Goal: Task Accomplishment & Management: Use online tool/utility

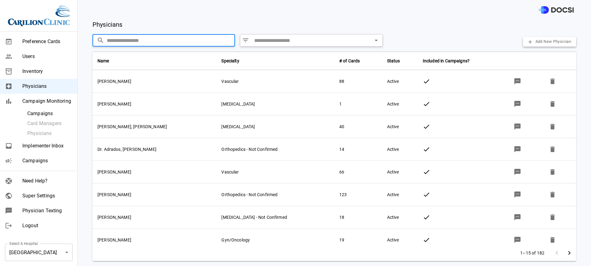
click at [39, 159] on span "Campaigns" at bounding box center [47, 160] width 50 height 7
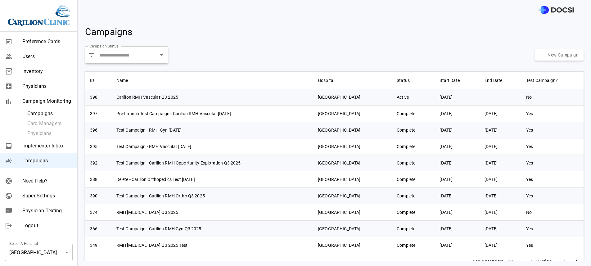
click at [44, 159] on span "Campaigns" at bounding box center [47, 160] width 50 height 7
click at [36, 102] on span "Campaign Monitoring" at bounding box center [47, 100] width 50 height 7
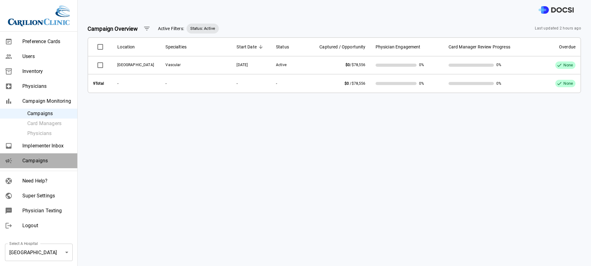
click at [48, 158] on span "Campaigns" at bounding box center [47, 160] width 50 height 7
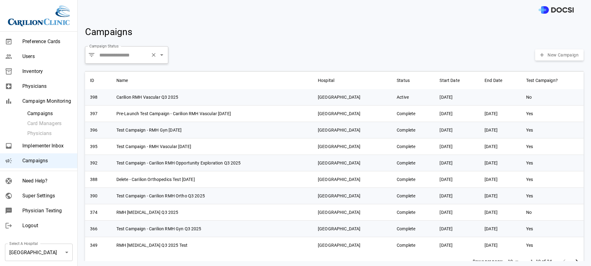
click at [131, 59] on input "Campaign Status" at bounding box center [123, 55] width 50 height 12
click at [126, 59] on input "Campaign Status" at bounding box center [123, 55] width 50 height 12
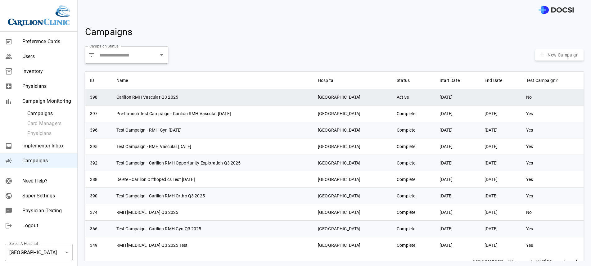
click at [150, 97] on td "Carilion RMH Vascular Q3 2025" at bounding box center [211, 97] width 201 height 16
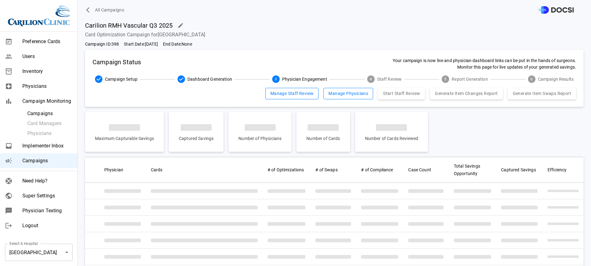
click at [291, 95] on button "Manage Staff Review" at bounding box center [291, 93] width 53 height 11
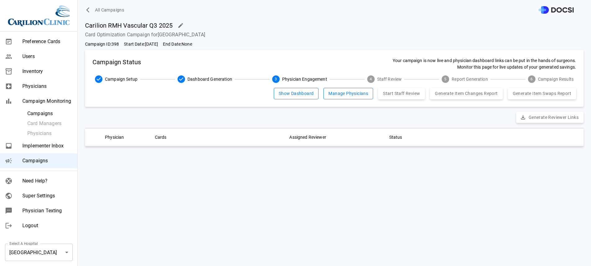
click at [332, 99] on button "Manage Physicians" at bounding box center [348, 93] width 50 height 11
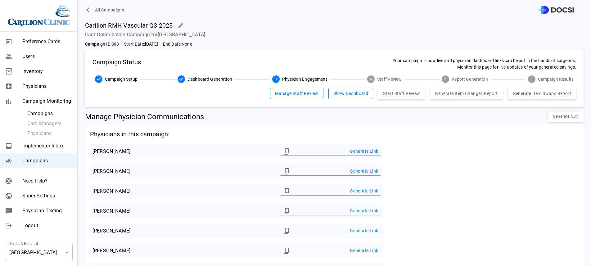
click at [293, 91] on button "Manage Staff Review" at bounding box center [296, 93] width 53 height 11
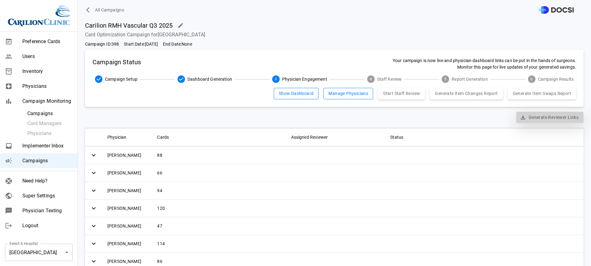
click at [519, 114] on button "Generate Reviewer Links" at bounding box center [549, 117] width 67 height 11
click at [27, 248] on body "All Campaigns Preference Cards Users Inventory Physicians Campaign Monitoring C…" at bounding box center [295, 133] width 591 height 266
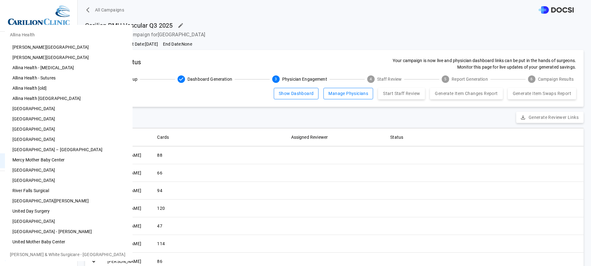
click at [68, 55] on li "[PERSON_NAME][GEOGRAPHIC_DATA]" at bounding box center [69, 57] width 128 height 10
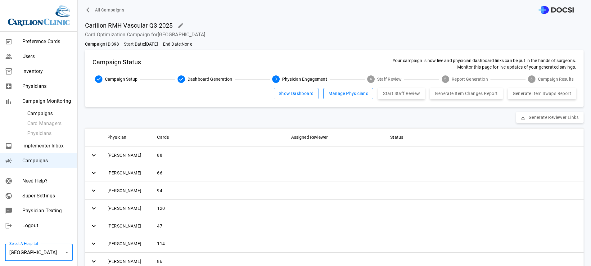
type input "**"
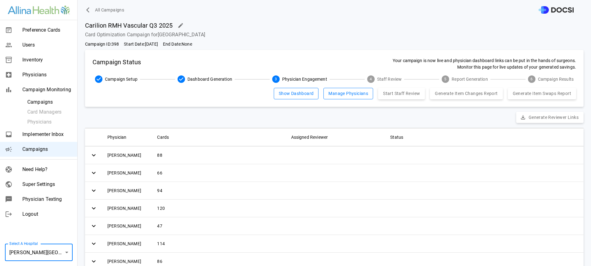
click at [52, 159] on ul "Preference Cards Users Inventory Physicians Campaign Monitoring Campaigns Card …" at bounding box center [38, 89] width 77 height 139
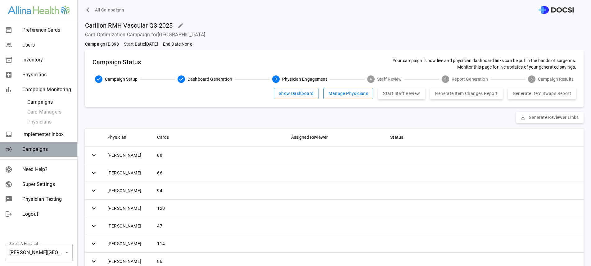
click at [52, 154] on div "Campaigns" at bounding box center [38, 149] width 77 height 15
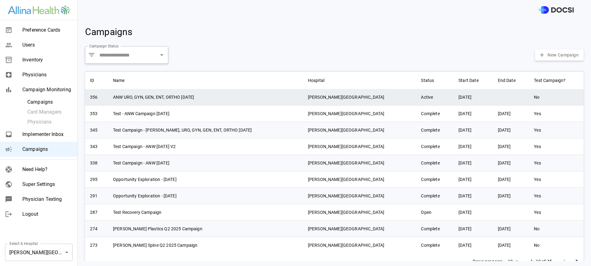
click at [135, 93] on td "ANW URO, GYN, GEN, ENT, ORTHO [DATE]" at bounding box center [205, 97] width 195 height 16
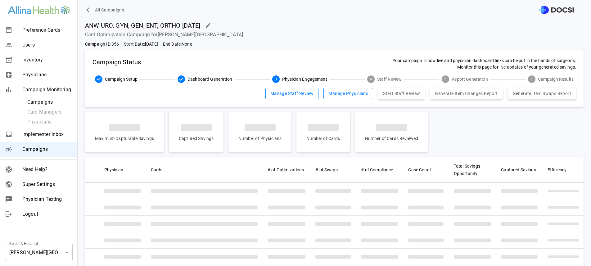
click at [286, 90] on button "Manage Staff Review" at bounding box center [291, 93] width 53 height 11
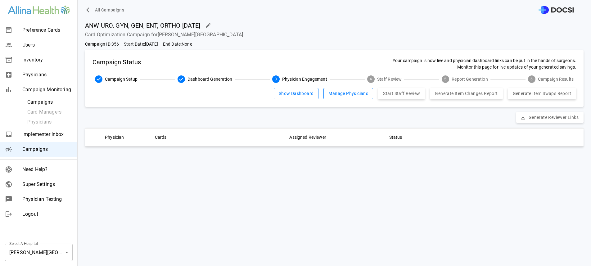
click at [317, 155] on div "ANW URO, GYN, GEN, ENT, ORTHO June'25 Card Optimization Campaign for Abbott Nor…" at bounding box center [334, 143] width 513 height 246
click at [539, 138] on th at bounding box center [521, 137] width 125 height 18
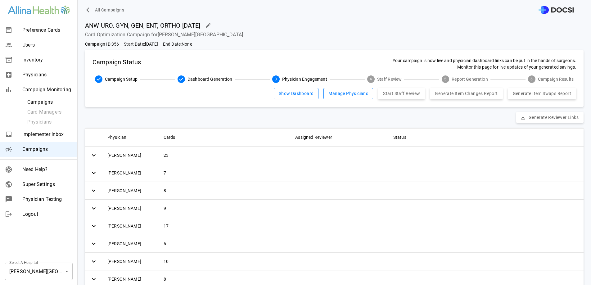
click at [47, 177] on div "Super Settings" at bounding box center [38, 184] width 77 height 15
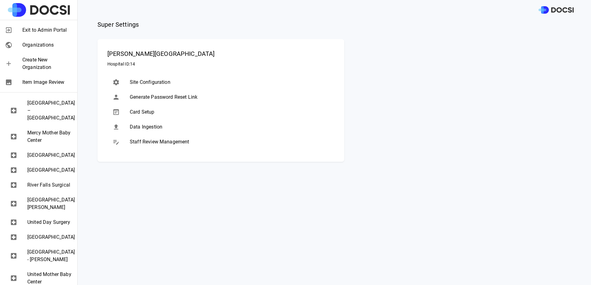
scroll to position [298, 0]
click at [45, 173] on span "[GEOGRAPHIC_DATA]" at bounding box center [49, 169] width 45 height 7
click at [149, 125] on span "Data Ingestion" at bounding box center [230, 126] width 200 height 7
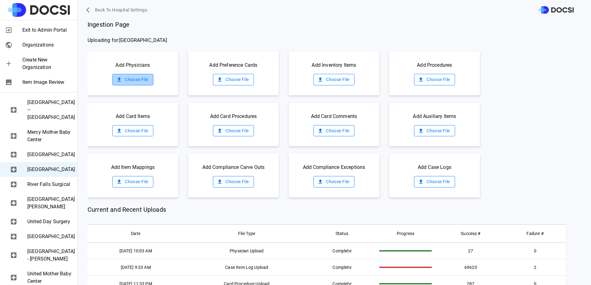
click at [139, 79] on label "Choose File" at bounding box center [132, 79] width 41 height 11
click at [0, 0] on input "Choose File" at bounding box center [0, 0] width 0 height 0
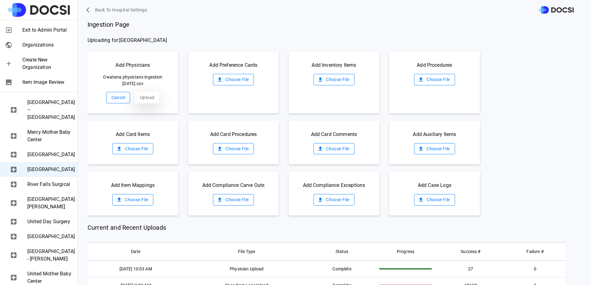
click at [147, 94] on button "Upload" at bounding box center [147, 97] width 24 height 11
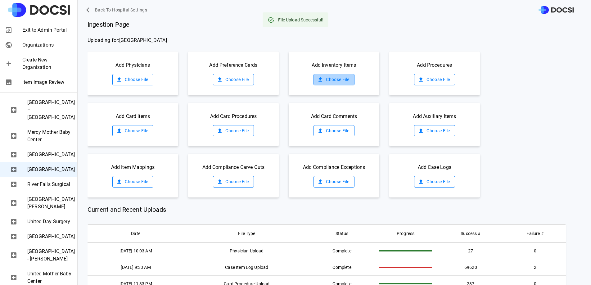
click at [325, 79] on label "Choose File" at bounding box center [333, 79] width 41 height 11
click at [0, 0] on input "Choose File" at bounding box center [0, 0] width 0 height 0
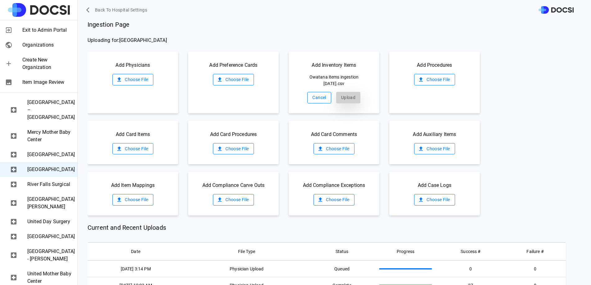
click at [348, 97] on button "Upload" at bounding box center [348, 97] width 24 height 11
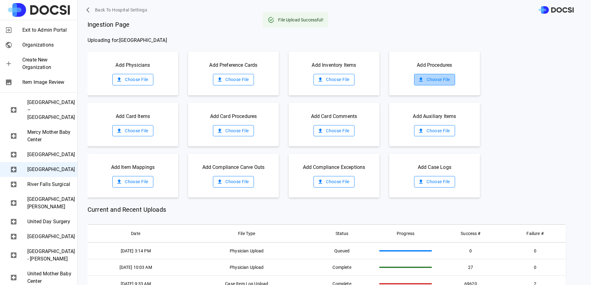
click at [439, 81] on label "Choose File" at bounding box center [434, 79] width 41 height 11
click at [0, 0] on input "Choose File" at bounding box center [0, 0] width 0 height 0
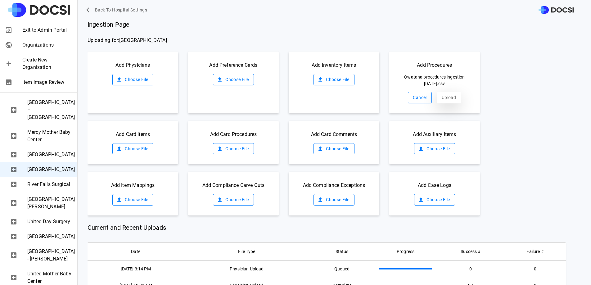
click at [447, 98] on button "Upload" at bounding box center [449, 97] width 24 height 11
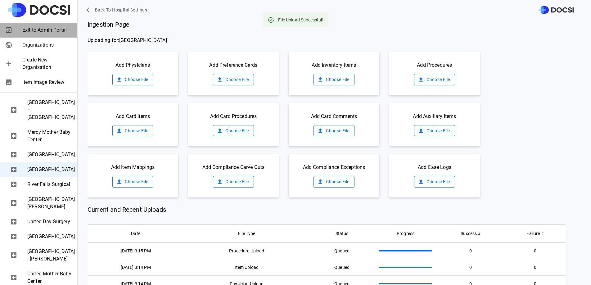
click at [61, 24] on div "Exit to Admin Portal" at bounding box center [38, 30] width 77 height 15
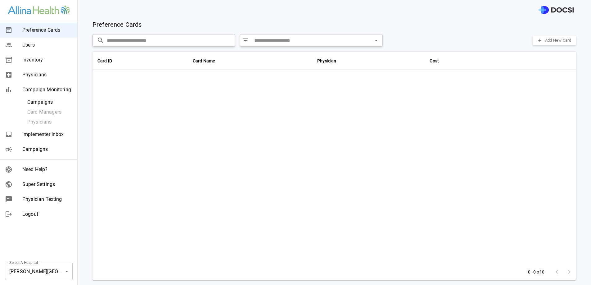
click at [50, 146] on span "Campaigns" at bounding box center [47, 149] width 50 height 7
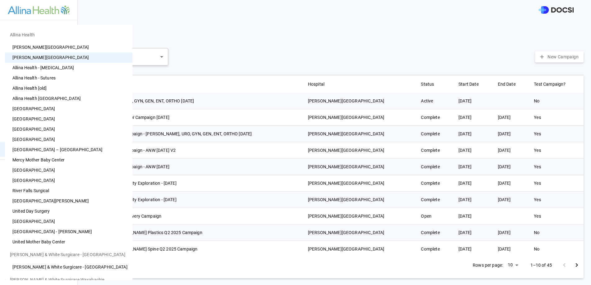
click at [61, 266] on body "Preference Cards Users Inventory Physicians Campaign Monitoring Campaigns Card …" at bounding box center [295, 142] width 591 height 285
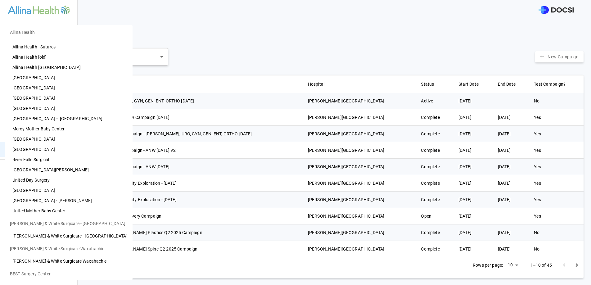
scroll to position [31, 0]
drag, startPoint x: 50, startPoint y: 141, endPoint x: 49, endPoint y: 146, distance: 5.3
click at [49, 146] on li "Owatonna Hospital" at bounding box center [69, 150] width 128 height 10
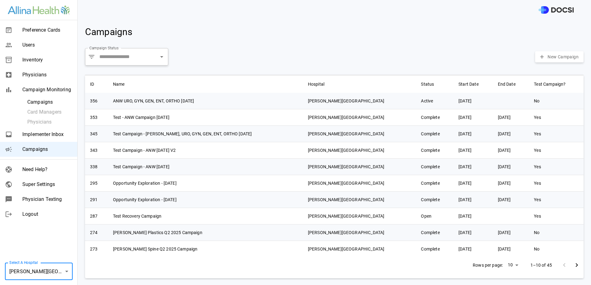
type input "**"
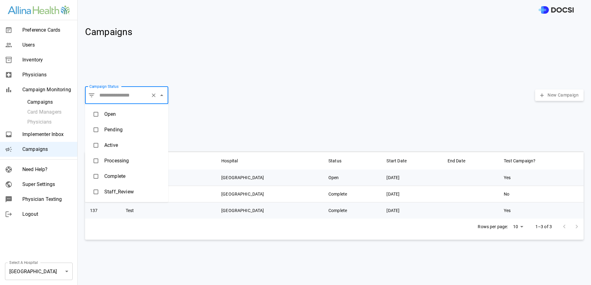
click at [139, 97] on input "Campaign Status" at bounding box center [123, 95] width 50 height 12
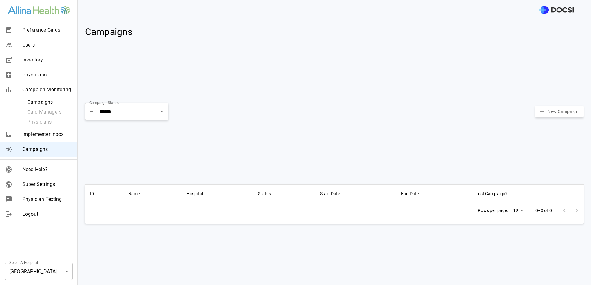
click at [282, 229] on div "ID Name Hospital Status Start Date End Date Test Campaign? Rows per page: 10 **…" at bounding box center [331, 229] width 503 height 101
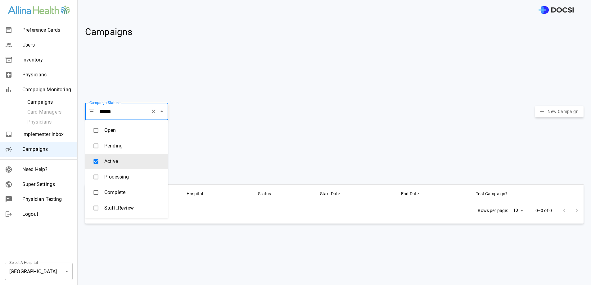
click at [136, 112] on input "******" at bounding box center [123, 112] width 50 height 12
click at [136, 110] on input "******" at bounding box center [123, 112] width 50 height 12
click at [118, 157] on li "Active" at bounding box center [126, 162] width 83 height 16
drag, startPoint x: 120, startPoint y: 200, endPoint x: 120, endPoint y: 196, distance: 4.7
click at [120, 200] on li "Staff_Review" at bounding box center [126, 208] width 83 height 16
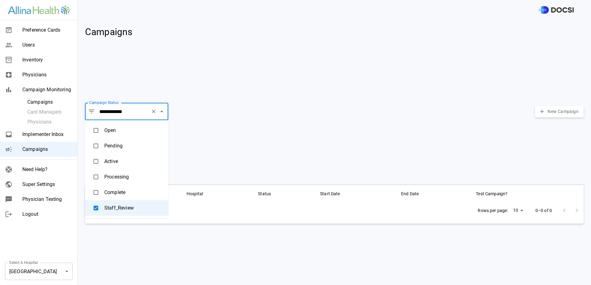
click at [120, 196] on li "Complete" at bounding box center [126, 193] width 83 height 16
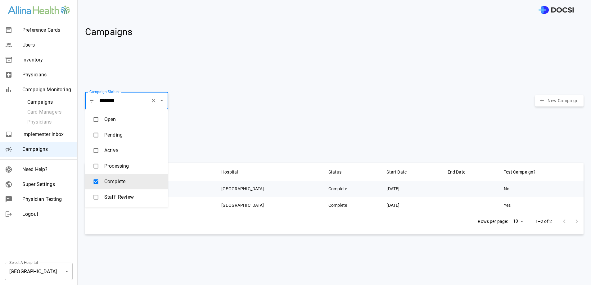
click at [280, 115] on div "Campaign Status ​ ******** Campaign Status New Campaign" at bounding box center [331, 120] width 503 height 73
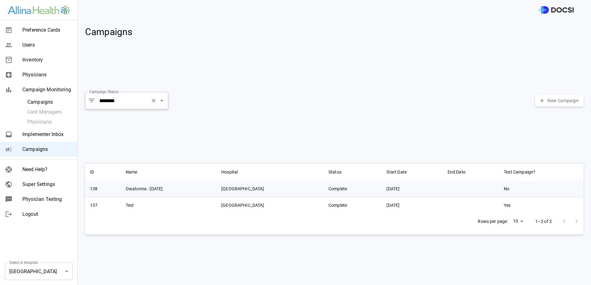
click at [140, 101] on input "********" at bounding box center [123, 101] width 50 height 12
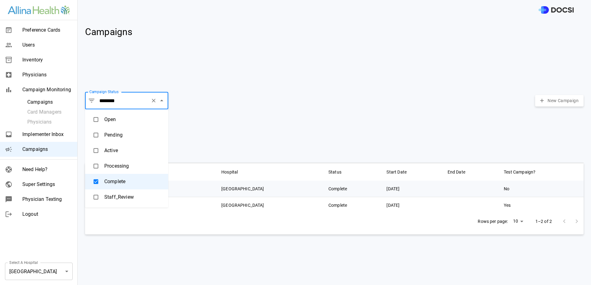
click at [133, 162] on li "Processing" at bounding box center [126, 166] width 83 height 16
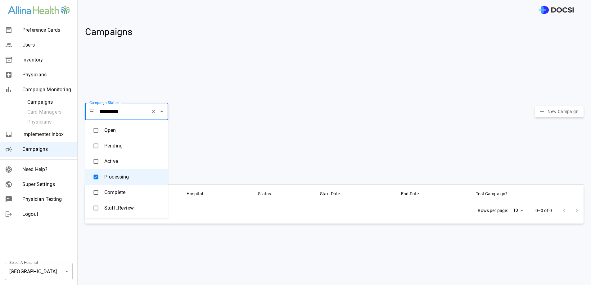
click at [116, 163] on li "Active" at bounding box center [126, 162] width 83 height 16
click at [119, 152] on li "Pending" at bounding box center [126, 146] width 83 height 16
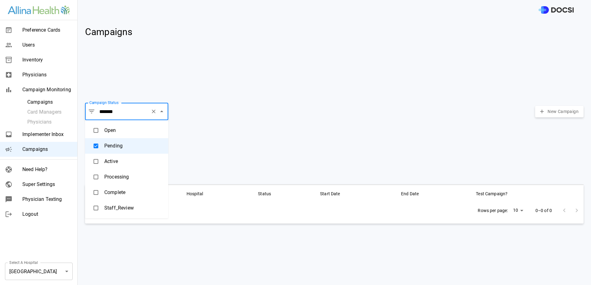
click at [120, 129] on li "Open" at bounding box center [126, 131] width 83 height 16
type input "****"
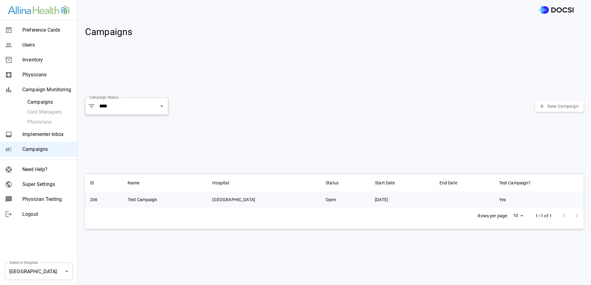
click at [333, 120] on div "Campaign Status ​ **** Campaign Status New Campaign" at bounding box center [331, 129] width 503 height 79
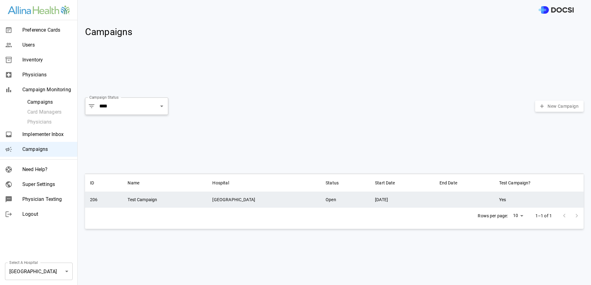
click at [263, 202] on td "[GEOGRAPHIC_DATA]" at bounding box center [263, 199] width 113 height 16
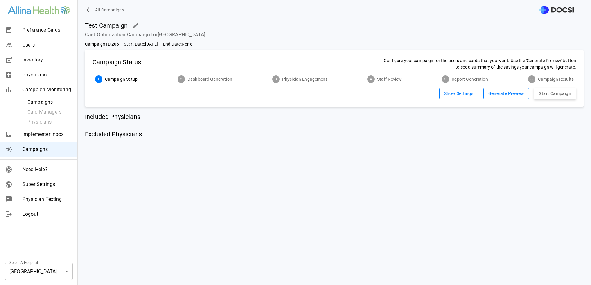
click at [134, 25] on icon "button" at bounding box center [135, 25] width 5 height 5
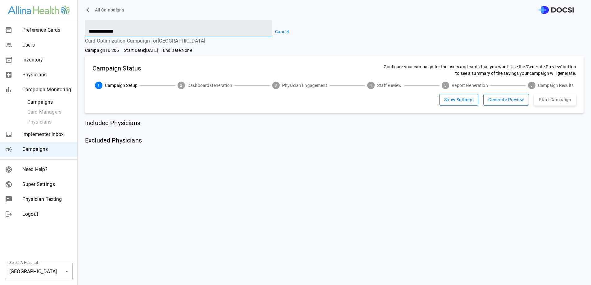
click at [134, 25] on input "**********" at bounding box center [178, 28] width 187 height 17
type input "**********"
click at [280, 33] on button "Save" at bounding box center [282, 31] width 20 height 11
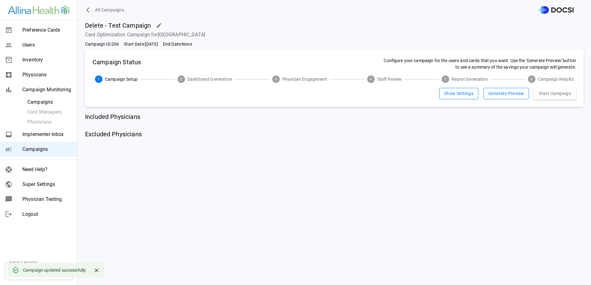
click at [538, 83] on div "Campaign Status Configure your campaign for the users and cards that you want. …" at bounding box center [334, 78] width 498 height 57
click at [539, 97] on button "Start Campaign" at bounding box center [555, 93] width 42 height 11
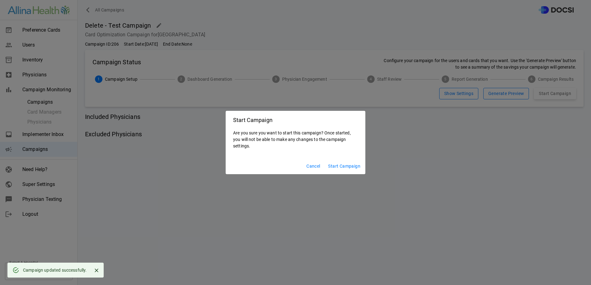
click at [343, 169] on button "Start Campaign" at bounding box center [344, 165] width 37 height 11
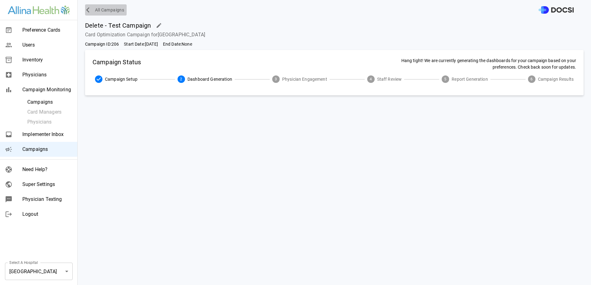
click at [106, 8] on span "All Campaigns" at bounding box center [109, 10] width 29 height 8
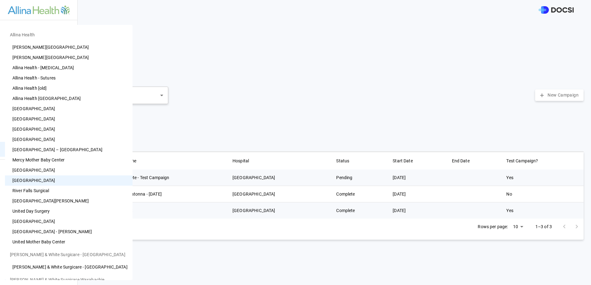
click at [45, 266] on body "Preference Cards Users Inventory Physicians Campaign Monitoring Campaigns Card …" at bounding box center [295, 142] width 591 height 285
click at [66, 198] on li "[GEOGRAPHIC_DATA][PERSON_NAME]" at bounding box center [69, 201] width 128 height 10
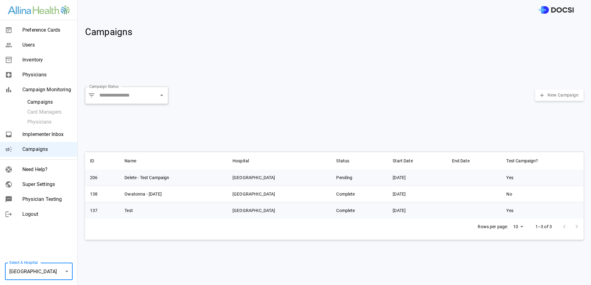
type input "**"
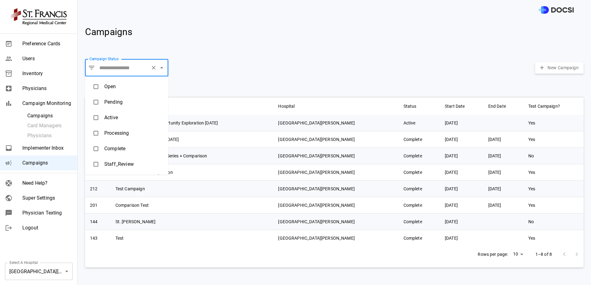
click at [119, 65] on input "Campaign Status" at bounding box center [123, 68] width 50 height 12
click at [110, 117] on li "Active" at bounding box center [126, 118] width 83 height 16
type input "******"
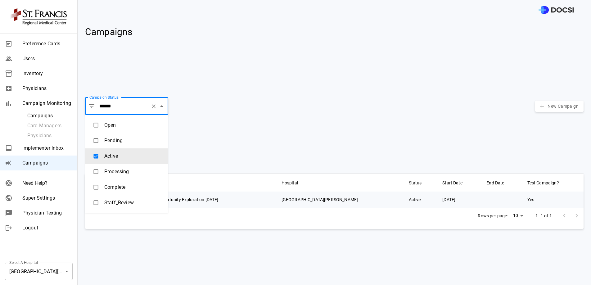
click at [385, 245] on div "ID Name Hospital Status Start Date End Date Test Campaign? 370 Test Campaign - …" at bounding box center [331, 224] width 503 height 111
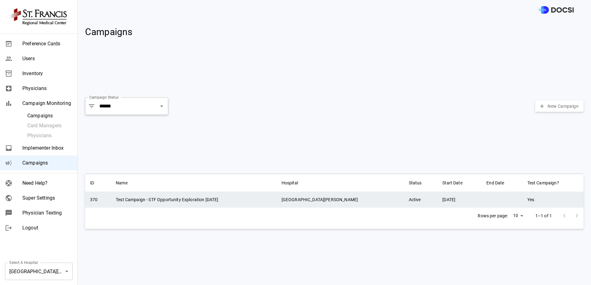
click at [346, 198] on td "[GEOGRAPHIC_DATA][PERSON_NAME]" at bounding box center [340, 199] width 127 height 16
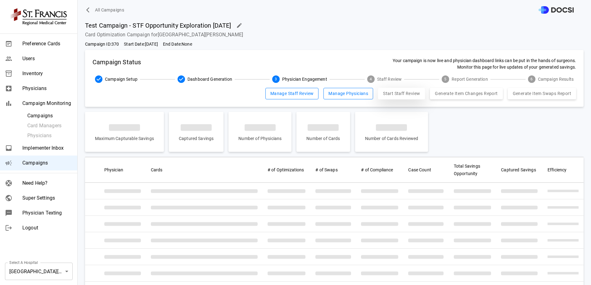
click at [407, 89] on button "Start Staff Review" at bounding box center [401, 93] width 47 height 11
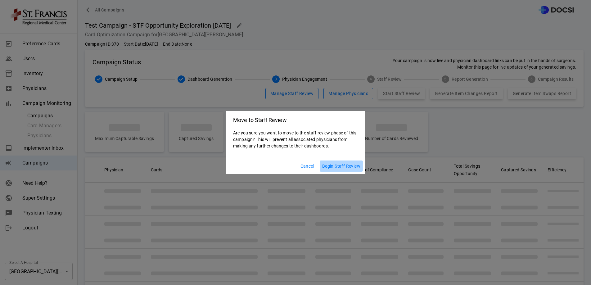
click at [345, 163] on button "Begin Staff Review" at bounding box center [341, 165] width 43 height 11
click at [338, 168] on button "Begin Staff Review" at bounding box center [341, 165] width 43 height 11
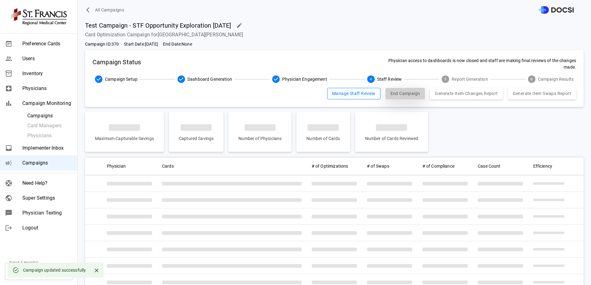
click at [394, 91] on button "End Campaign" at bounding box center [405, 93] width 40 height 11
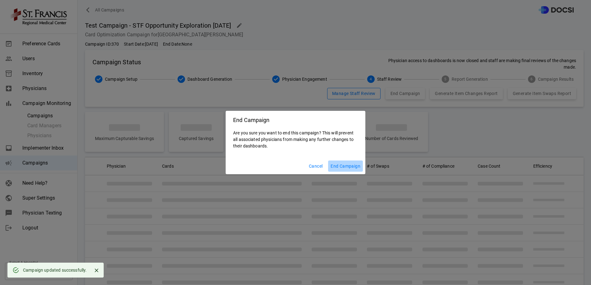
click at [349, 162] on button "End Campaign" at bounding box center [345, 165] width 35 height 11
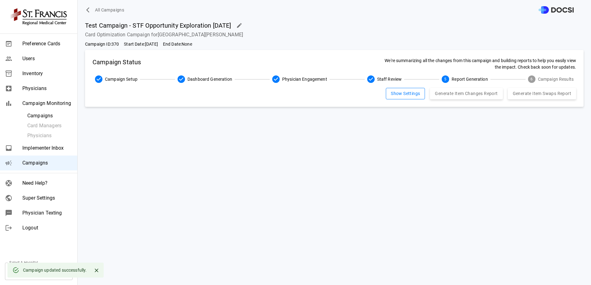
click at [119, 15] on button "All Campaigns" at bounding box center [106, 9] width 42 height 11
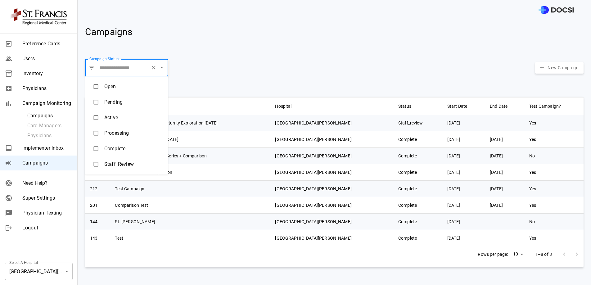
click at [126, 67] on input "Campaign Status" at bounding box center [123, 68] width 50 height 12
click at [109, 92] on li "Open" at bounding box center [126, 87] width 83 height 16
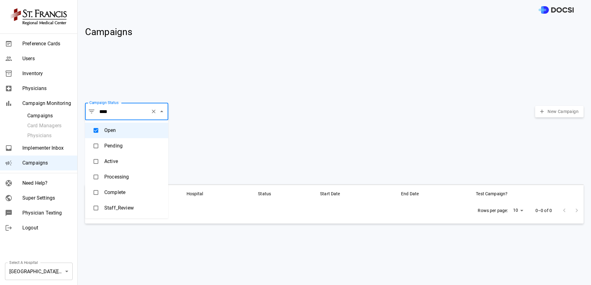
click at [112, 154] on li "Active" at bounding box center [126, 162] width 83 height 16
click at [116, 151] on li "Pending" at bounding box center [126, 146] width 83 height 16
click at [115, 185] on li "Complete" at bounding box center [126, 193] width 83 height 16
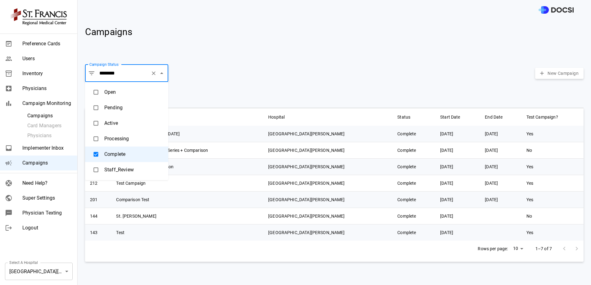
click at [122, 138] on li "Processing" at bounding box center [126, 139] width 83 height 16
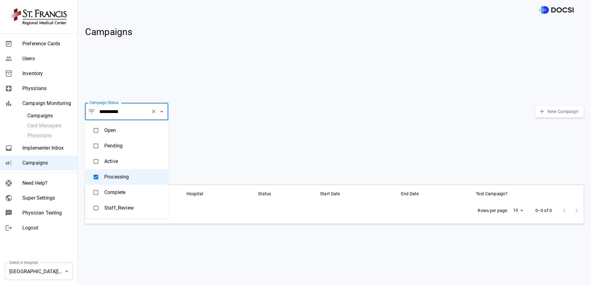
click at [123, 213] on li "Staff_Review" at bounding box center [126, 208] width 83 height 16
type input "**********"
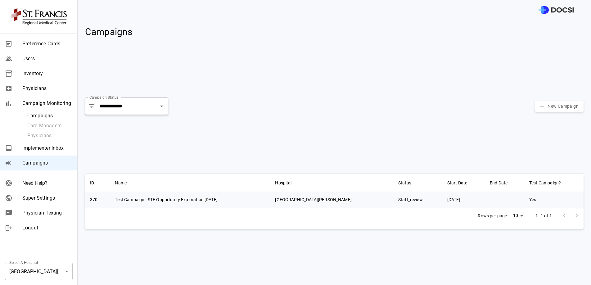
click at [182, 239] on div "ID Name Hospital Status Start Date End Date Test Campaign? 370 Test Campaign - …" at bounding box center [331, 224] width 503 height 111
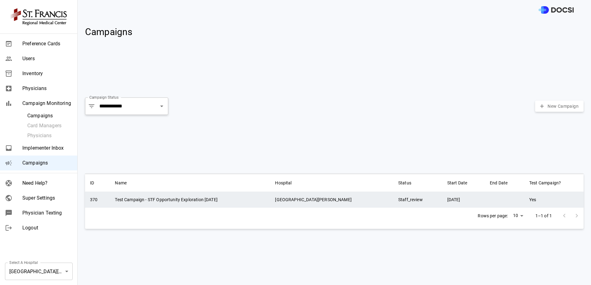
click at [225, 200] on td "Test Campaign - STF Opportunity Exploration July'25" at bounding box center [190, 199] width 160 height 16
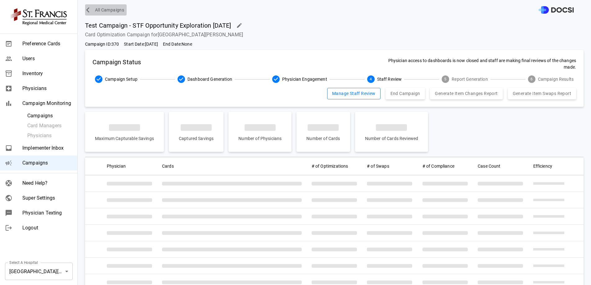
click at [100, 7] on span "All Campaigns" at bounding box center [109, 10] width 29 height 8
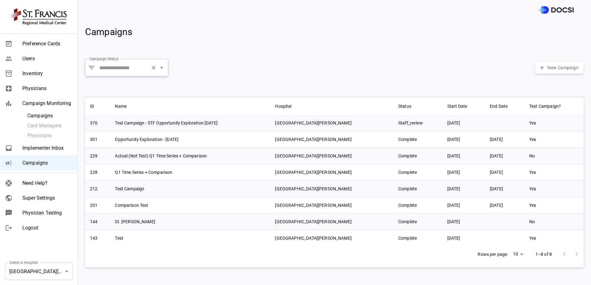
click at [95, 69] on icon at bounding box center [91, 67] width 7 height 7
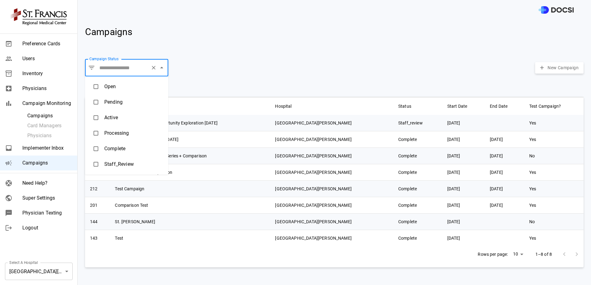
click at [115, 66] on input "Campaign Status" at bounding box center [123, 68] width 50 height 12
click at [112, 169] on li "Staff_Review" at bounding box center [126, 164] width 83 height 16
type input "**********"
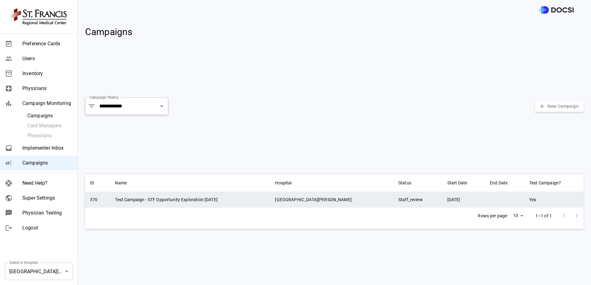
click at [551, 197] on td "Yes" at bounding box center [553, 199] width 59 height 16
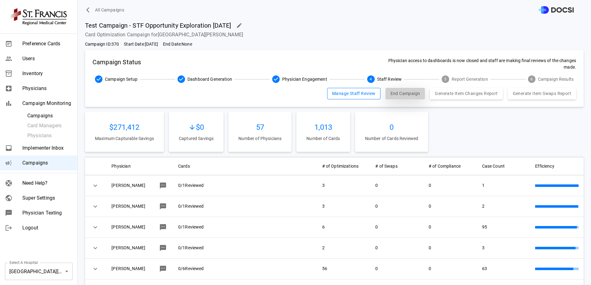
click at [401, 94] on button "End Campaign" at bounding box center [405, 93] width 40 height 11
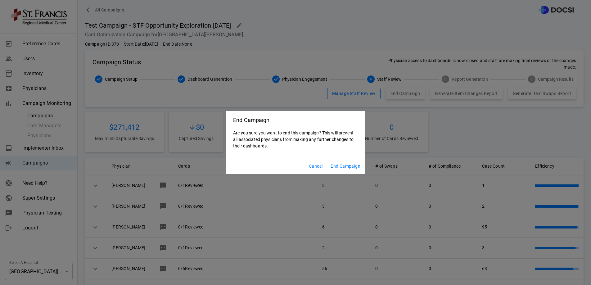
click at [337, 167] on button "End Campaign" at bounding box center [345, 165] width 35 height 11
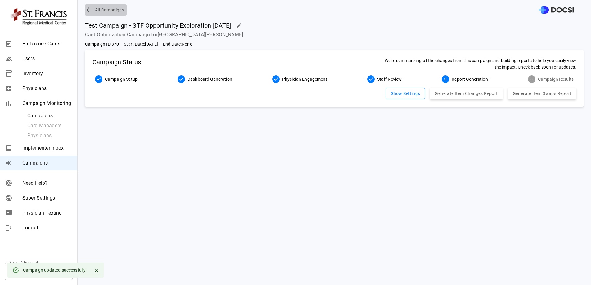
click at [124, 12] on span "All Campaigns" at bounding box center [109, 10] width 29 height 8
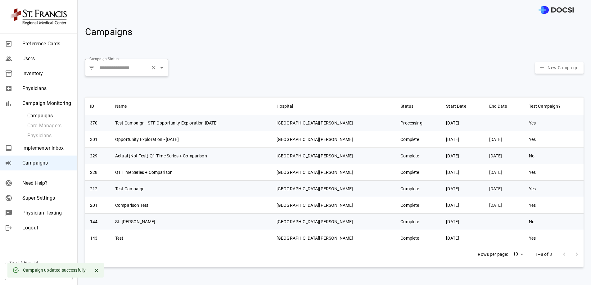
click at [123, 75] on div "​ Campaign Status" at bounding box center [126, 67] width 83 height 17
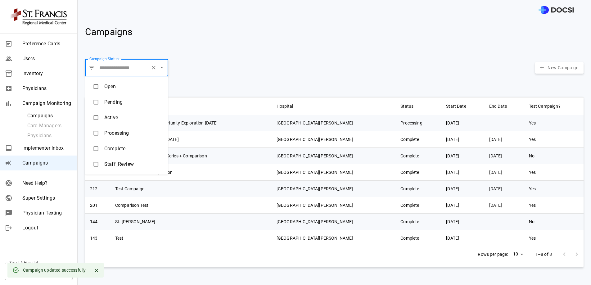
click at [112, 114] on li "Active" at bounding box center [126, 118] width 83 height 16
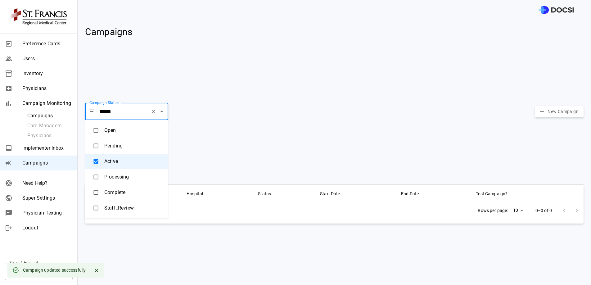
click at [123, 200] on li "Staff_Review" at bounding box center [126, 208] width 83 height 16
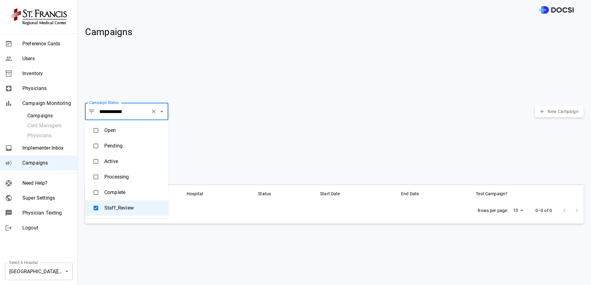
click at [123, 192] on li "Complete" at bounding box center [126, 193] width 83 height 16
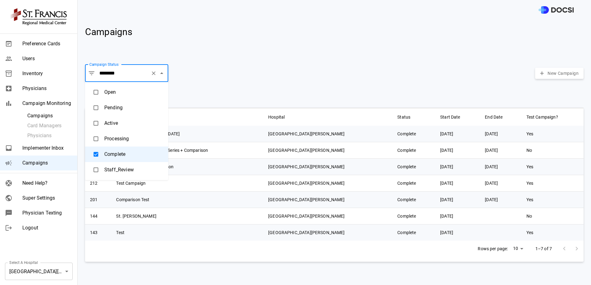
click at [125, 135] on li "Processing" at bounding box center [126, 139] width 83 height 16
type input "**********"
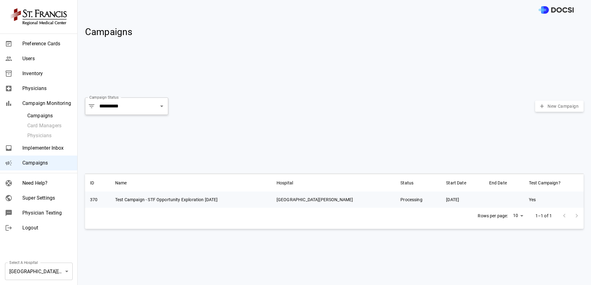
click at [306, 108] on div "**********" at bounding box center [334, 106] width 498 height 22
click at [55, 266] on body "**********" at bounding box center [295, 142] width 591 height 285
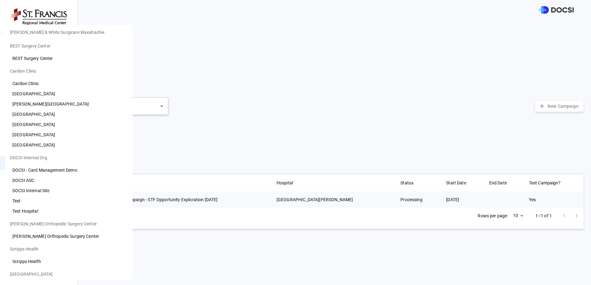
scroll to position [260, 0]
click at [53, 129] on li "[GEOGRAPHIC_DATA]" at bounding box center [69, 133] width 128 height 10
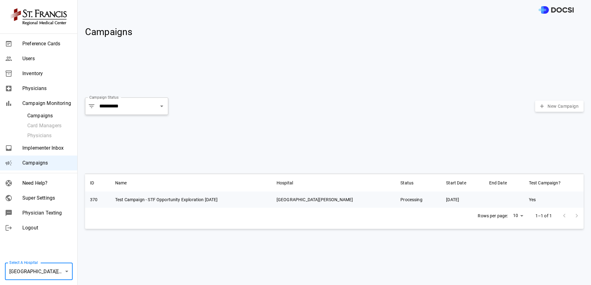
type input "**"
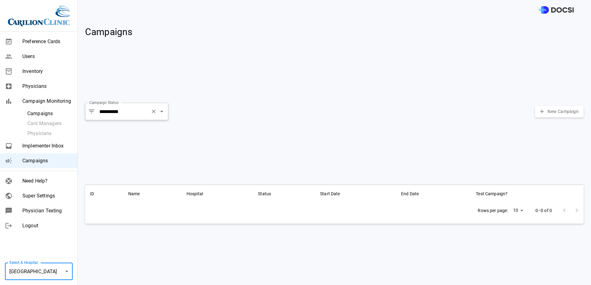
click at [147, 113] on input "**********" at bounding box center [123, 112] width 50 height 12
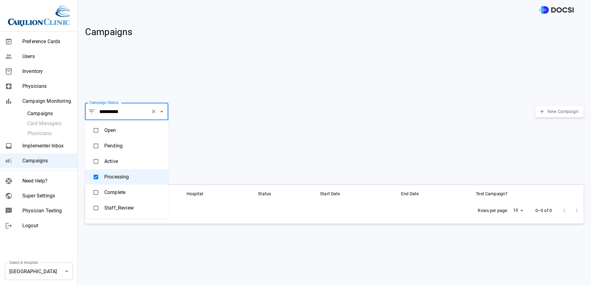
click at [130, 191] on li "Complete" at bounding box center [126, 193] width 83 height 16
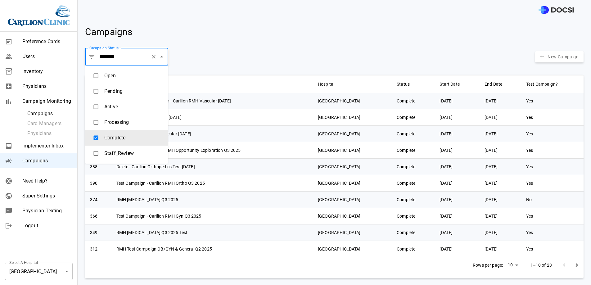
click at [258, 76] on th "Name" at bounding box center [211, 84] width 201 height 18
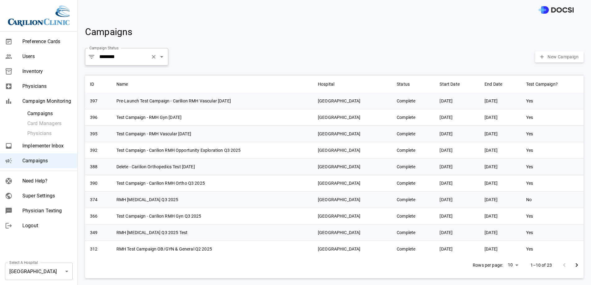
click at [127, 50] on div "​ ******** Campaign Status" at bounding box center [126, 56] width 83 height 17
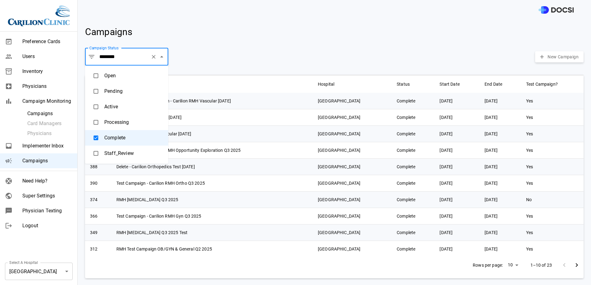
click at [116, 104] on li "Active" at bounding box center [126, 107] width 83 height 16
type input "******"
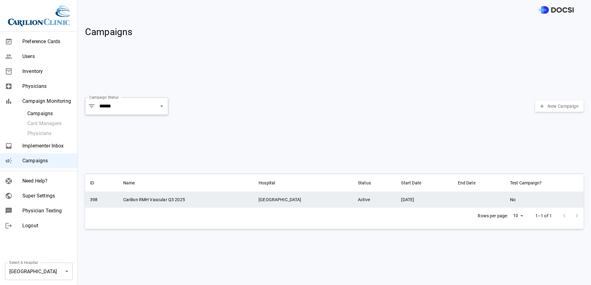
click at [254, 196] on td "[GEOGRAPHIC_DATA]" at bounding box center [303, 199] width 99 height 16
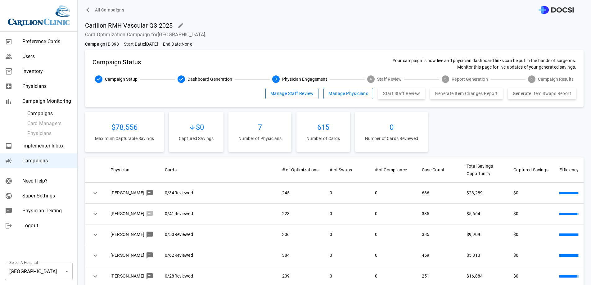
click at [47, 86] on span "Physicians" at bounding box center [47, 86] width 50 height 7
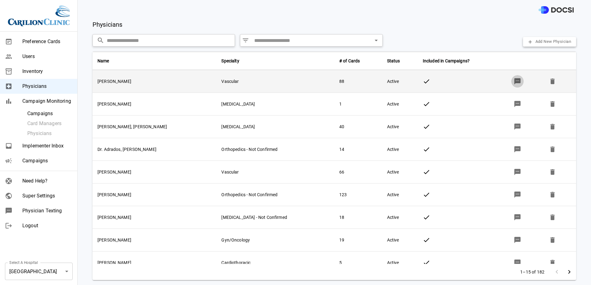
click at [511, 86] on button "button" at bounding box center [517, 81] width 12 height 12
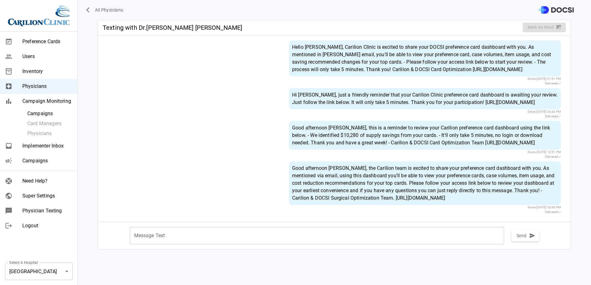
scroll to position [22, 0]
drag, startPoint x: 490, startPoint y: 229, endPoint x: 287, endPoint y: 178, distance: 209.4
click at [287, 178] on div "Hello Dr. Adams, Carilion Clinic is excited to share your DOCSI preference card…" at bounding box center [334, 128] width 473 height 176
copy div "Delivered Good afternoon Dr. Adams, the Carilion team is excited to share your …"
click at [53, 206] on div "0 Physician Texting" at bounding box center [38, 210] width 77 height 15
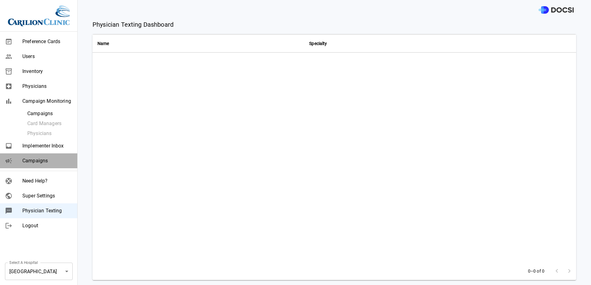
click at [38, 162] on span "Campaigns" at bounding box center [47, 160] width 50 height 7
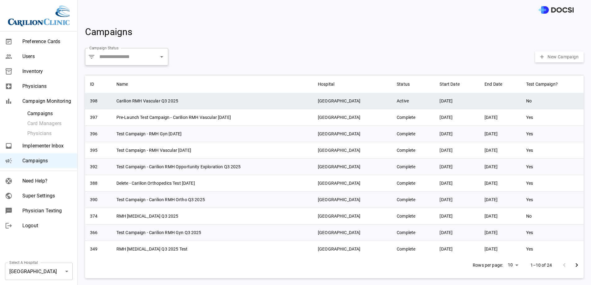
click at [186, 101] on td "Carilion RMH Vascular Q3 2025" at bounding box center [211, 101] width 201 height 16
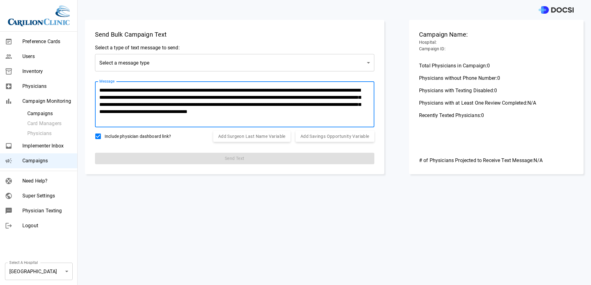
click at [119, 120] on textarea "**********" at bounding box center [233, 105] width 268 height 36
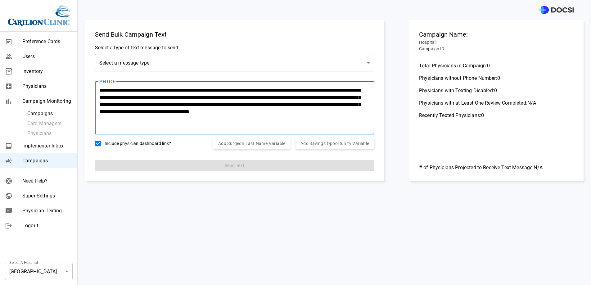
type textarea "**********"
click at [167, 58] on body "**********" at bounding box center [295, 142] width 591 height 285
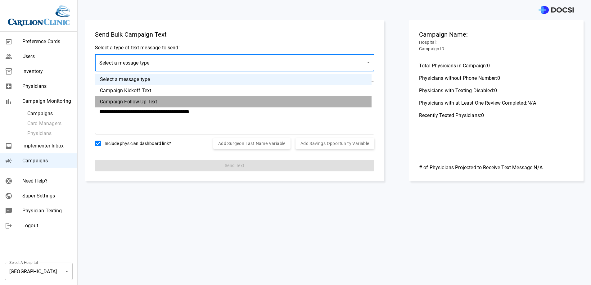
click at [149, 99] on li "Campaign Follow-Up Text" at bounding box center [233, 101] width 277 height 11
type input "*********"
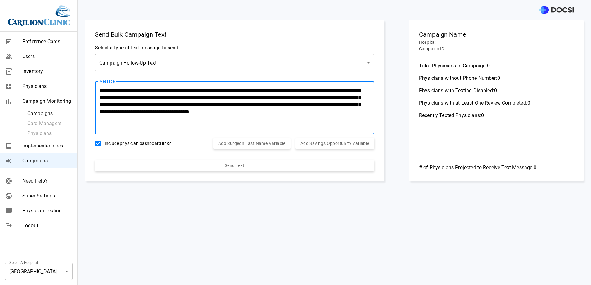
click at [162, 90] on textarea "**********" at bounding box center [233, 108] width 268 height 43
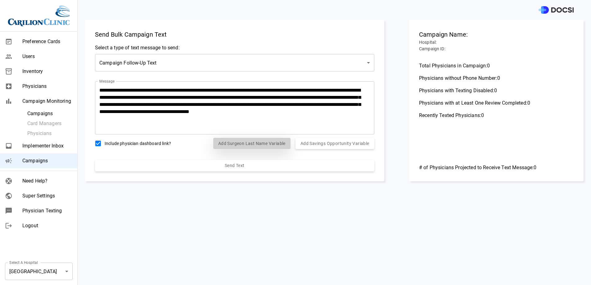
click at [228, 145] on button "Add Surgeon Last Name Variable" at bounding box center [251, 143] width 77 height 11
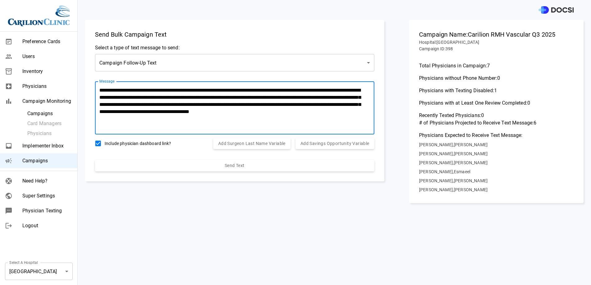
drag, startPoint x: 151, startPoint y: 125, endPoint x: 86, endPoint y: 124, distance: 65.5
click at [86, 124] on div "**********" at bounding box center [234, 100] width 299 height 161
click at [165, 101] on textarea "**********" at bounding box center [233, 108] width 268 height 43
click at [199, 105] on textarea "**********" at bounding box center [233, 108] width 268 height 43
click at [253, 106] on textarea "**********" at bounding box center [233, 108] width 268 height 43
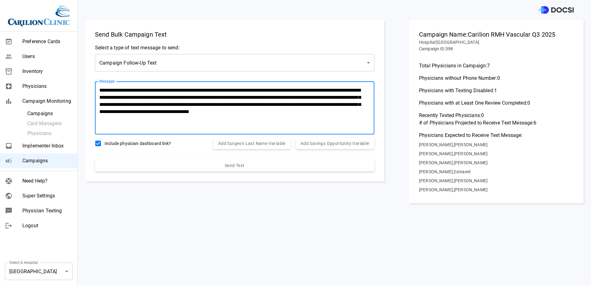
click at [319, 100] on textarea "**********" at bounding box center [233, 108] width 268 height 43
click at [336, 102] on textarea "**********" at bounding box center [233, 108] width 268 height 43
click at [355, 102] on textarea "**********" at bounding box center [233, 108] width 268 height 43
click at [144, 115] on textarea "**********" at bounding box center [233, 108] width 268 height 43
click at [196, 110] on textarea "**********" at bounding box center [233, 108] width 268 height 43
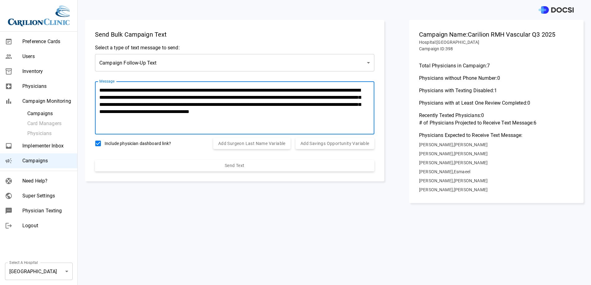
click at [247, 109] on textarea "**********" at bounding box center [233, 108] width 268 height 43
click at [291, 109] on textarea "**********" at bounding box center [233, 108] width 268 height 43
click at [203, 121] on textarea "**********" at bounding box center [233, 108] width 268 height 43
click at [197, 125] on textarea "**********" at bounding box center [233, 108] width 268 height 43
type textarea "**********"
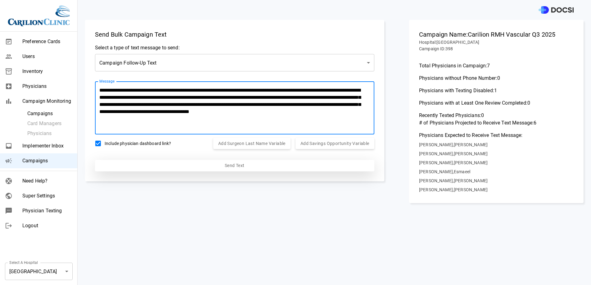
click at [221, 165] on button "Send Text" at bounding box center [234, 165] width 279 height 11
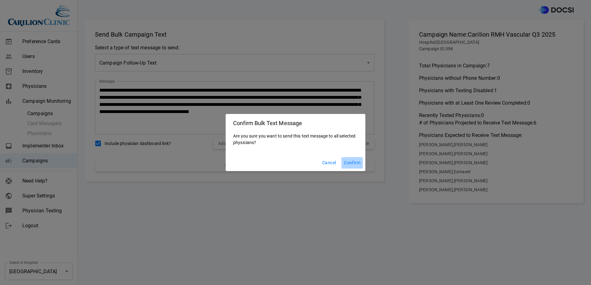
click at [361, 162] on button "Confirm" at bounding box center [351, 162] width 21 height 11
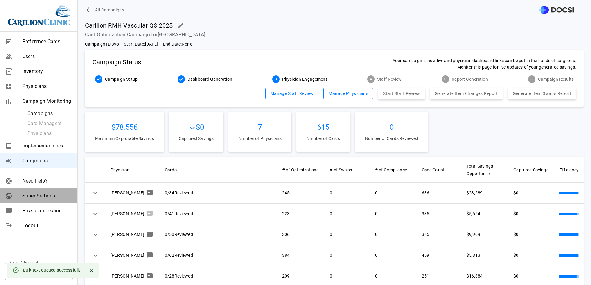
click at [55, 191] on div "Super Settings" at bounding box center [38, 195] width 77 height 15
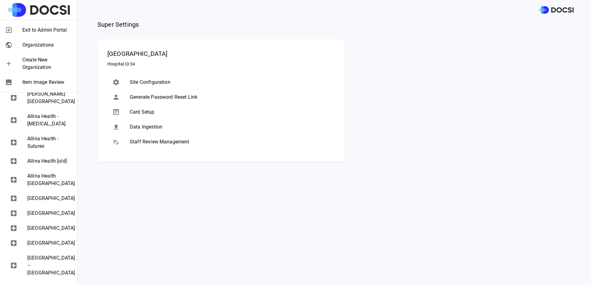
scroll to position [161, 0]
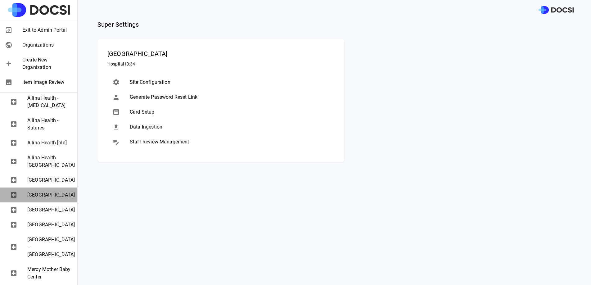
click at [44, 199] on span "[GEOGRAPHIC_DATA]" at bounding box center [49, 194] width 45 height 7
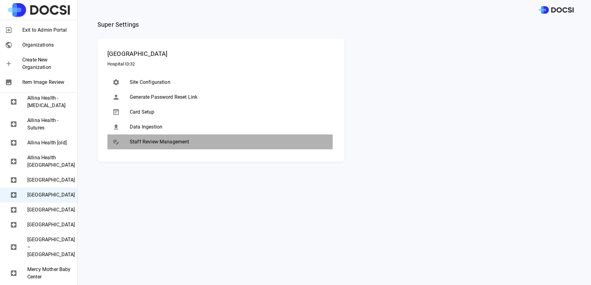
drag, startPoint x: 144, startPoint y: 141, endPoint x: 151, endPoint y: 131, distance: 11.9
click at [151, 131] on ul "Site Configuration Generate Password Reset Link Card Setup Data Ingestion Staff…" at bounding box center [220, 111] width 227 height 79
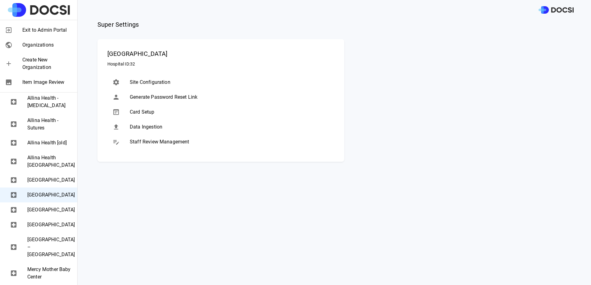
click at [153, 128] on span "Data Ingestion" at bounding box center [230, 126] width 200 height 7
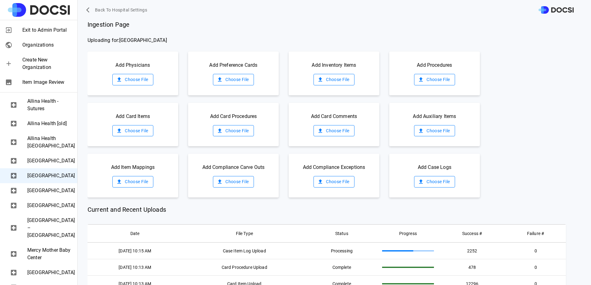
scroll to position [182, 0]
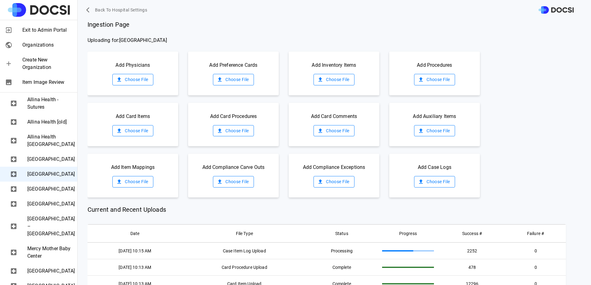
click at [137, 71] on div "Add Physicians Choose File" at bounding box center [133, 74] width 91 height 44
click at [136, 81] on label "Choose File" at bounding box center [132, 79] width 41 height 11
click at [0, 0] on input "Choose File" at bounding box center [0, 0] width 0 height 0
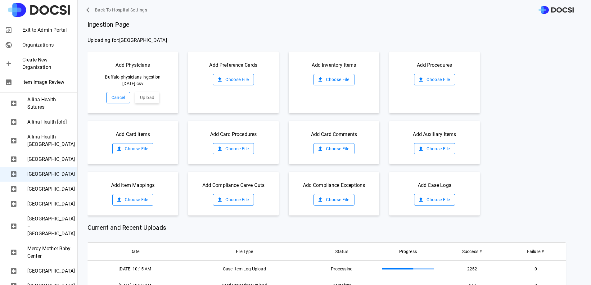
click at [121, 98] on button "Cancel" at bounding box center [118, 97] width 24 height 11
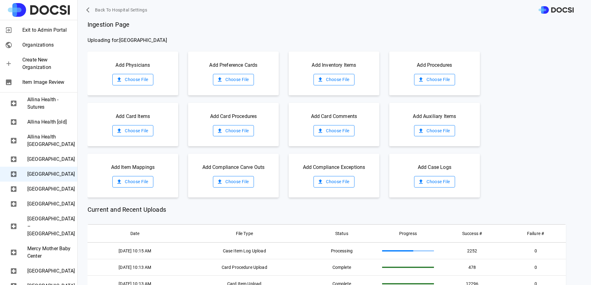
click at [142, 76] on label "Choose File" at bounding box center [132, 79] width 41 height 11
click at [0, 0] on input "Choose File" at bounding box center [0, 0] width 0 height 0
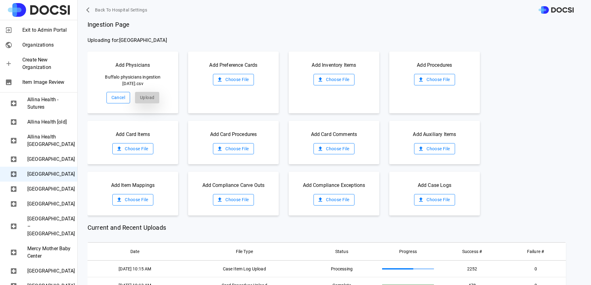
click at [151, 93] on button "Upload" at bounding box center [147, 97] width 24 height 11
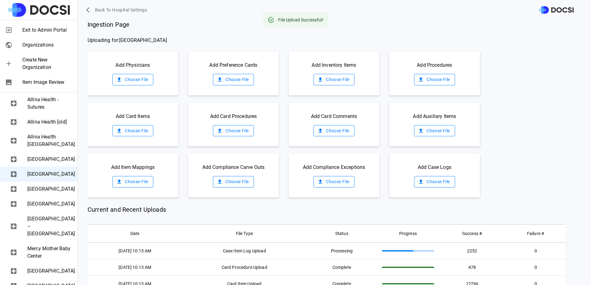
click at [330, 74] on label "Choose File" at bounding box center [333, 79] width 41 height 11
click at [0, 0] on input "Choose File" at bounding box center [0, 0] width 0 height 0
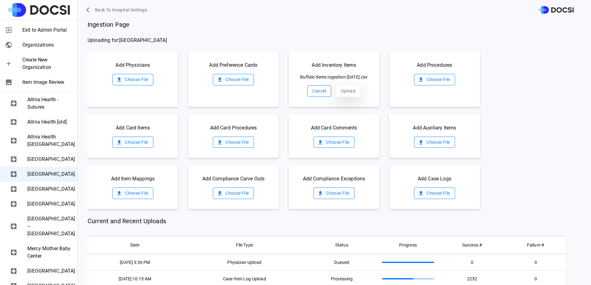
click at [336, 95] on button "Upload" at bounding box center [348, 90] width 24 height 11
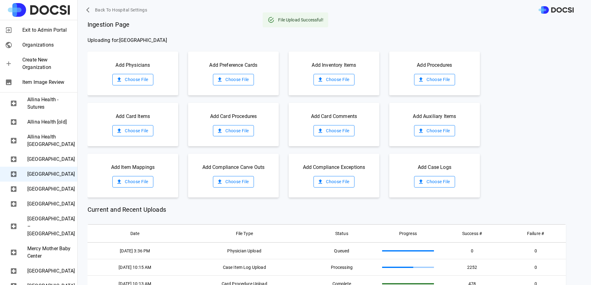
click at [423, 78] on label "Choose File" at bounding box center [434, 79] width 41 height 11
click at [0, 0] on input "Choose File" at bounding box center [0, 0] width 0 height 0
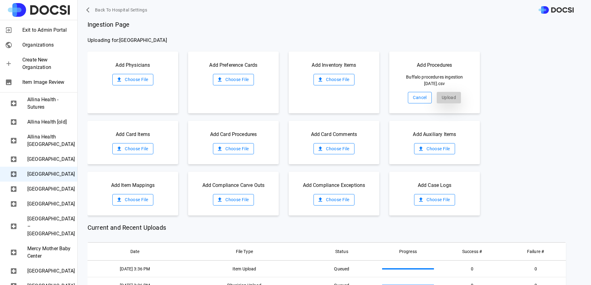
click at [438, 97] on button "Upload" at bounding box center [449, 97] width 24 height 11
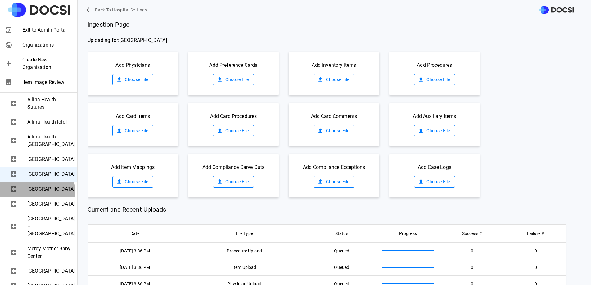
click at [37, 193] on span "Cambridge Medical Center" at bounding box center [49, 188] width 45 height 7
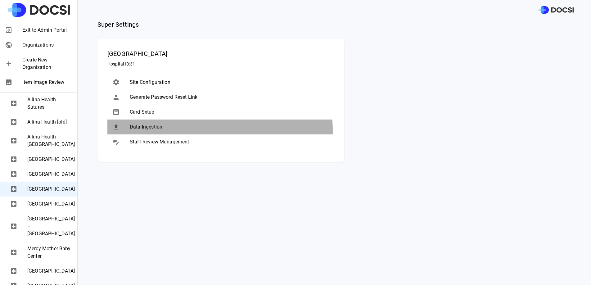
click at [155, 131] on div "Data Ingestion" at bounding box center [220, 126] width 227 height 15
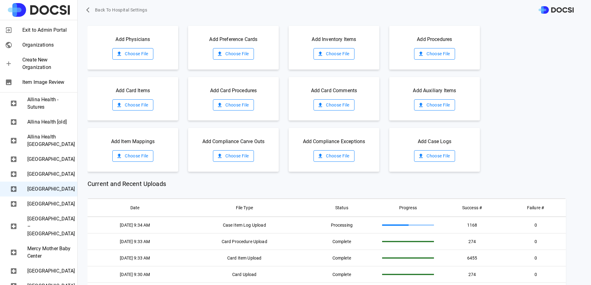
scroll to position [0, 0]
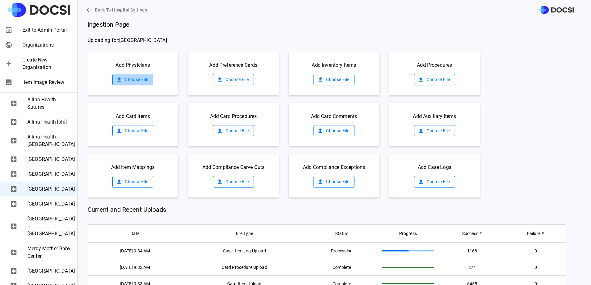
click at [143, 81] on label "Choose File" at bounding box center [132, 79] width 41 height 11
click at [0, 0] on input "Choose File" at bounding box center [0, 0] width 0 height 0
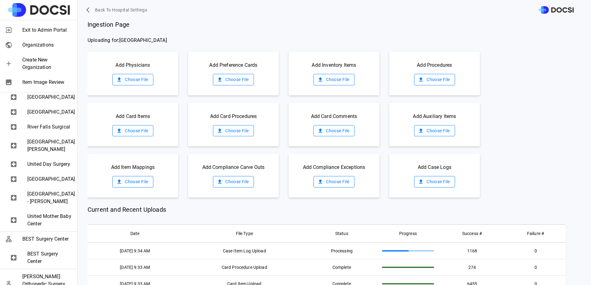
scroll to position [357, 0]
click at [46, 118] on div "Owatonna Hospital" at bounding box center [38, 110] width 77 height 15
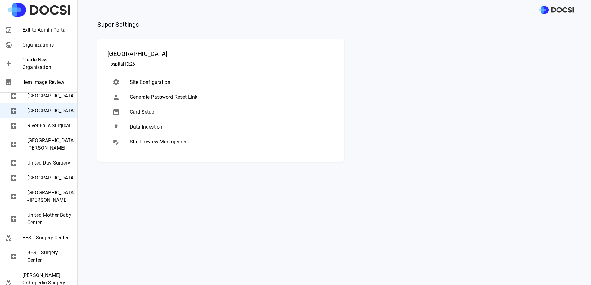
click at [48, 129] on span "River Falls Surgical" at bounding box center [49, 125] width 45 height 7
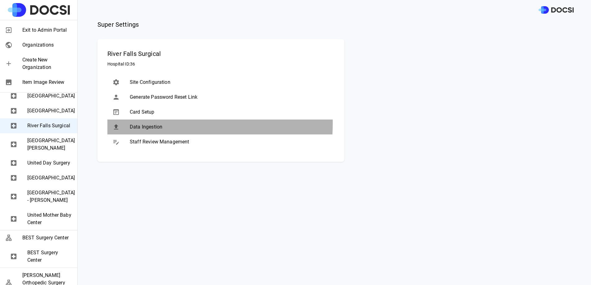
click at [129, 123] on div at bounding box center [120, 126] width 17 height 7
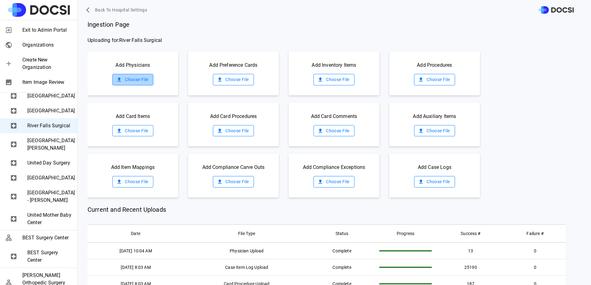
click at [136, 75] on label "Choose File" at bounding box center [132, 79] width 41 height 11
click at [0, 0] on input "Choose File" at bounding box center [0, 0] width 0 height 0
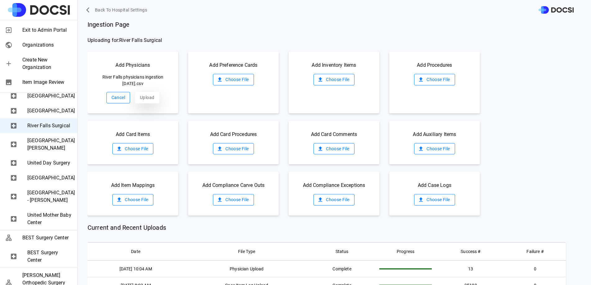
click at [147, 98] on button "Upload" at bounding box center [147, 97] width 24 height 11
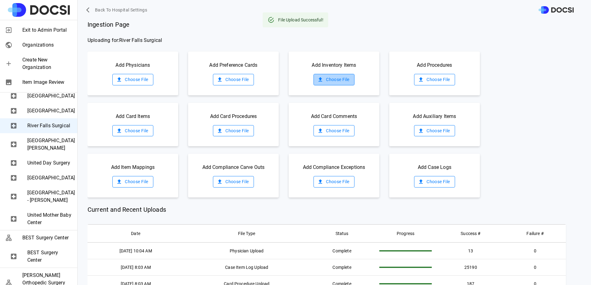
click at [331, 80] on label "Choose File" at bounding box center [333, 79] width 41 height 11
click at [0, 0] on input "Choose File" at bounding box center [0, 0] width 0 height 0
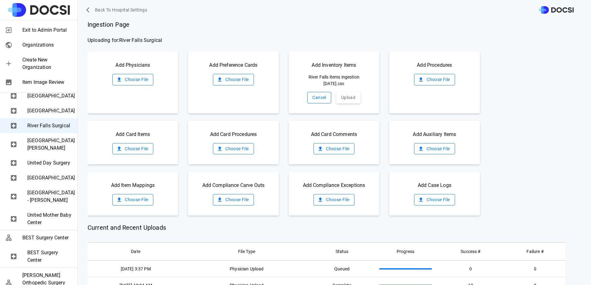
click at [344, 91] on div "Add Inventory Items River Falls items ingestion 09.02.2025.csv Cancel Upload" at bounding box center [334, 83] width 91 height 62
click at [344, 95] on button "Upload" at bounding box center [348, 97] width 24 height 11
click at [425, 82] on label "Choose File" at bounding box center [434, 79] width 41 height 11
click at [0, 0] on input "Choose File" at bounding box center [0, 0] width 0 height 0
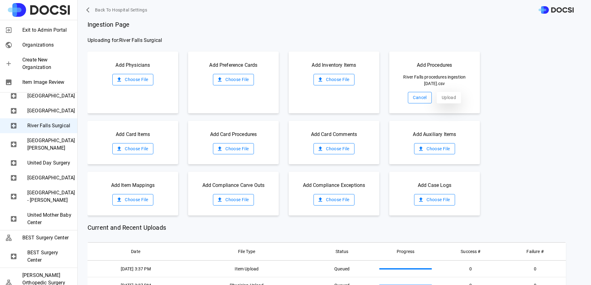
click at [443, 96] on button "Upload" at bounding box center [449, 97] width 24 height 11
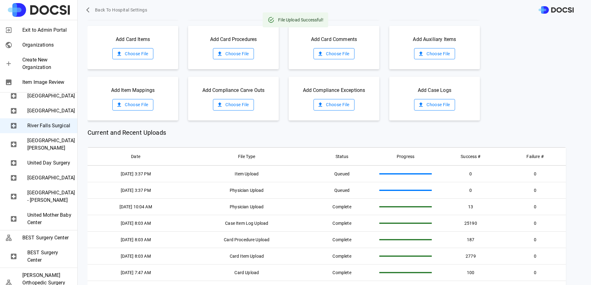
scroll to position [96, 0]
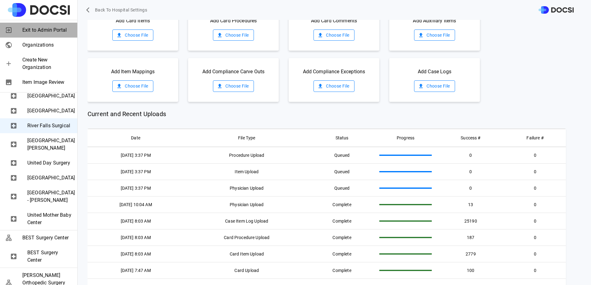
click at [41, 33] on span "Exit to Admin Portal" at bounding box center [47, 29] width 50 height 7
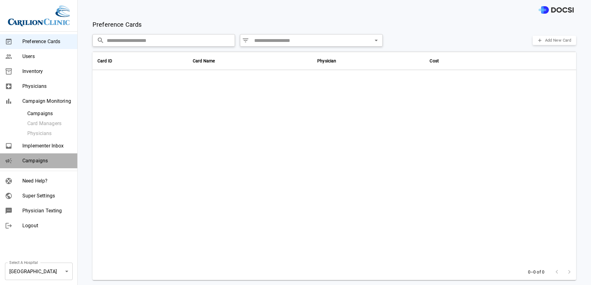
click at [42, 159] on span "Campaigns" at bounding box center [47, 160] width 50 height 7
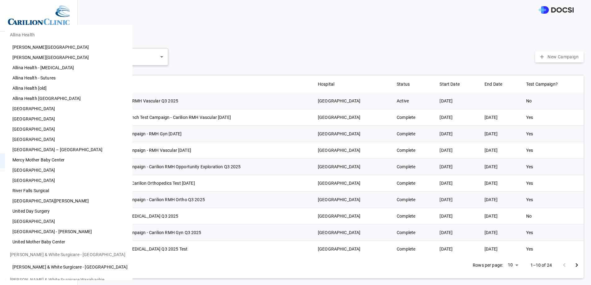
click at [55, 268] on body "Preference Cards Users Inventory Physicians Campaign Monitoring Campaigns Card …" at bounding box center [295, 142] width 591 height 285
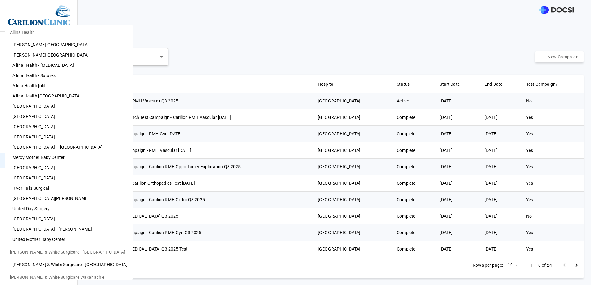
scroll to position [2, 0]
click at [49, 186] on li "River Falls Surgical" at bounding box center [69, 189] width 128 height 10
type input "**"
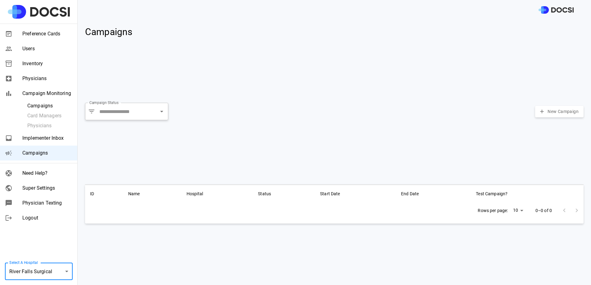
click at [138, 101] on div "Campaign Status ​ Campaign Status New Campaign" at bounding box center [334, 111] width 498 height 22
click at [137, 124] on div "Campaign Status ​ Campaign Status New Campaign" at bounding box center [331, 137] width 503 height 84
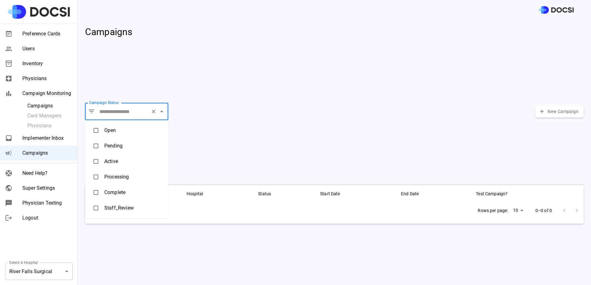
click at [137, 108] on input "Campaign Status" at bounding box center [123, 112] width 50 height 12
click at [123, 143] on li "Pending" at bounding box center [126, 146] width 83 height 16
click at [121, 158] on li "Active" at bounding box center [126, 162] width 83 height 16
click at [127, 212] on li "Staff_Review" at bounding box center [126, 208] width 83 height 16
type input "**********"
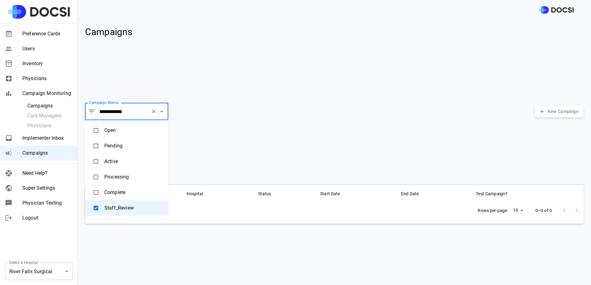
click at [238, 140] on div "**********" at bounding box center [331, 137] width 503 height 84
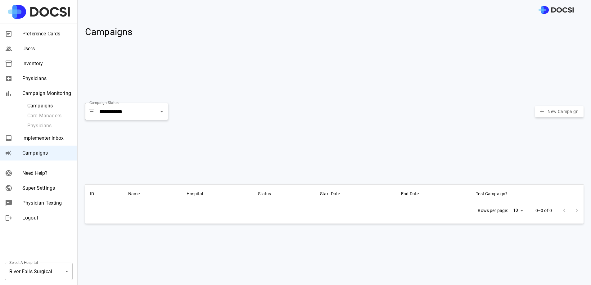
click at [43, 191] on span "Super Settings" at bounding box center [47, 187] width 50 height 7
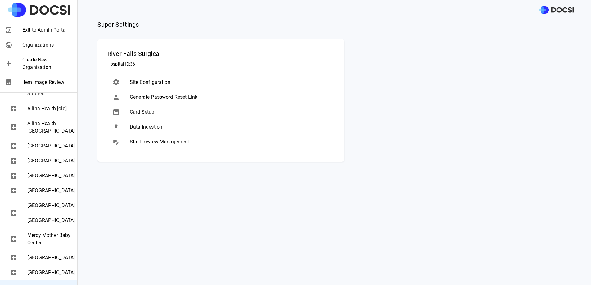
scroll to position [298, 0]
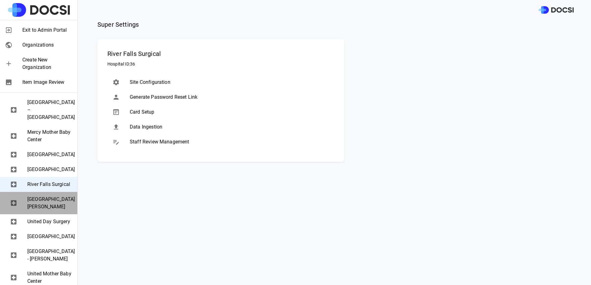
click at [59, 210] on span "[GEOGRAPHIC_DATA][PERSON_NAME]" at bounding box center [49, 203] width 45 height 15
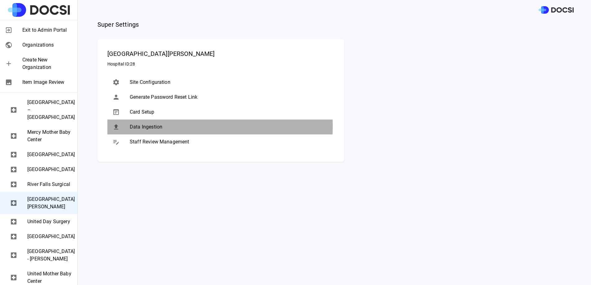
click at [160, 126] on span "Data Ingestion" at bounding box center [230, 126] width 200 height 7
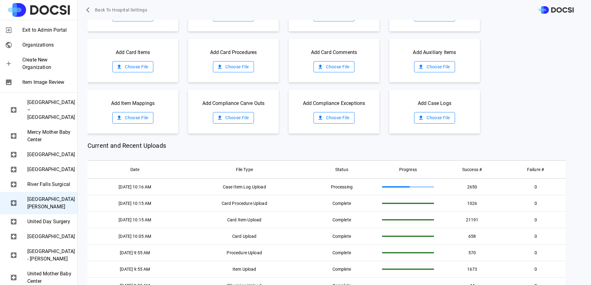
scroll to position [0, 0]
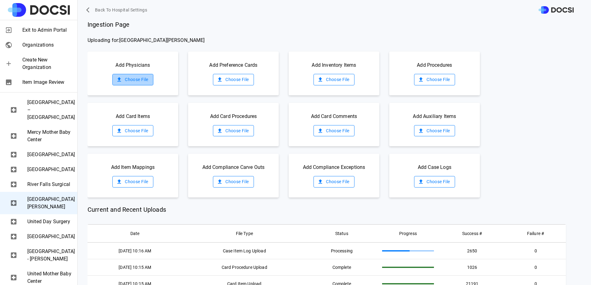
click at [137, 76] on label "Choose File" at bounding box center [132, 79] width 41 height 11
click at [0, 0] on input "Choose File" at bounding box center [0, 0] width 0 height 0
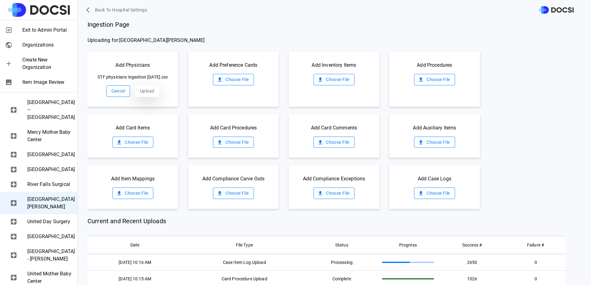
click at [148, 97] on button "Upload" at bounding box center [147, 90] width 24 height 11
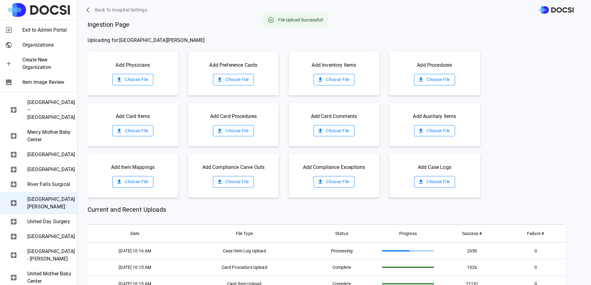
click at [315, 83] on label "Choose File" at bounding box center [333, 79] width 41 height 11
click at [0, 0] on input "Choose File" at bounding box center [0, 0] width 0 height 0
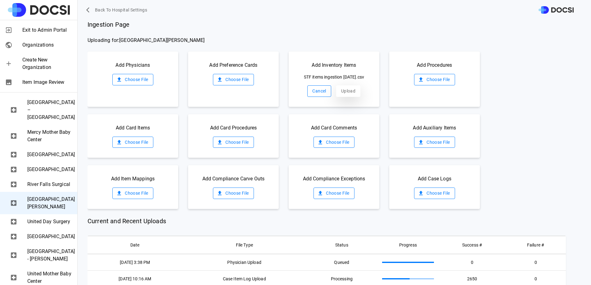
click at [342, 97] on button "Upload" at bounding box center [348, 90] width 24 height 11
click at [434, 79] on label "Choose File" at bounding box center [434, 79] width 41 height 11
click at [0, 0] on input "Choose File" at bounding box center [0, 0] width 0 height 0
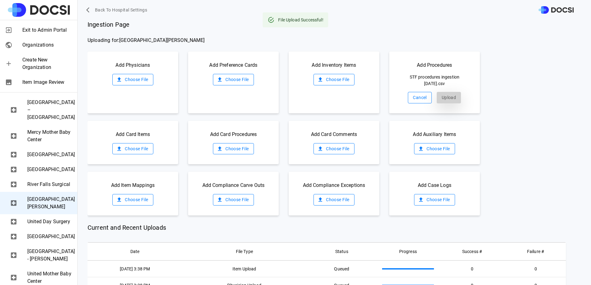
click at [437, 100] on button "Upload" at bounding box center [449, 97] width 24 height 11
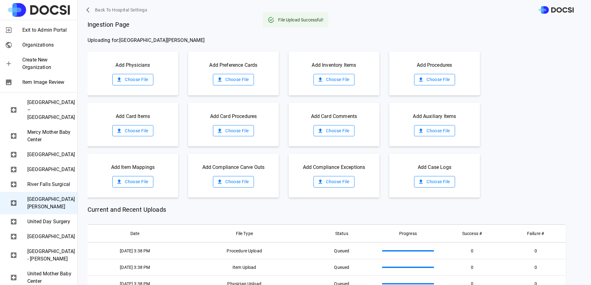
click at [36, 29] on span "Exit to Admin Portal" at bounding box center [47, 29] width 50 height 7
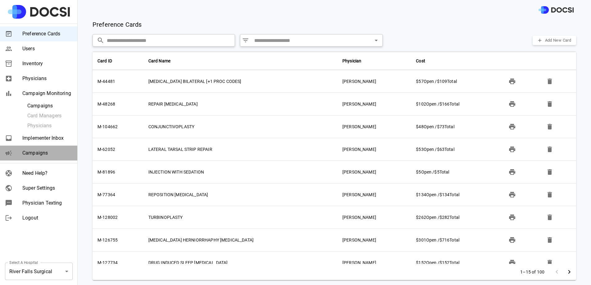
click at [56, 151] on span "Campaigns" at bounding box center [47, 152] width 50 height 7
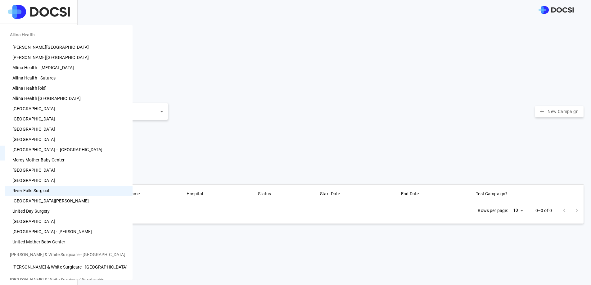
click at [45, 274] on body "Preference Cards Users Inventory Physicians Campaign Monitoring Campaigns Card …" at bounding box center [295, 142] width 591 height 285
click at [47, 204] on li "[GEOGRAPHIC_DATA][PERSON_NAME]" at bounding box center [69, 201] width 128 height 10
type input "**"
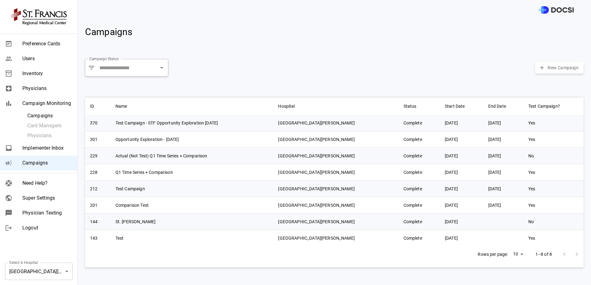
click at [128, 57] on div "Campaign Status ​ Campaign Status New Campaign" at bounding box center [334, 67] width 498 height 22
click at [128, 62] on input "Campaign Status" at bounding box center [123, 68] width 50 height 12
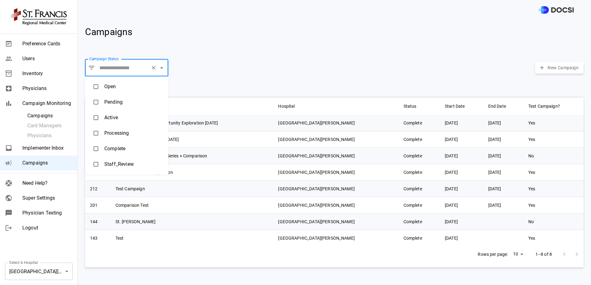
click at [119, 121] on li "Active" at bounding box center [126, 118] width 83 height 16
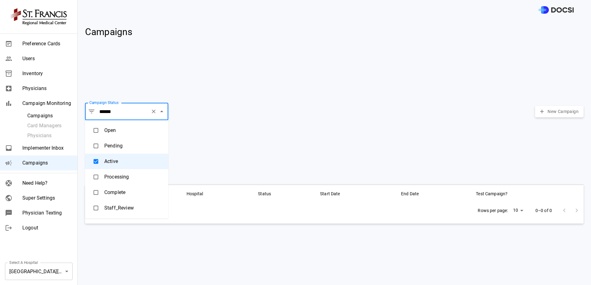
click at [129, 205] on li "Staff_Review" at bounding box center [126, 208] width 83 height 16
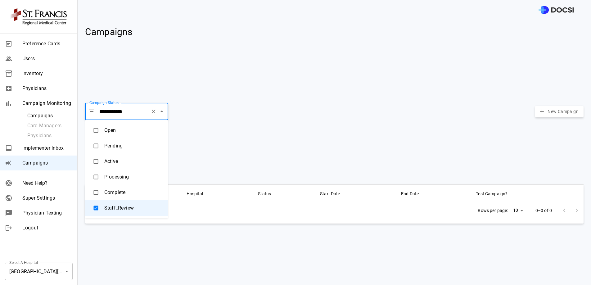
click at [126, 178] on li "Processing" at bounding box center [126, 177] width 83 height 16
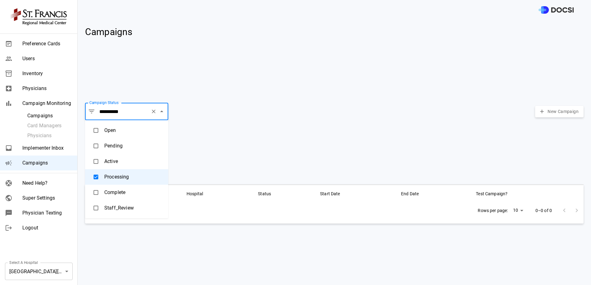
click at [124, 144] on li "Pending" at bounding box center [126, 146] width 83 height 16
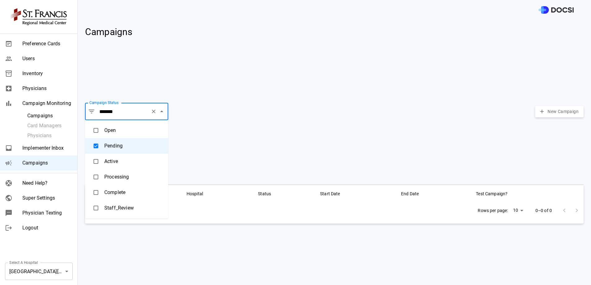
click at [121, 133] on li "Open" at bounding box center [126, 131] width 83 height 16
type input "****"
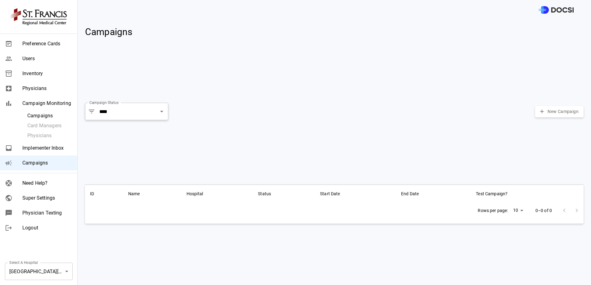
click at [246, 117] on div "Campaign Status ​ **** Campaign Status New Campaign" at bounding box center [334, 111] width 498 height 22
click at [58, 273] on body "Preference Cards Users Inventory Physicians Campaign Monitoring Campaigns Card …" at bounding box center [295, 142] width 591 height 285
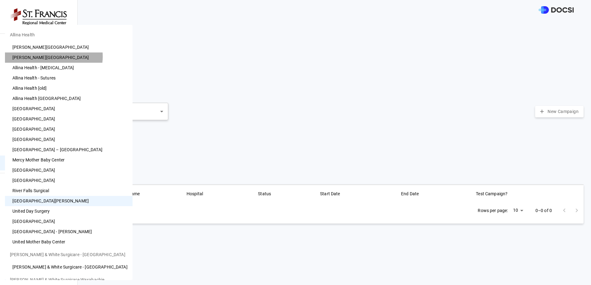
click at [51, 56] on li "[PERSON_NAME][GEOGRAPHIC_DATA]" at bounding box center [69, 57] width 128 height 10
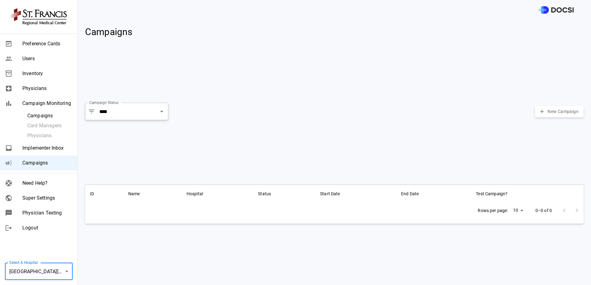
type input "**"
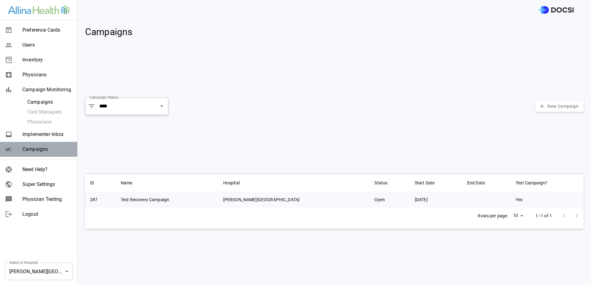
click at [53, 154] on div "Campaigns" at bounding box center [38, 149] width 77 height 15
click at [153, 107] on icon "Clear" at bounding box center [154, 106] width 6 height 6
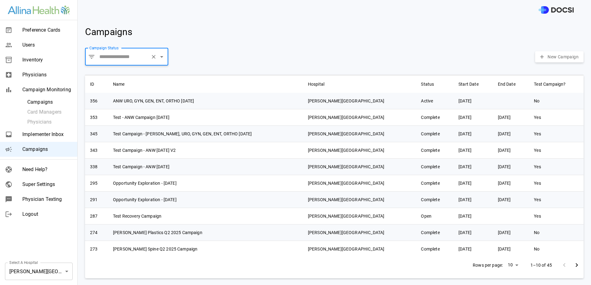
click at [136, 50] on div "​ Campaign Status" at bounding box center [126, 56] width 83 height 17
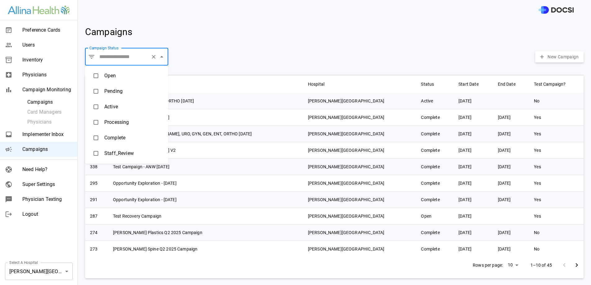
click at [120, 106] on li "Active" at bounding box center [126, 107] width 83 height 16
type input "******"
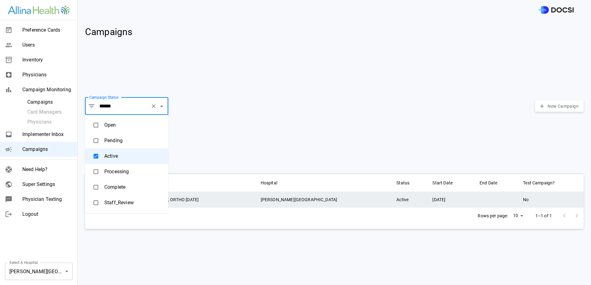
click at [212, 197] on td "ANW URO, GYN, GEN, ENT, ORTHO June'25" at bounding box center [184, 199] width 143 height 16
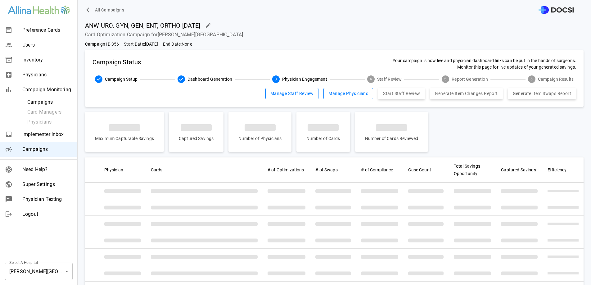
click at [271, 98] on button "Manage Staff Review" at bounding box center [291, 93] width 53 height 11
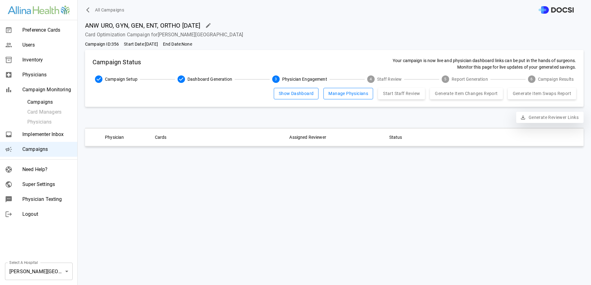
click at [527, 115] on button "Generate Reviewer Links" at bounding box center [549, 117] width 67 height 11
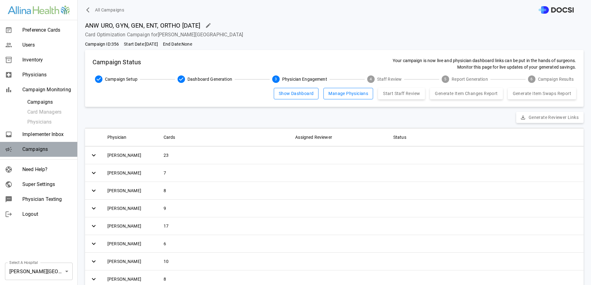
click at [44, 151] on span "Campaigns" at bounding box center [47, 149] width 50 height 7
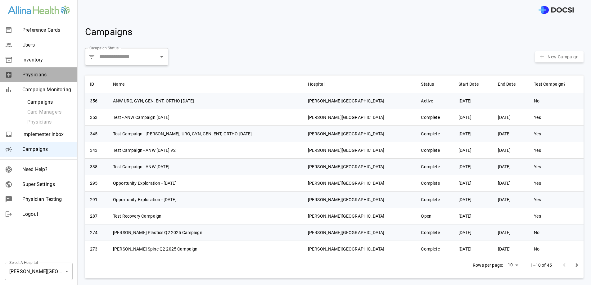
click at [47, 77] on span "Physicians" at bounding box center [47, 74] width 50 height 7
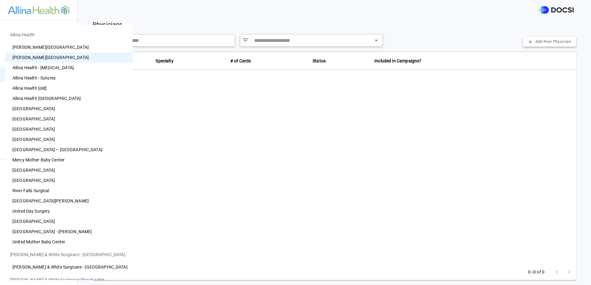
click at [30, 269] on body "Preference Cards Users Inventory Physicians Campaign Monitoring Campaigns Card …" at bounding box center [295, 142] width 591 height 285
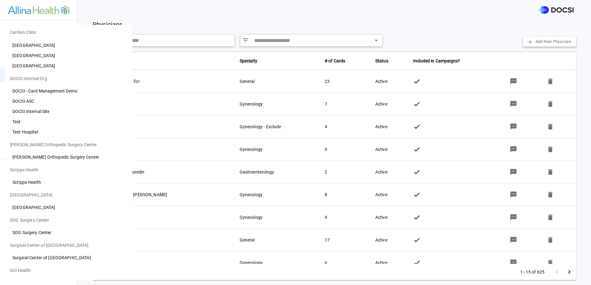
scroll to position [329, 0]
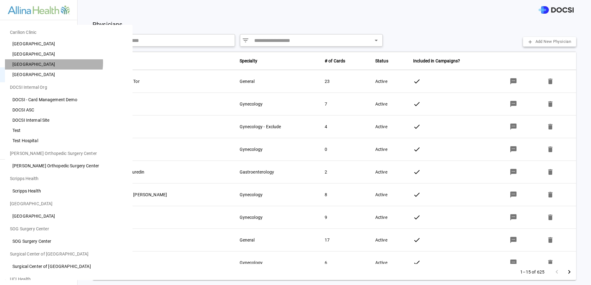
click at [52, 63] on li "Roanoke Memorial Hospital" at bounding box center [69, 64] width 128 height 10
type input "**"
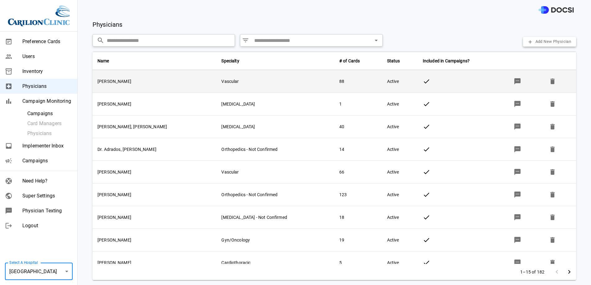
click at [514, 78] on icon "button" at bounding box center [517, 81] width 7 height 7
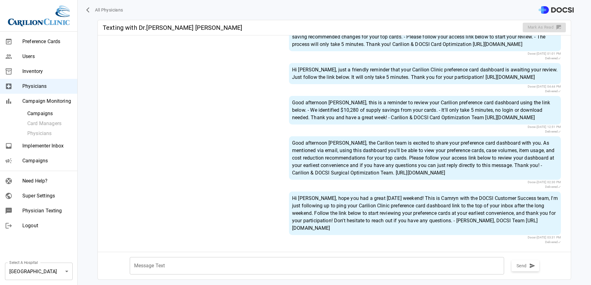
scroll to position [85, 0]
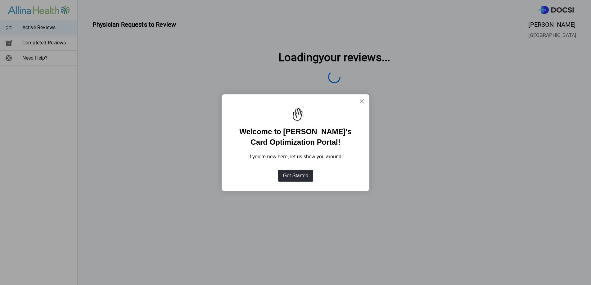
click at [362, 103] on button "×" at bounding box center [362, 101] width 6 height 10
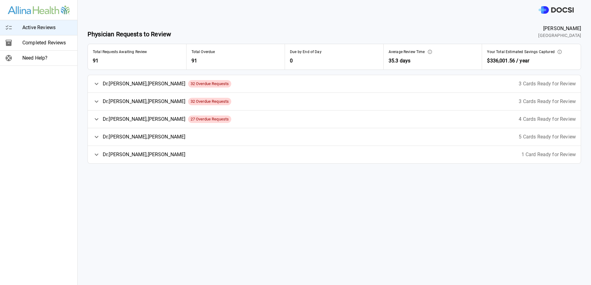
click at [97, 153] on icon at bounding box center [96, 154] width 7 height 7
click at [531, 173] on span "Ready to Submit" at bounding box center [547, 172] width 37 height 7
click at [231, 115] on div "Dr. Macomber , Christopher 27 Overdue Requests 4 Cards Ready for Review" at bounding box center [334, 118] width 493 height 17
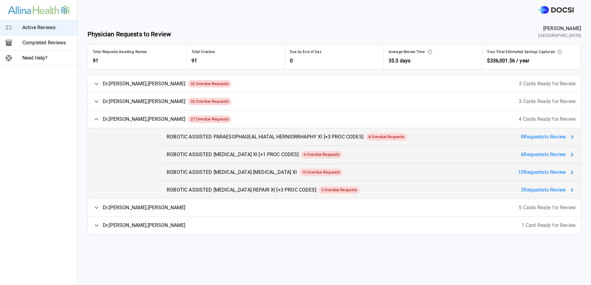
click at [231, 115] on div "Dr. Macomber , Christopher 27 Overdue Requests 4 Cards Ready for Review" at bounding box center [334, 118] width 493 height 17
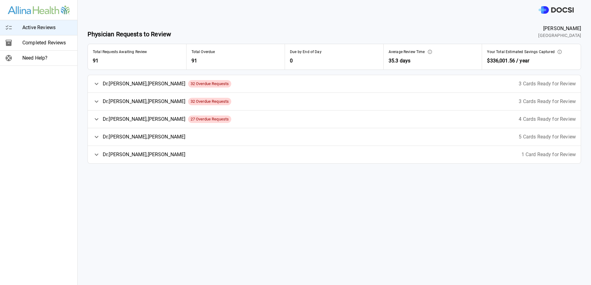
click at [231, 115] on div "Dr. Macomber , Christopher 27 Overdue Requests 4 Cards Ready for Review" at bounding box center [334, 118] width 493 height 17
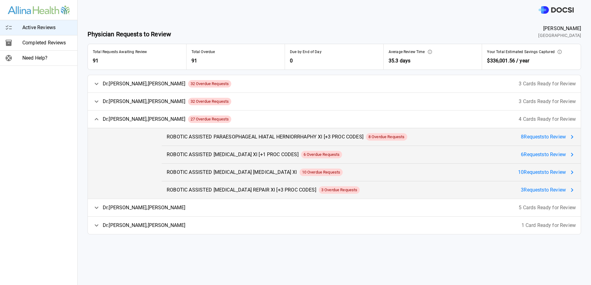
click at [529, 149] on div "ROBOTIC ASSISTED LAPAROSCOPIC CHOLECYSTECTOMY XI [+1 PROC CODES] 6 Overdue Requ…" at bounding box center [371, 154] width 419 height 17
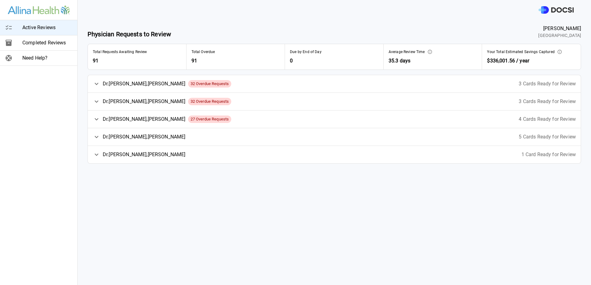
click at [156, 158] on div "Dr. Curto , Eric 1 Card Ready for Review" at bounding box center [334, 154] width 493 height 17
click at [556, 172] on span "Ready to Submit" at bounding box center [547, 172] width 37 height 7
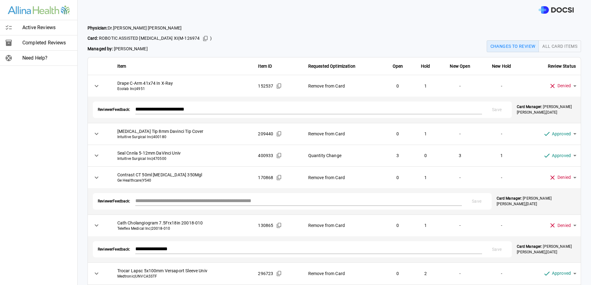
click at [552, 43] on button "All Card Items" at bounding box center [559, 46] width 43 height 12
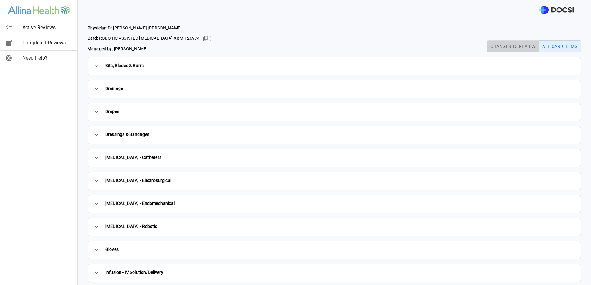
click at [516, 47] on button "Changes to Review" at bounding box center [513, 46] width 52 height 12
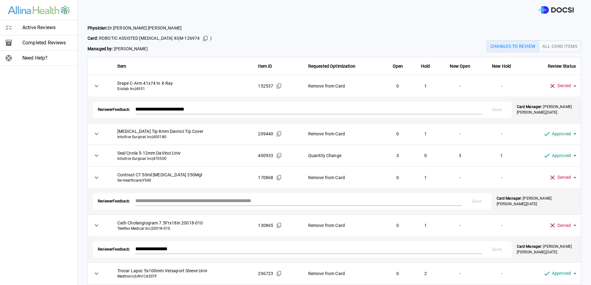
type button "changesToReview"
click at [548, 49] on button "All Card Items" at bounding box center [559, 46] width 43 height 12
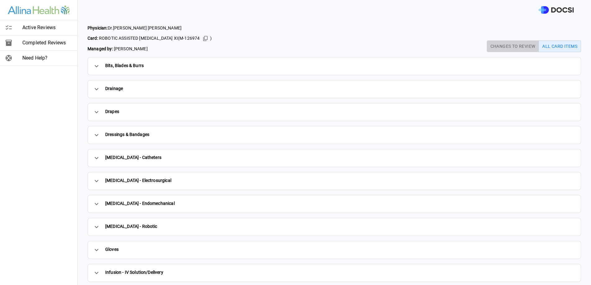
click at [517, 47] on button "Changes to Review" at bounding box center [513, 46] width 52 height 12
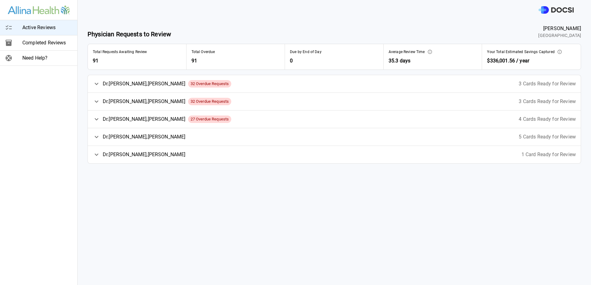
click at [164, 83] on span "Dr. Sirany Hegman , Anne-Marie" at bounding box center [144, 83] width 83 height 7
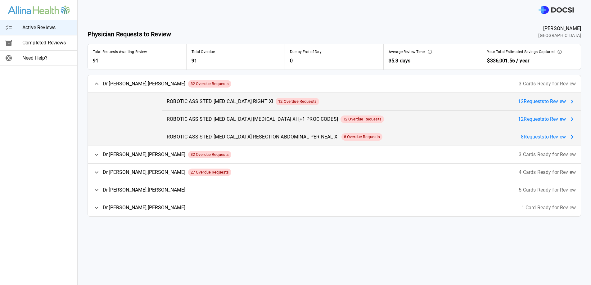
click at [238, 121] on span "ROBOTIC ASSISTED SIGMOID COLECTOMY XI [+1 PROC CODES]" at bounding box center [252, 118] width 171 height 7
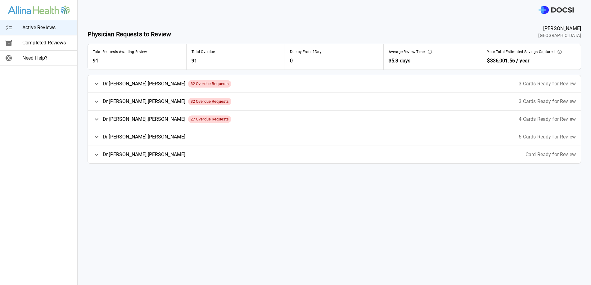
click at [189, 157] on div "Dr. Curto , Eric 1 Card Ready for Review" at bounding box center [334, 154] width 493 height 17
click at [568, 170] on icon at bounding box center [571, 172] width 7 height 7
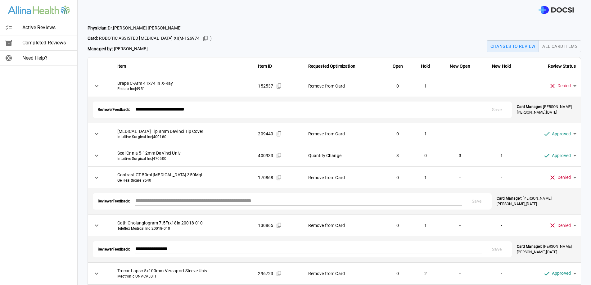
scroll to position [0, 0]
click at [99, 83] on icon at bounding box center [96, 85] width 7 height 7
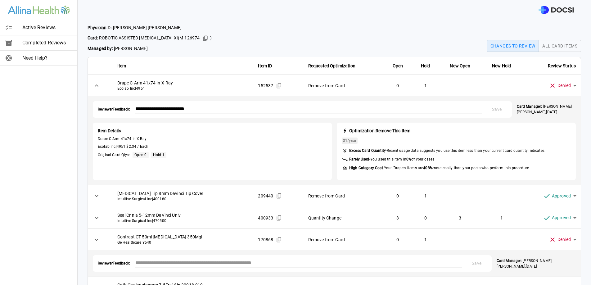
click at [98, 84] on icon at bounding box center [96, 85] width 7 height 7
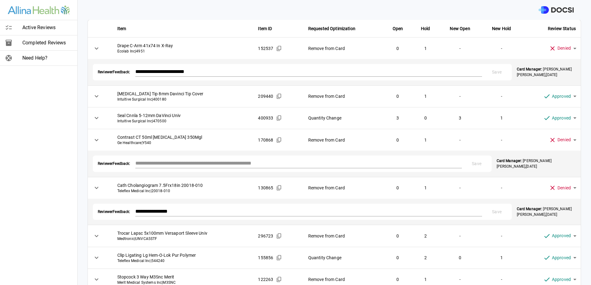
scroll to position [96, 0]
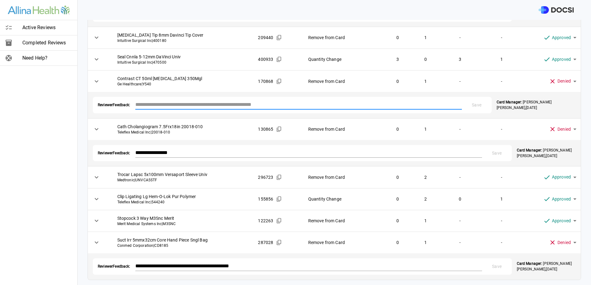
click at [263, 104] on textarea at bounding box center [298, 104] width 326 height 7
type textarea "*"
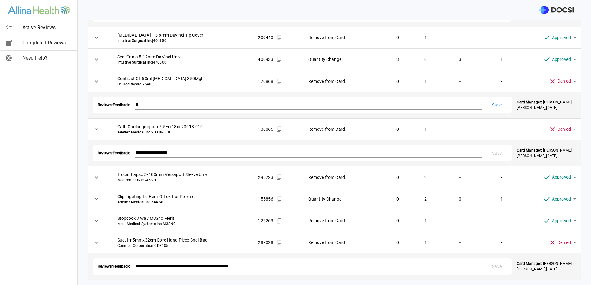
click at [230, 130] on span "Teleflex Medical Inc | 20018-010" at bounding box center [182, 132] width 131 height 5
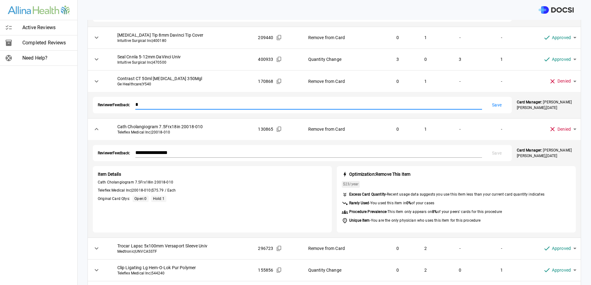
click at [198, 107] on textarea "*" at bounding box center [308, 104] width 347 height 7
click at [137, 132] on span "Teleflex Medical Inc | 20018-010" at bounding box center [182, 132] width 131 height 5
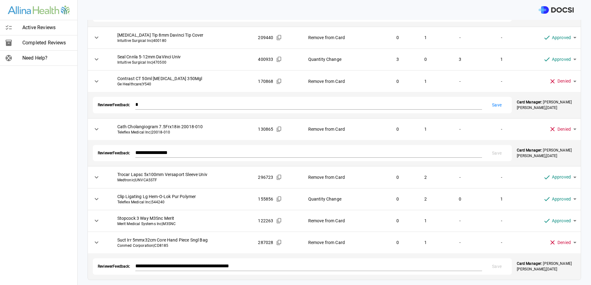
scroll to position [81, 0]
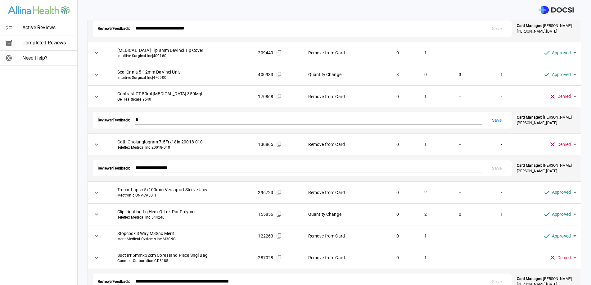
click at [165, 121] on textarea "*" at bounding box center [308, 119] width 347 height 7
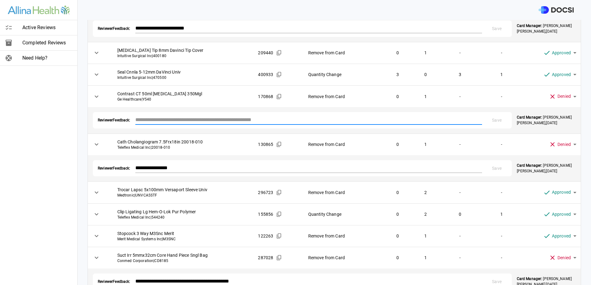
click at [76, 125] on div "Active Reviews Completed Reviews Need Help?" at bounding box center [39, 142] width 78 height 285
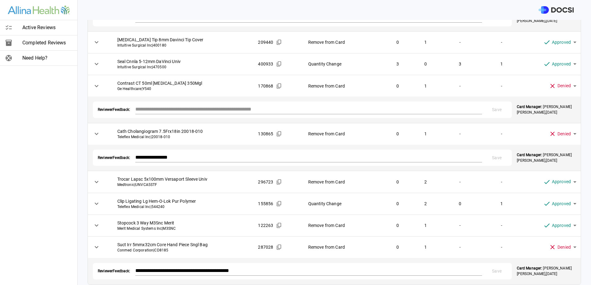
scroll to position [91, 0]
click at [93, 90] on icon at bounding box center [96, 86] width 7 height 7
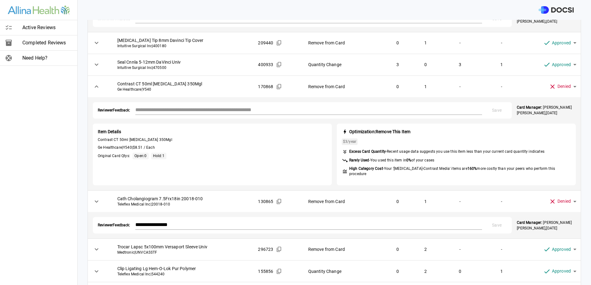
click at [93, 90] on icon at bounding box center [96, 86] width 7 height 7
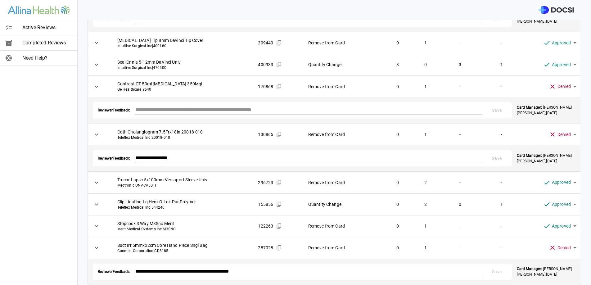
click at [110, 131] on td at bounding box center [100, 135] width 25 height 22
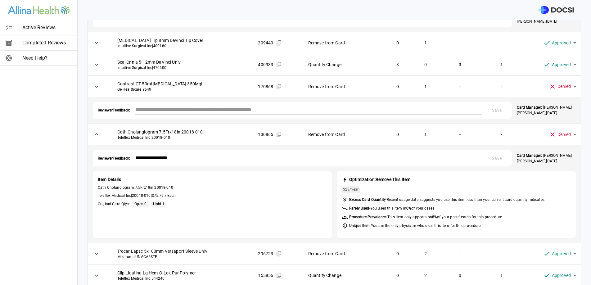
click at [110, 131] on td at bounding box center [100, 135] width 25 height 22
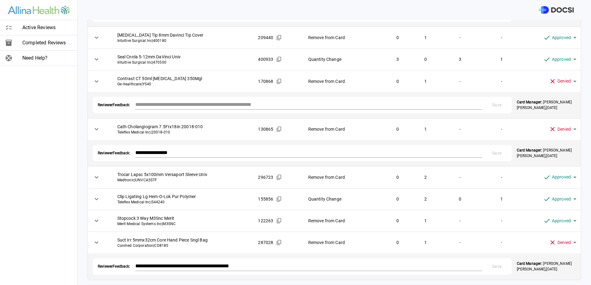
scroll to position [0, 0]
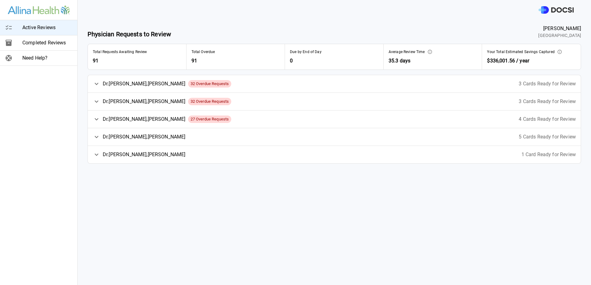
click at [149, 155] on div "Dr. Curto , Eric 1 Card Ready for Review" at bounding box center [334, 154] width 493 height 17
click at [181, 177] on div "ROBOTIC ASSISTED LAPAROSCOPIC CHOLECYSTECTOMY XI Ready to Submit" at bounding box center [371, 172] width 419 height 17
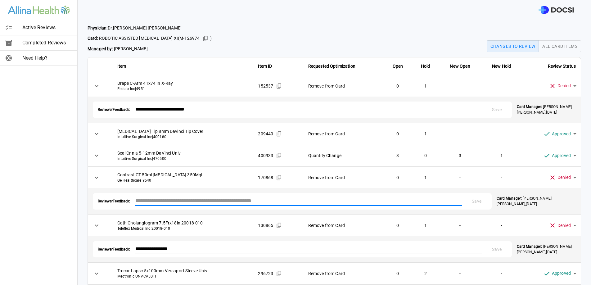
click at [241, 201] on textarea at bounding box center [298, 200] width 326 height 7
type textarea "*"
click at [110, 169] on td at bounding box center [100, 178] width 25 height 22
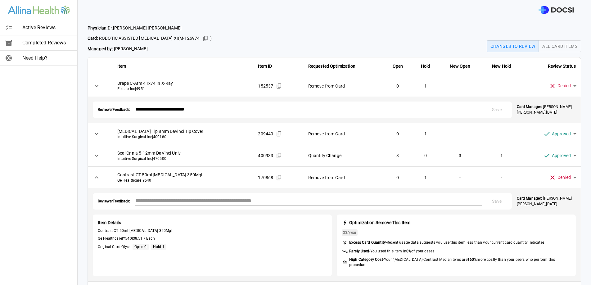
click at [97, 175] on icon at bounding box center [96, 177] width 7 height 7
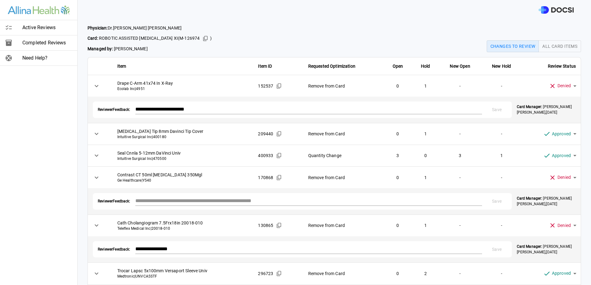
click at [93, 225] on icon at bounding box center [96, 225] width 7 height 7
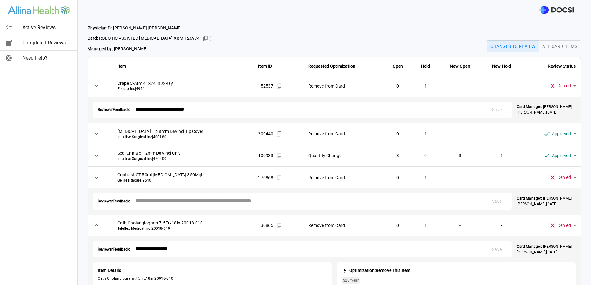
click at [93, 225] on icon at bounding box center [96, 225] width 7 height 7
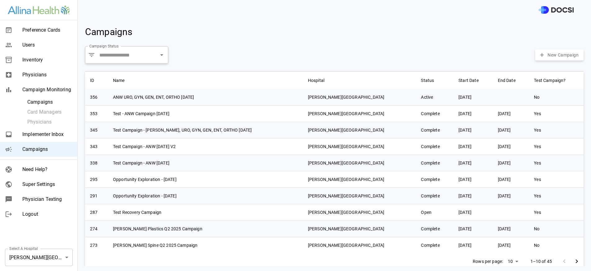
click at [47, 184] on span "Super Settings" at bounding box center [47, 184] width 50 height 7
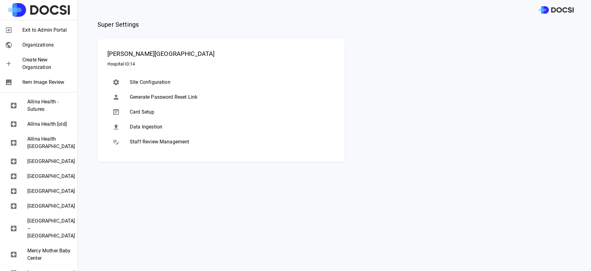
scroll to position [359, 0]
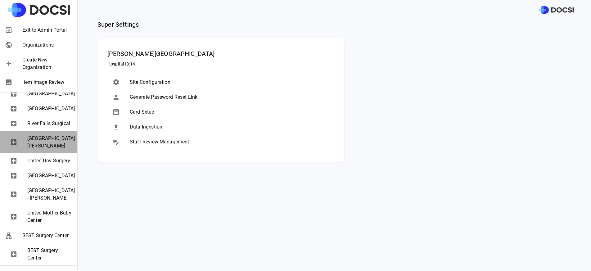
click at [36, 153] on div "[GEOGRAPHIC_DATA][PERSON_NAME]" at bounding box center [38, 142] width 77 height 22
click at [127, 126] on div at bounding box center [120, 126] width 17 height 7
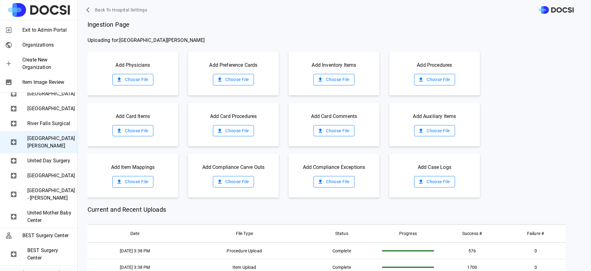
scroll to position [5, 0]
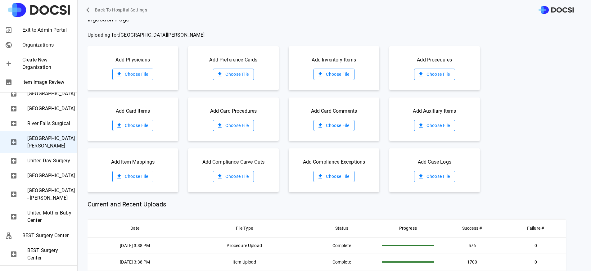
click at [46, 150] on span "[GEOGRAPHIC_DATA][PERSON_NAME]" at bounding box center [49, 142] width 45 height 15
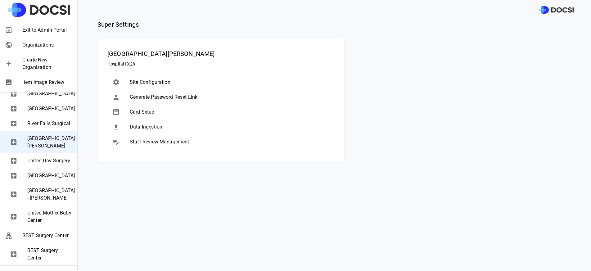
click at [140, 125] on span "Data Ingestion" at bounding box center [230, 126] width 200 height 7
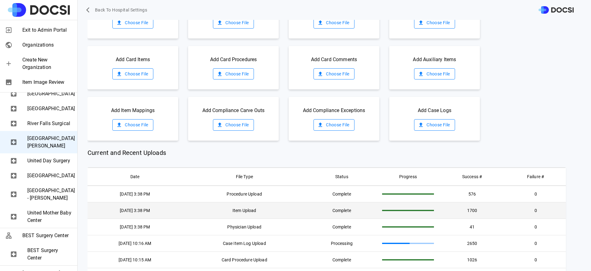
scroll to position [0, 0]
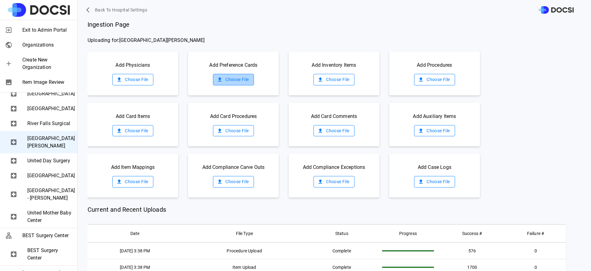
click at [230, 79] on label "Choose File" at bounding box center [233, 79] width 41 height 11
click at [0, 0] on input "Choose File" at bounding box center [0, 0] width 0 height 0
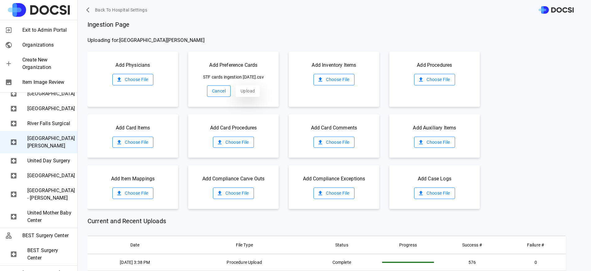
click at [252, 97] on button "Upload" at bounding box center [248, 90] width 24 height 11
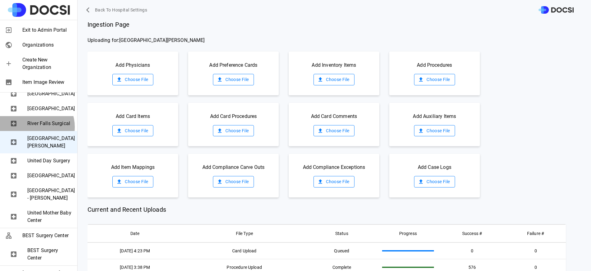
click at [34, 127] on span "River Falls Surgical" at bounding box center [49, 123] width 45 height 7
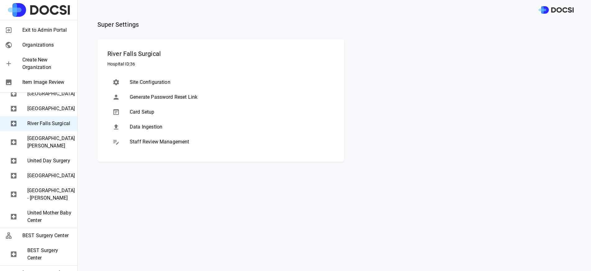
drag, startPoint x: 138, startPoint y: 118, endPoint x: 138, endPoint y: 128, distance: 9.9
click at [138, 128] on ul "Site Configuration Generate Password Reset Link Card Setup Data Ingestion Staff…" at bounding box center [220, 111] width 227 height 79
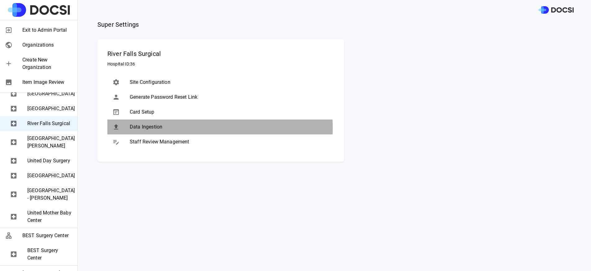
click at [138, 128] on span "Data Ingestion" at bounding box center [230, 126] width 200 height 7
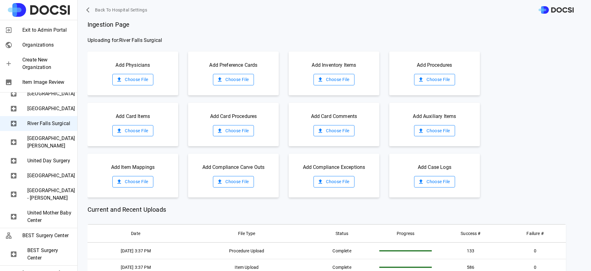
click at [236, 82] on label "Choose File" at bounding box center [233, 79] width 41 height 11
click at [0, 0] on input "Choose File" at bounding box center [0, 0] width 0 height 0
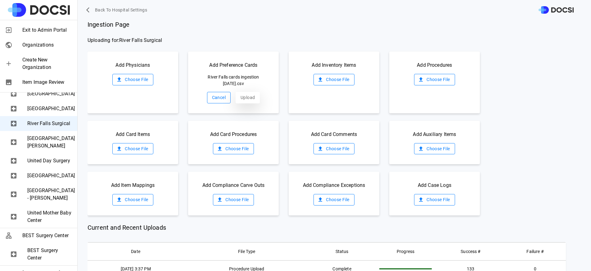
click at [251, 95] on button "Upload" at bounding box center [248, 97] width 24 height 11
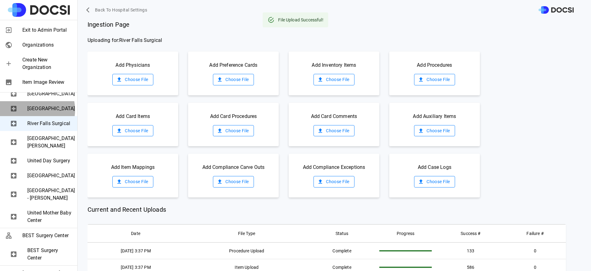
click at [29, 112] on span "[GEOGRAPHIC_DATA]" at bounding box center [49, 108] width 45 height 7
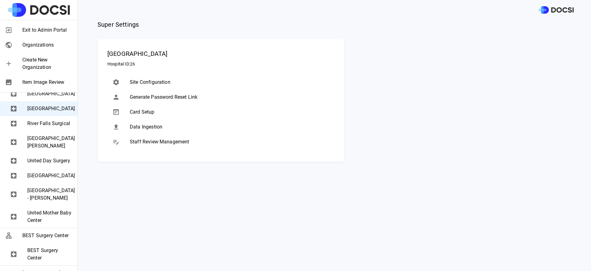
click at [157, 129] on span "Data Ingestion" at bounding box center [230, 126] width 200 height 7
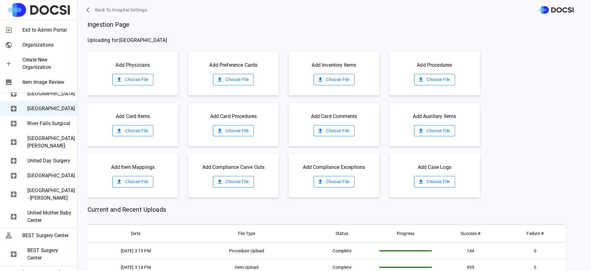
click at [234, 78] on label "Choose File" at bounding box center [233, 79] width 41 height 11
click at [0, 0] on input "Choose File" at bounding box center [0, 0] width 0 height 0
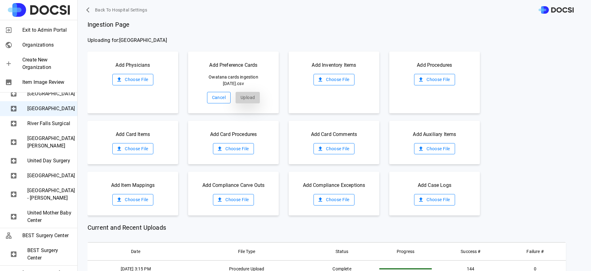
click at [253, 95] on button "Upload" at bounding box center [248, 97] width 24 height 11
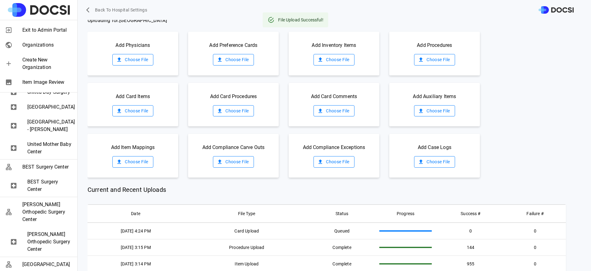
scroll to position [428, 0]
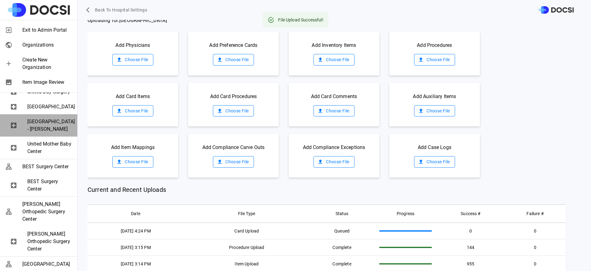
click at [49, 133] on span "[GEOGRAPHIC_DATA] - [PERSON_NAME]" at bounding box center [49, 125] width 45 height 15
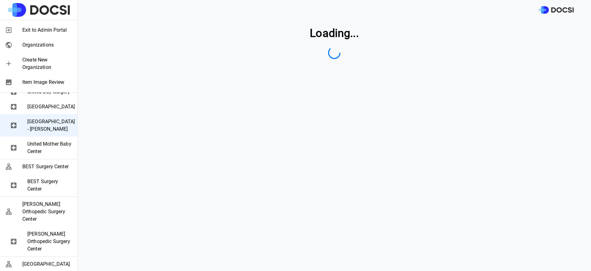
scroll to position [0, 0]
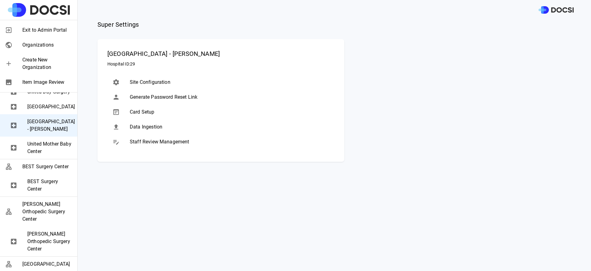
click at [154, 128] on span "Data Ingestion" at bounding box center [230, 126] width 200 height 7
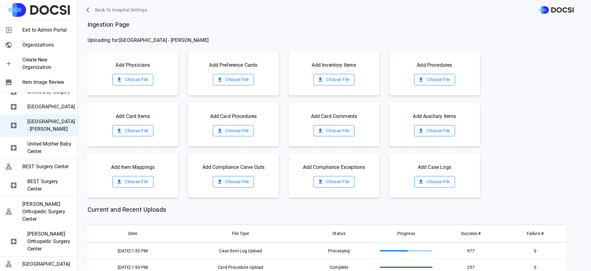
click at [146, 82] on label "Choose File" at bounding box center [132, 79] width 41 height 11
click at [0, 0] on input "Choose File" at bounding box center [0, 0] width 0 height 0
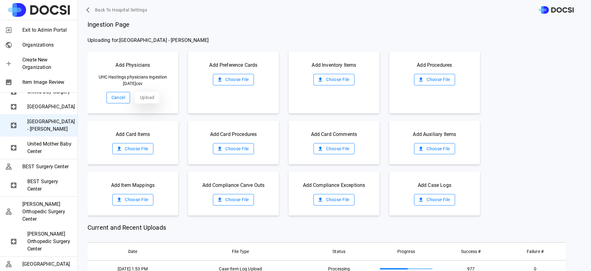
click at [149, 100] on button "Upload" at bounding box center [147, 97] width 24 height 11
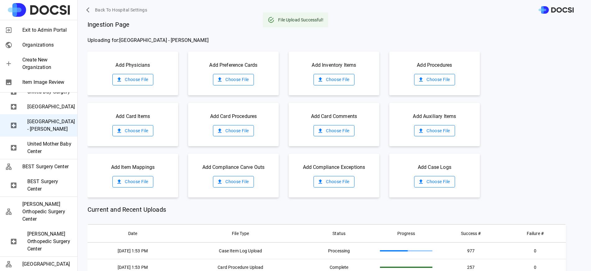
click at [338, 79] on label "Choose File" at bounding box center [333, 79] width 41 height 11
click at [0, 0] on input "Choose File" at bounding box center [0, 0] width 0 height 0
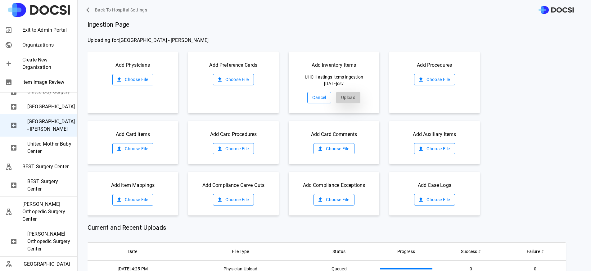
click at [347, 93] on button "Upload" at bounding box center [348, 97] width 24 height 11
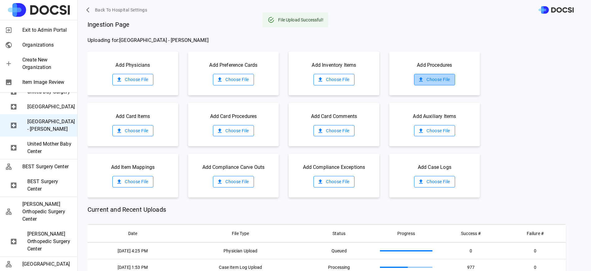
click at [434, 81] on label "Choose File" at bounding box center [434, 79] width 41 height 11
click at [0, 0] on input "Choose File" at bounding box center [0, 0] width 0 height 0
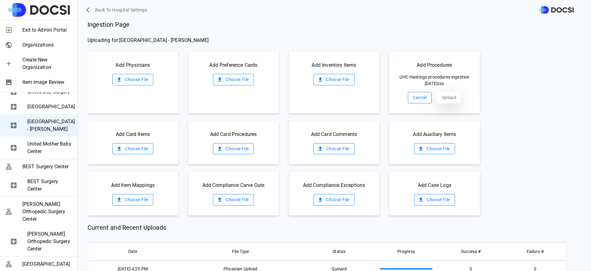
click at [442, 96] on button "Upload" at bounding box center [449, 97] width 24 height 11
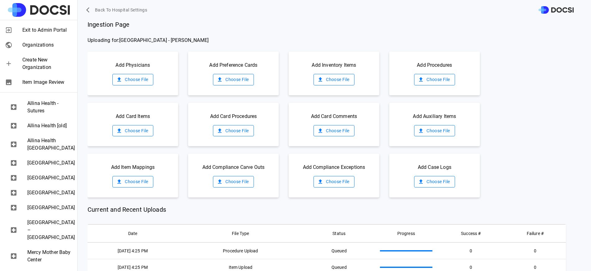
scroll to position [198, 0]
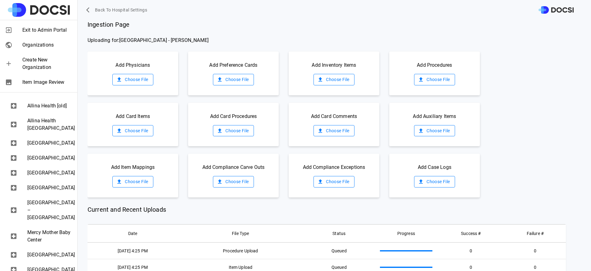
click at [43, 162] on span "[GEOGRAPHIC_DATA]" at bounding box center [49, 157] width 45 height 7
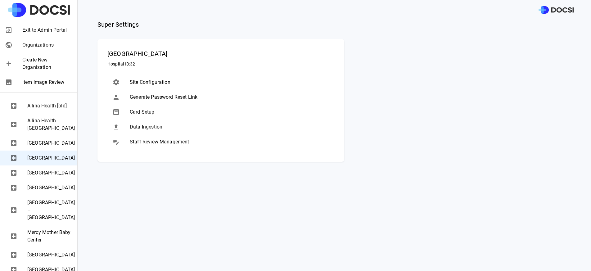
click at [163, 125] on span "Data Ingestion" at bounding box center [230, 126] width 200 height 7
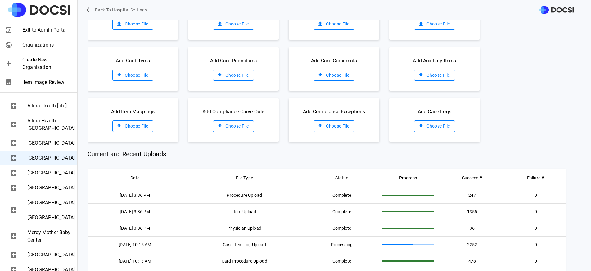
scroll to position [0, 0]
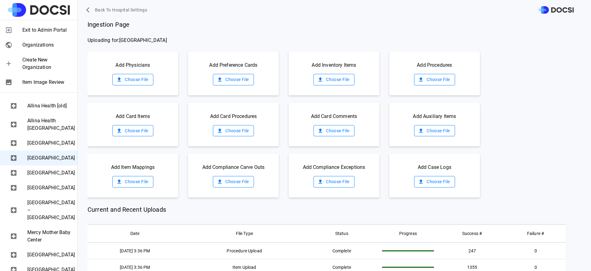
click at [235, 80] on label "Choose File" at bounding box center [233, 79] width 41 height 11
click at [0, 0] on input "Choose File" at bounding box center [0, 0] width 0 height 0
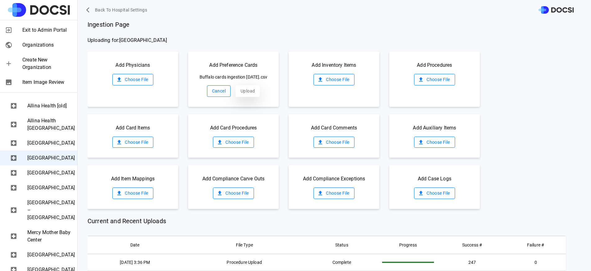
click at [246, 96] on button "Upload" at bounding box center [248, 90] width 24 height 11
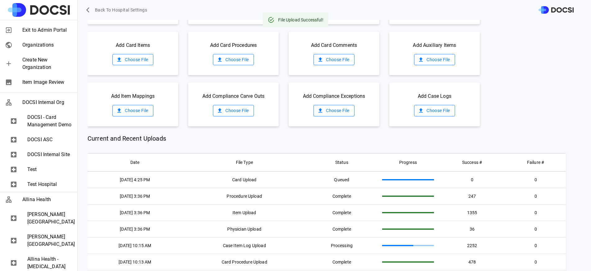
click at [53, 34] on span "Exit to Admin Portal" at bounding box center [47, 29] width 50 height 7
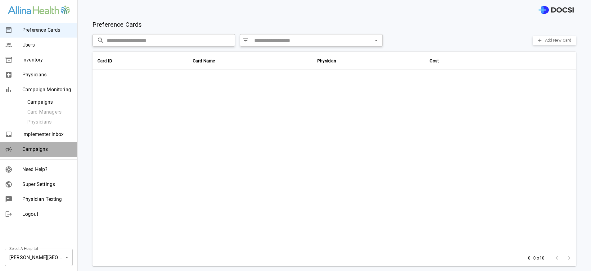
click at [50, 149] on span "Campaigns" at bounding box center [47, 149] width 50 height 7
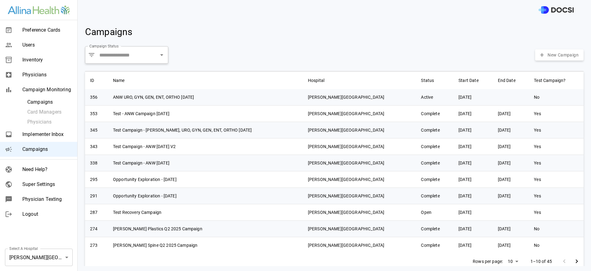
click at [57, 256] on body "Preference Cards Users Inventory Physicians Campaign Monitoring Campaigns Card …" at bounding box center [295, 135] width 591 height 271
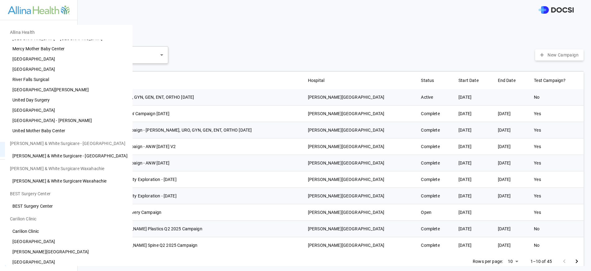
scroll to position [65, 0]
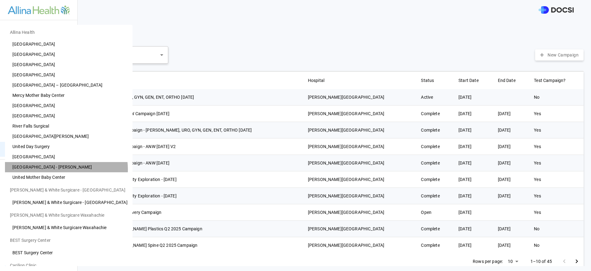
click at [66, 169] on li "[GEOGRAPHIC_DATA] - [PERSON_NAME]" at bounding box center [69, 167] width 128 height 10
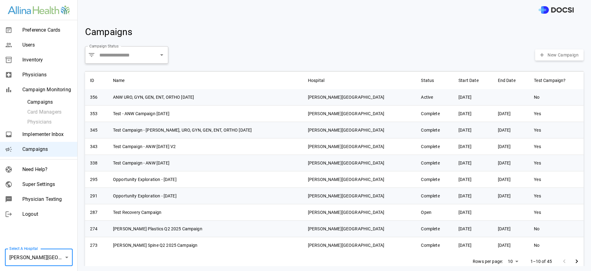
type input "**"
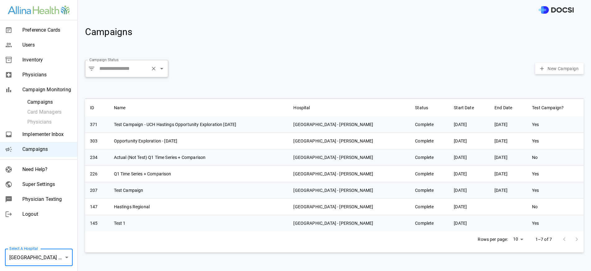
click at [146, 74] on input "Campaign Status" at bounding box center [123, 69] width 50 height 12
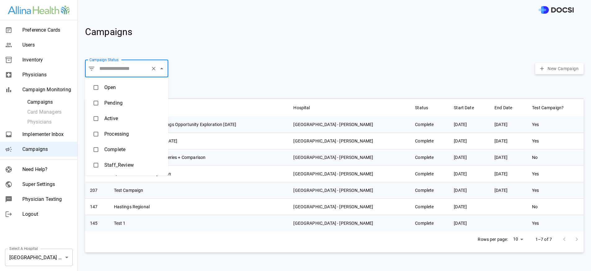
click at [120, 116] on li "Active" at bounding box center [126, 119] width 83 height 16
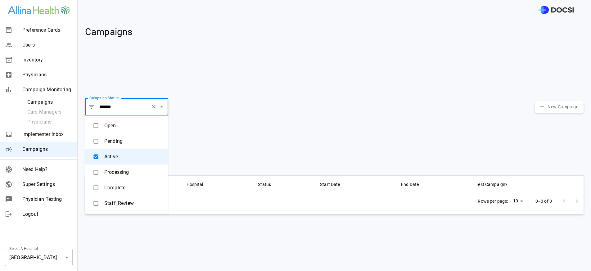
click at [124, 115] on ul "Open Pending Active Processing Complete Staff_Review" at bounding box center [126, 164] width 83 height 98
click at [120, 131] on li "Open" at bounding box center [126, 126] width 83 height 16
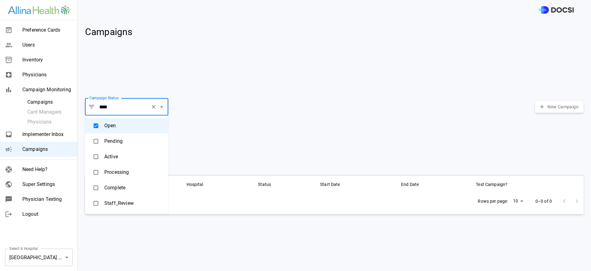
click at [115, 205] on li "Staff_Review" at bounding box center [126, 204] width 83 height 16
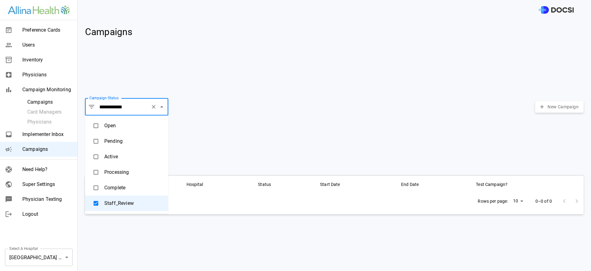
click at [118, 182] on li "Complete" at bounding box center [126, 188] width 83 height 16
type input "********"
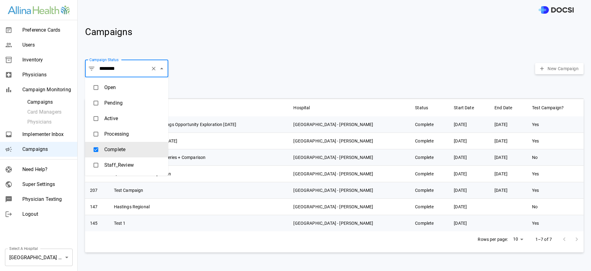
click at [65, 255] on body "Preference Cards Users Inventory Physicians Campaign Monitoring Campaigns Card …" at bounding box center [295, 135] width 591 height 271
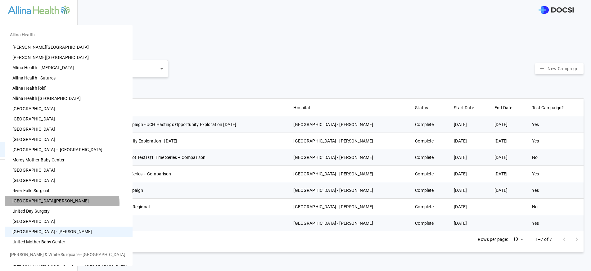
click at [62, 203] on li "[GEOGRAPHIC_DATA][PERSON_NAME]" at bounding box center [69, 201] width 128 height 10
type input "**"
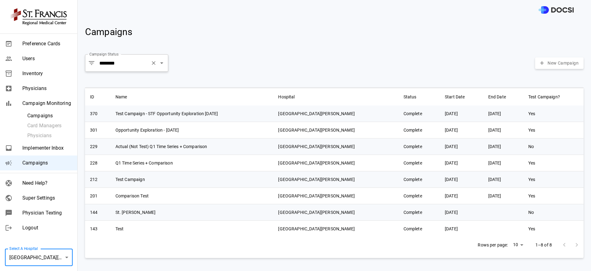
click at [137, 71] on div "​ ******** Campaign Status" at bounding box center [126, 62] width 83 height 17
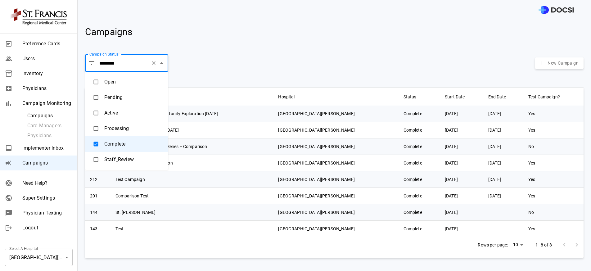
click at [121, 86] on li "Open" at bounding box center [126, 82] width 83 height 16
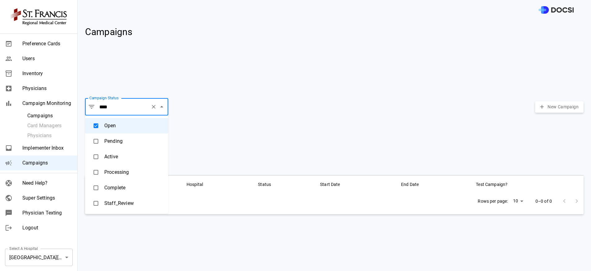
click at [120, 140] on li "Pending" at bounding box center [126, 141] width 83 height 16
click at [116, 155] on li "Active" at bounding box center [126, 157] width 83 height 16
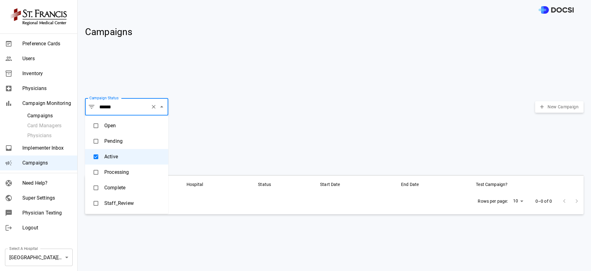
click at [116, 171] on li "Processing" at bounding box center [126, 172] width 83 height 16
click at [116, 202] on li "Staff_Review" at bounding box center [126, 204] width 83 height 16
type input "**********"
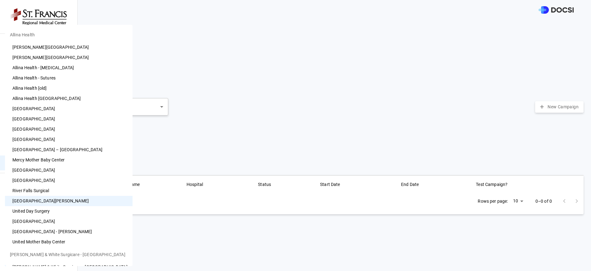
click at [55, 259] on body "**********" at bounding box center [295, 135] width 591 height 271
click at [50, 191] on li "River Falls Surgical" at bounding box center [69, 191] width 128 height 10
type input "**"
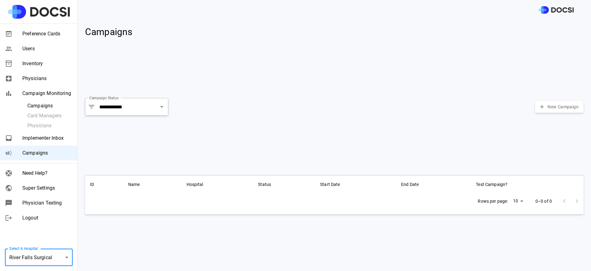
click at [66, 147] on div "Campaigns" at bounding box center [38, 153] width 77 height 15
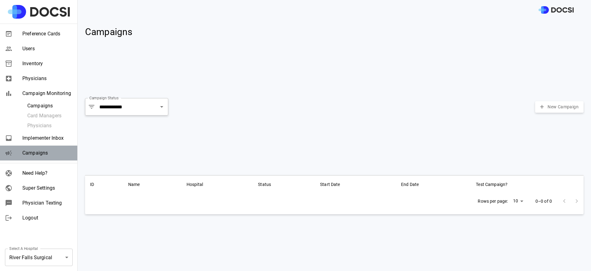
click at [63, 150] on span "Campaigns" at bounding box center [47, 152] width 50 height 7
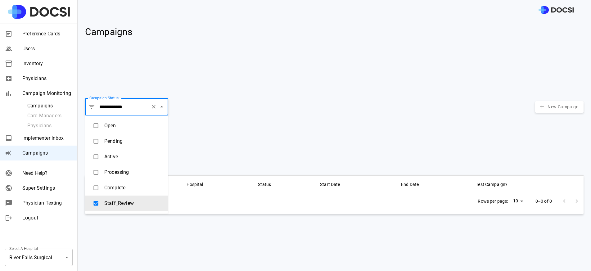
click at [139, 106] on input "**********" at bounding box center [123, 107] width 50 height 12
click at [125, 127] on li "Open" at bounding box center [126, 126] width 83 height 16
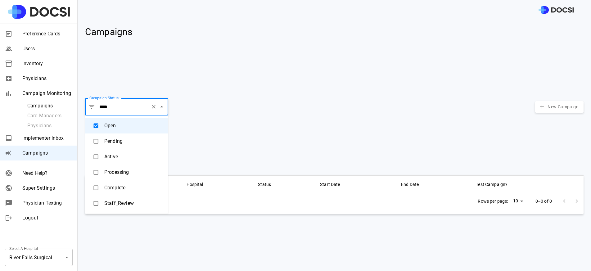
click at [123, 141] on li "Pending" at bounding box center [126, 141] width 83 height 16
click at [122, 151] on li "Active" at bounding box center [126, 157] width 83 height 16
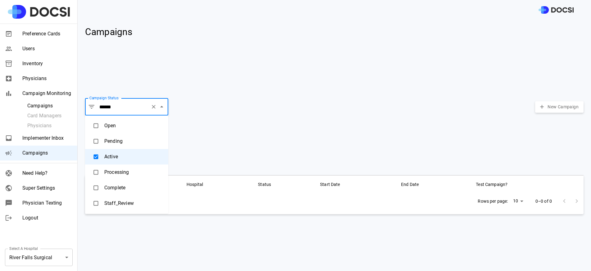
click at [123, 176] on li "Processing" at bounding box center [126, 172] width 83 height 16
click at [123, 186] on li "Complete" at bounding box center [126, 188] width 83 height 16
type input "********"
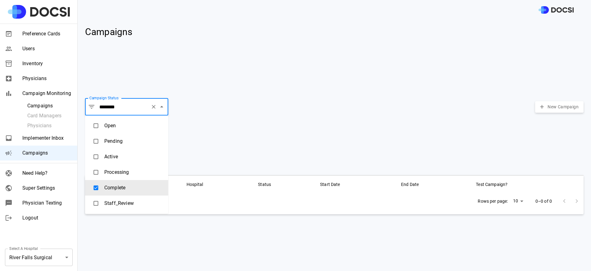
click at [123, 186] on li "Complete" at bounding box center [126, 188] width 83 height 16
click at [116, 252] on div "ID Name Hospital Status Start Date End Date Test Campaign? Rows per page: 10 **…" at bounding box center [331, 218] width 503 height 96
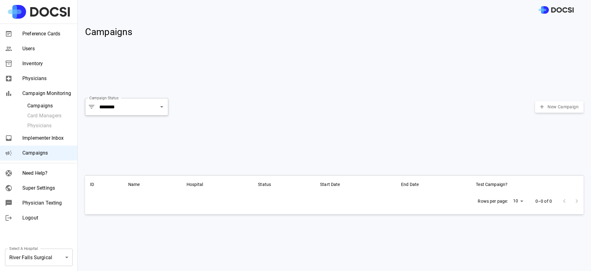
click at [53, 253] on body "Preference Cards Users Inventory Physicians Campaign Monitoring Campaigns Card …" at bounding box center [295, 135] width 591 height 271
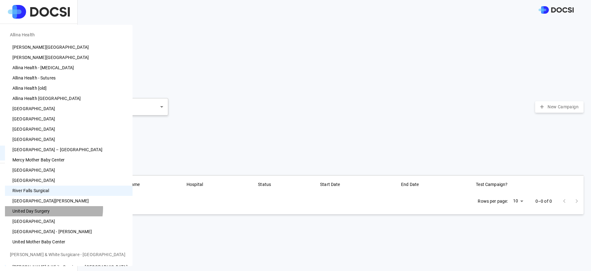
click at [46, 208] on li "United Day Surgery" at bounding box center [69, 211] width 128 height 10
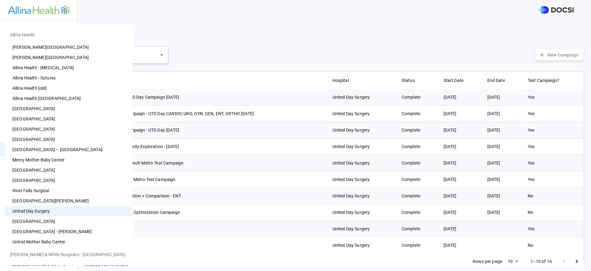
click at [45, 254] on body "Preference Cards Users Inventory Physicians Campaign Monitoring Campaigns Card …" at bounding box center [295, 135] width 591 height 271
click at [52, 193] on li "River Falls Surgical" at bounding box center [69, 191] width 128 height 10
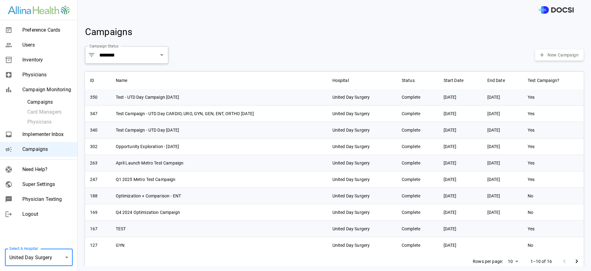
type input "**"
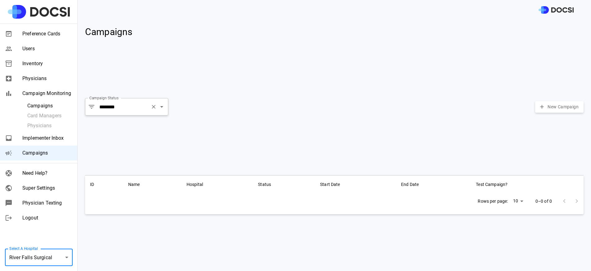
click at [110, 115] on div "​ ******** Campaign Status" at bounding box center [126, 106] width 83 height 17
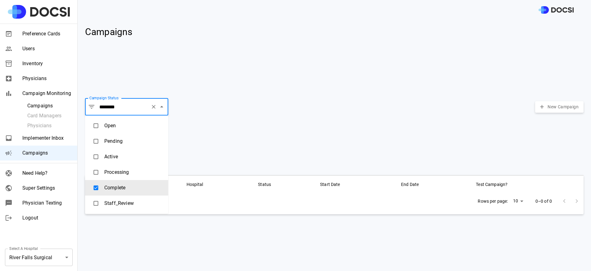
click at [153, 106] on icon "Clear" at bounding box center [154, 107] width 4 height 4
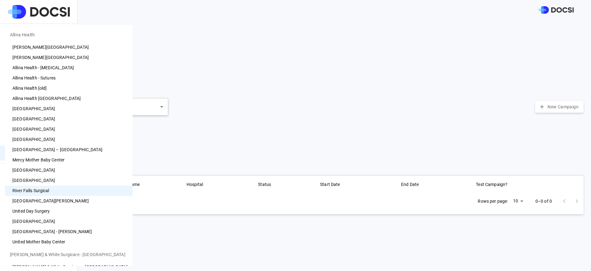
click at [41, 257] on body "Preference Cards Users Inventory Physicians Campaign Monitoring Campaigns Card …" at bounding box center [295, 135] width 591 height 271
click at [43, 182] on li "[GEOGRAPHIC_DATA]" at bounding box center [69, 180] width 128 height 10
type input "**"
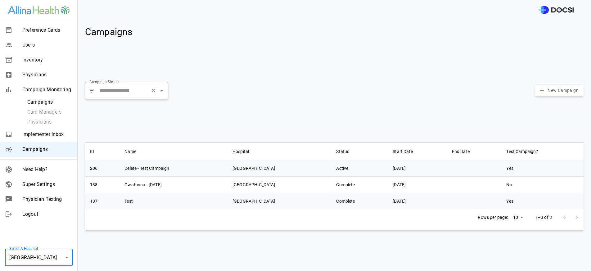
click at [134, 91] on input "Campaign Status" at bounding box center [123, 91] width 50 height 12
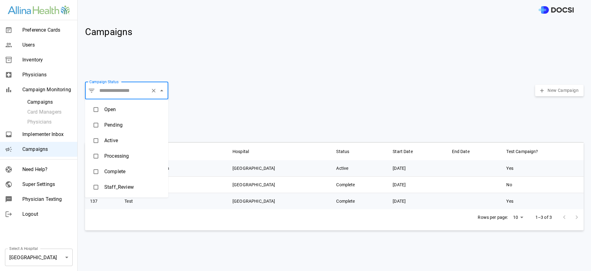
click at [120, 112] on li "Open" at bounding box center [126, 110] width 83 height 16
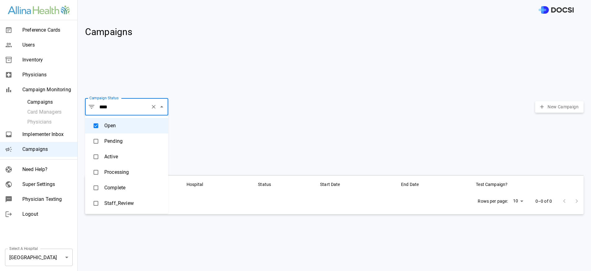
click at [117, 142] on li "Pending" at bounding box center [126, 141] width 83 height 16
click at [116, 161] on li "Active" at bounding box center [126, 157] width 83 height 16
type input "******"
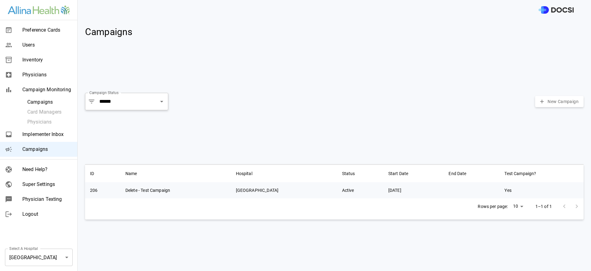
click at [301, 177] on th "Hospital" at bounding box center [284, 173] width 106 height 18
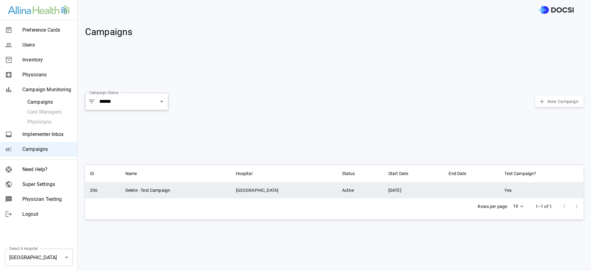
click at [299, 193] on td "[GEOGRAPHIC_DATA]" at bounding box center [284, 190] width 106 height 16
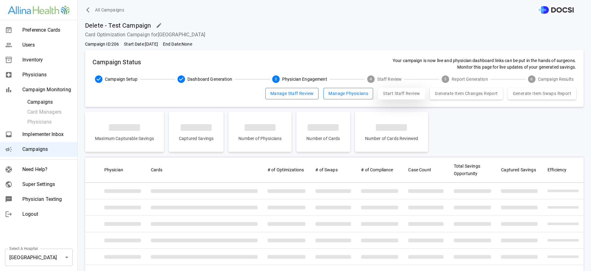
click at [379, 92] on button "Start Staff Review" at bounding box center [401, 93] width 47 height 11
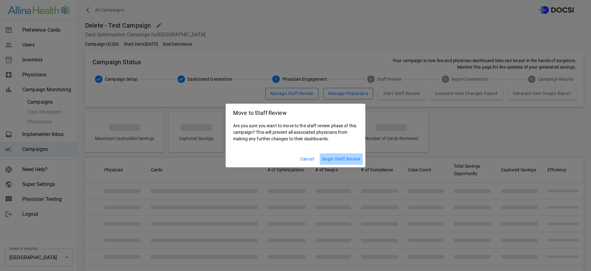
click at [333, 158] on button "Begin Staff Review" at bounding box center [341, 158] width 43 height 11
click at [344, 160] on button "Begin Staff Review" at bounding box center [341, 158] width 43 height 11
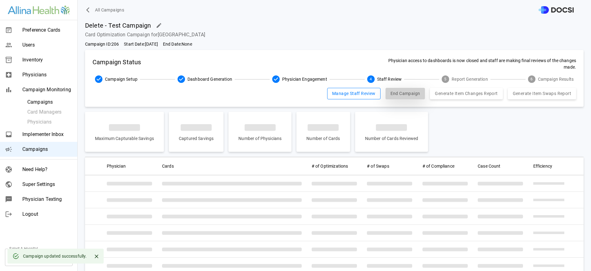
click at [388, 96] on button "End Campaign" at bounding box center [405, 93] width 40 height 11
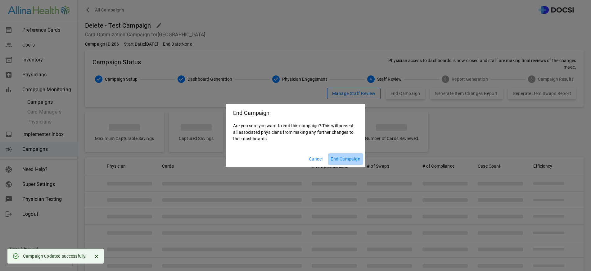
click at [353, 161] on button "End Campaign" at bounding box center [345, 158] width 35 height 11
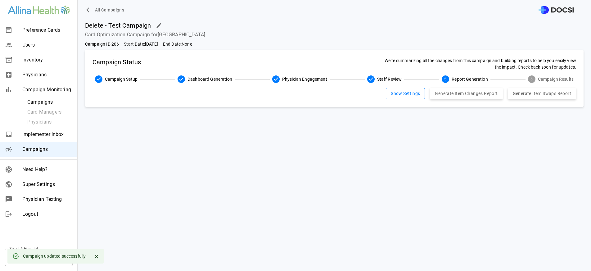
click at [103, 5] on button "All Campaigns" at bounding box center [106, 9] width 42 height 11
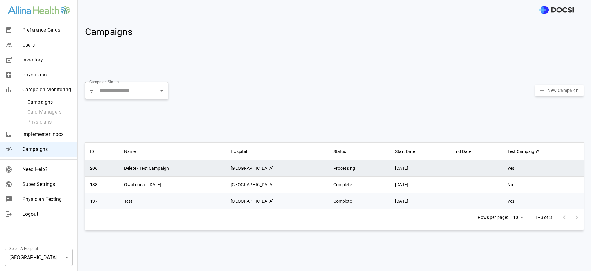
click at [328, 173] on td "Processing" at bounding box center [359, 168] width 62 height 16
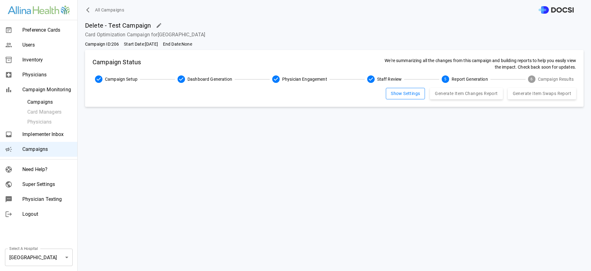
click at [102, 8] on span "All Campaigns" at bounding box center [109, 10] width 29 height 8
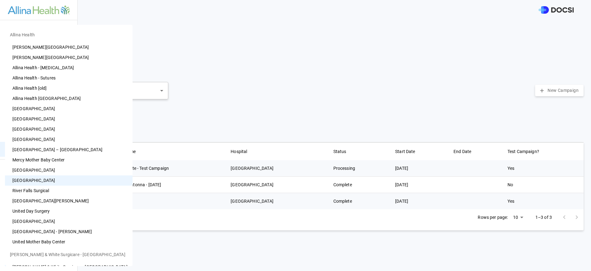
click at [40, 260] on body "Preference Cards Users Inventory Physicians Campaign Monitoring Campaigns Card …" at bounding box center [295, 135] width 591 height 271
drag, startPoint x: 57, startPoint y: 170, endPoint x: 128, endPoint y: 198, distance: 76.4
click at [136, 195] on div "Allina Health Abbott Heart Hospital Abbott Northwestern Hospital Allina Health …" at bounding box center [295, 135] width 591 height 271
click at [36, 189] on li "River Falls Surgical" at bounding box center [69, 191] width 128 height 10
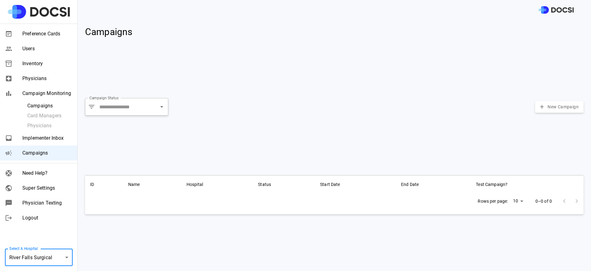
click at [54, 252] on body "Preference Cards Users Inventory Physicians Campaign Monitoring Campaigns Card …" at bounding box center [295, 135] width 591 height 271
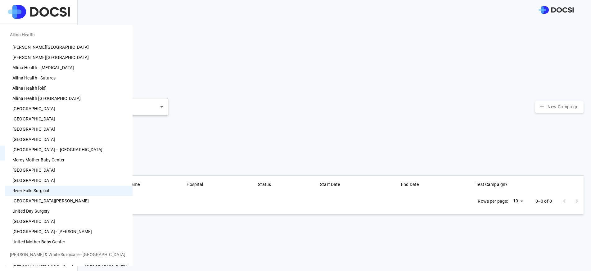
click at [55, 201] on li "[GEOGRAPHIC_DATA][PERSON_NAME]" at bounding box center [69, 201] width 128 height 10
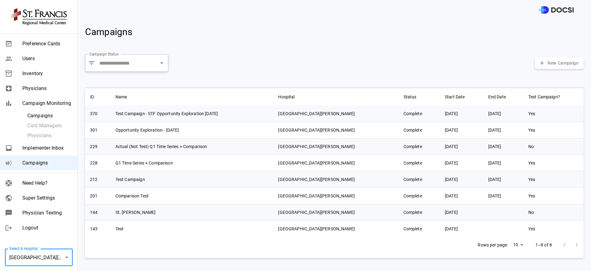
click at [53, 253] on body "Preference Cards Users Inventory Physicians Campaign Monitoring Campaigns Card …" at bounding box center [295, 135] width 591 height 271
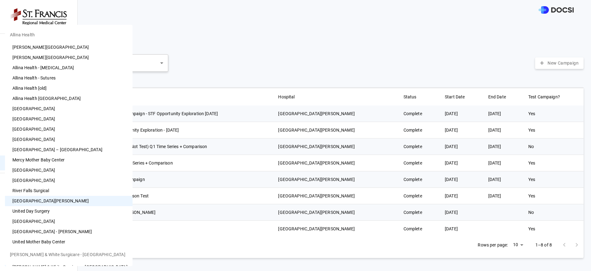
click at [45, 117] on li "[GEOGRAPHIC_DATA]" at bounding box center [69, 119] width 128 height 10
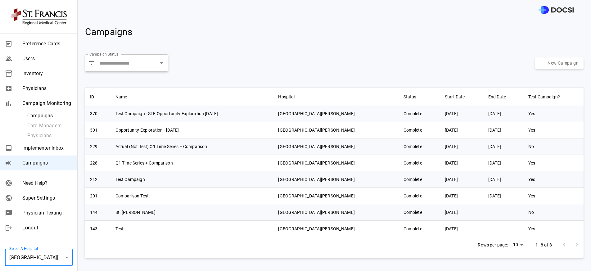
type input "**"
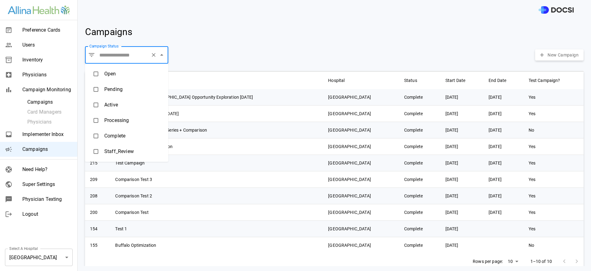
click at [129, 58] on input "Campaign Status" at bounding box center [123, 55] width 50 height 12
click at [116, 79] on li "Open" at bounding box center [126, 74] width 83 height 16
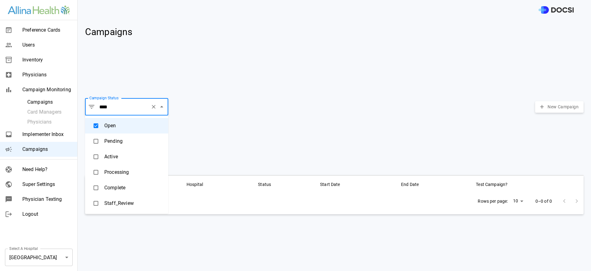
click at [129, 136] on li "Pending" at bounding box center [126, 141] width 83 height 16
click at [126, 158] on li "Active" at bounding box center [126, 157] width 83 height 16
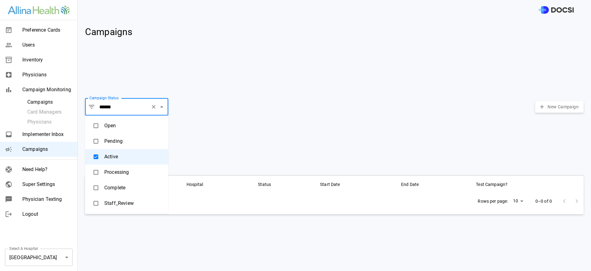
click at [126, 175] on li "Processing" at bounding box center [126, 172] width 83 height 16
click at [126, 190] on li "Complete" at bounding box center [126, 188] width 83 height 16
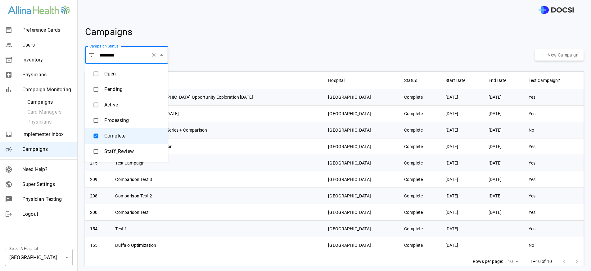
click at [133, 151] on li "Staff_Review" at bounding box center [126, 152] width 83 height 16
type input "**********"
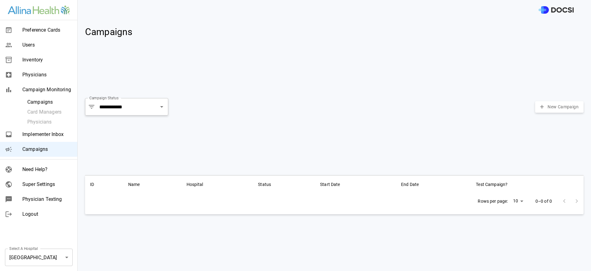
click at [232, 121] on div "**********" at bounding box center [331, 130] width 503 height 79
click at [54, 147] on span "Campaigns" at bounding box center [47, 149] width 50 height 7
click at [46, 259] on body "**********" at bounding box center [295, 135] width 591 height 271
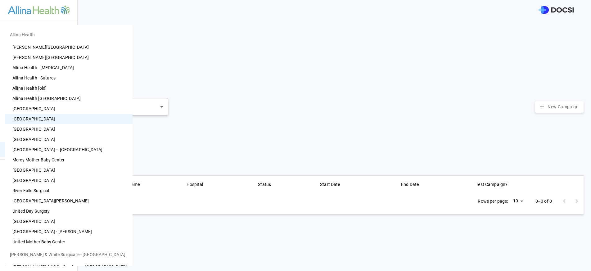
click at [56, 130] on li "[GEOGRAPHIC_DATA]" at bounding box center [69, 129] width 128 height 10
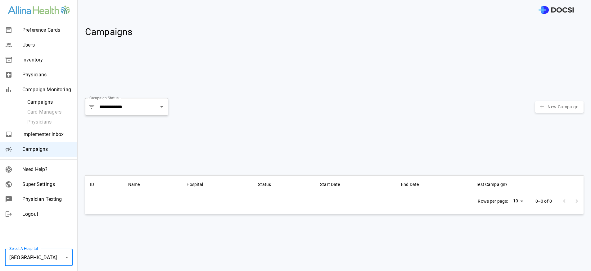
type input "**"
click at [54, 152] on span "Campaigns" at bounding box center [47, 149] width 50 height 7
click at [155, 107] on icon "Clear" at bounding box center [154, 107] width 6 height 6
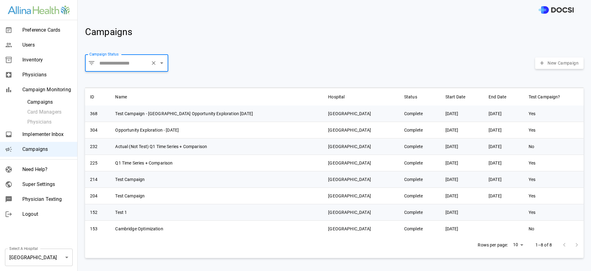
click at [137, 60] on input "Campaign Status" at bounding box center [123, 63] width 50 height 12
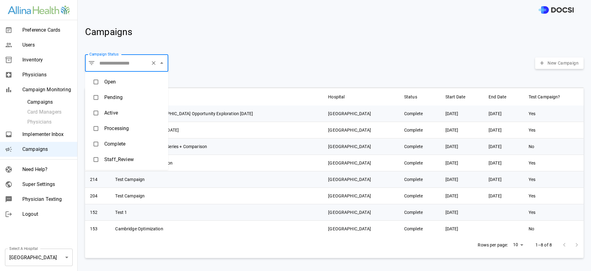
click at [131, 84] on li "Open" at bounding box center [126, 82] width 83 height 16
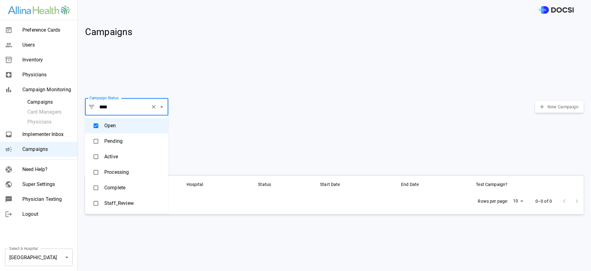
click at [119, 145] on li "Pending" at bounding box center [126, 141] width 83 height 16
click at [118, 158] on li "Active" at bounding box center [126, 157] width 83 height 16
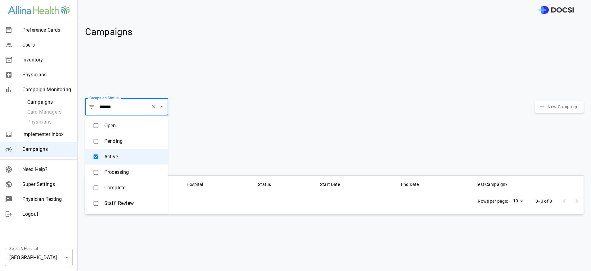
click at [117, 176] on li "Processing" at bounding box center [126, 172] width 83 height 16
click at [117, 182] on li "Complete" at bounding box center [126, 188] width 83 height 16
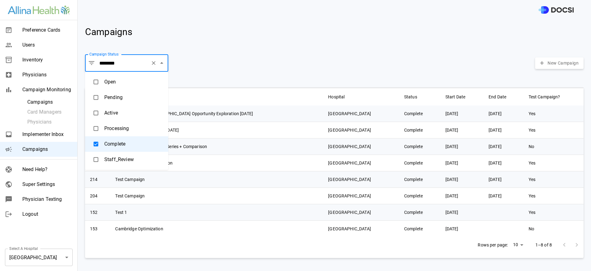
click at [130, 158] on li "Staff_Review" at bounding box center [126, 160] width 83 height 16
type input "**********"
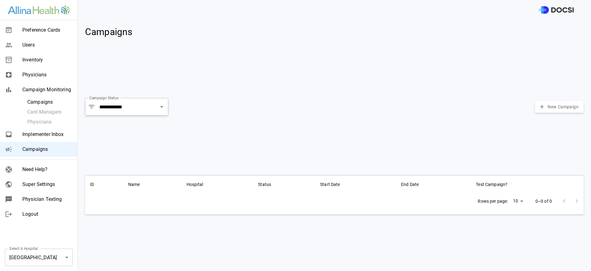
click at [260, 89] on div "Campaigns" at bounding box center [331, 55] width 503 height 71
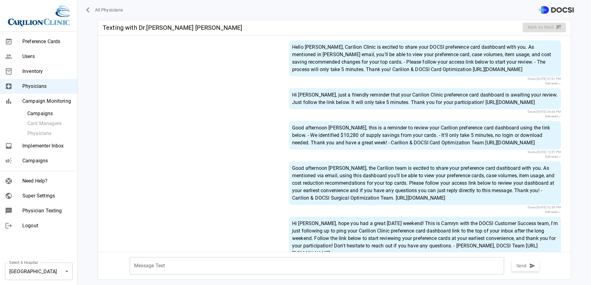
scroll to position [85, 0]
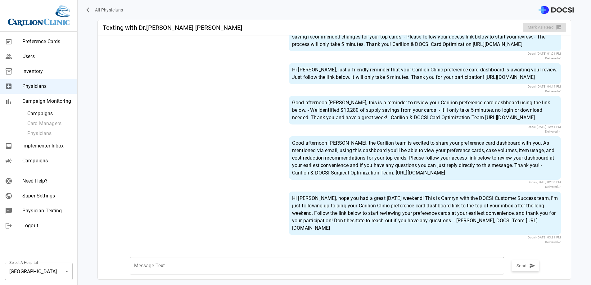
click at [388, 198] on div "Hi [PERSON_NAME], hope you had a great [DATE] weekend! This is Camryn with the …" at bounding box center [425, 212] width 272 height 43
click at [329, 212] on div "Hi [PERSON_NAME], hope you had a great [DATE] weekend! This is Camryn with the …" at bounding box center [425, 212] width 272 height 43
click at [348, 210] on div "Hi [PERSON_NAME], hope you had a great [DATE] weekend! This is Camryn with the …" at bounding box center [425, 212] width 272 height 43
click at [389, 204] on div "Hi [PERSON_NAME], hope you had a great [DATE] weekend! This is Camryn with the …" at bounding box center [425, 212] width 272 height 43
click at [493, 204] on div "Hi [PERSON_NAME], hope you had a great [DATE] weekend! This is Camryn with the …" at bounding box center [425, 212] width 272 height 43
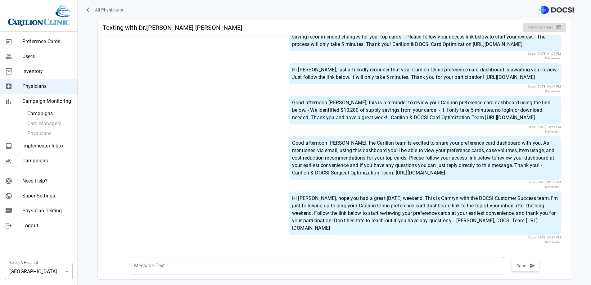
click at [353, 224] on div "Hi [PERSON_NAME], hope you had a great [DATE] weekend! This is Camryn with the …" at bounding box center [425, 212] width 272 height 43
click at [419, 221] on div "Hi [PERSON_NAME], hope you had a great [DATE] weekend! This is Camryn with the …" at bounding box center [425, 212] width 272 height 43
click at [466, 221] on div "Hi [PERSON_NAME], hope you had a great [DATE] weekend! This is Camryn with the …" at bounding box center [425, 212] width 272 height 43
click at [505, 224] on div "Hi [PERSON_NAME], hope you had a great [DATE] weekend! This is Camryn with the …" at bounding box center [425, 212] width 272 height 43
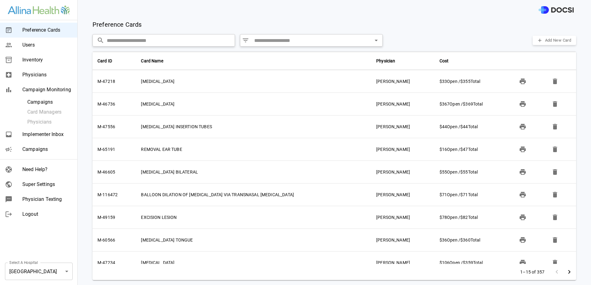
click at [24, 76] on span "Physicians" at bounding box center [47, 74] width 50 height 7
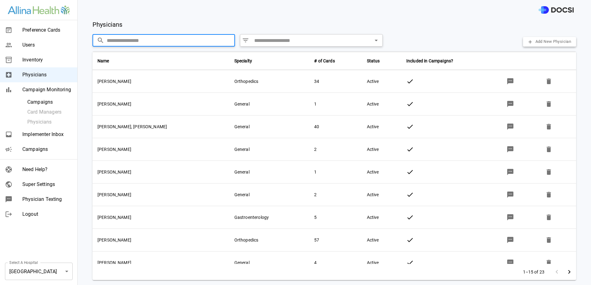
click at [164, 41] on input "text" at bounding box center [171, 40] width 128 height 12
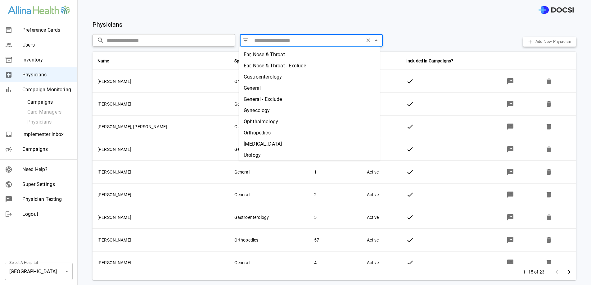
click at [261, 39] on input "text" at bounding box center [307, 40] width 110 height 9
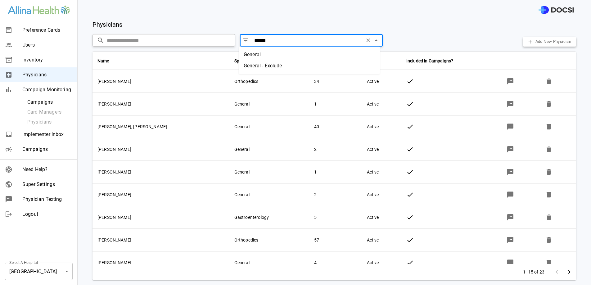
click at [285, 56] on li "General" at bounding box center [309, 54] width 141 height 11
type input "*******"
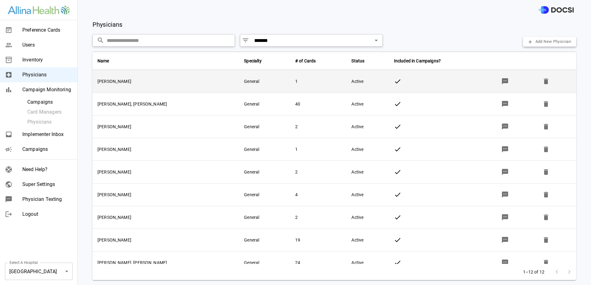
click at [502, 82] on icon "button" at bounding box center [505, 81] width 6 height 6
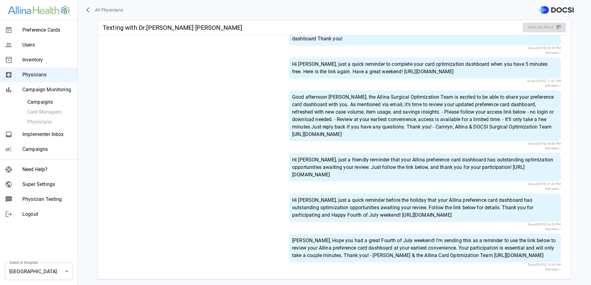
scroll to position [138, 0]
drag, startPoint x: 466, startPoint y: 199, endPoint x: 290, endPoint y: 179, distance: 176.1
click at [290, 193] on div "Hi [PERSON_NAME], just a quick reminder before the holiday that your Allina pre…" at bounding box center [425, 207] width 272 height 29
copy div "i [PERSON_NAME], just a quick reminder before the holiday that your Allina pref…"
click at [305, 194] on div "Hi [PERSON_NAME], just a quick reminder before the holiday that your Allina pre…" at bounding box center [425, 207] width 272 height 29
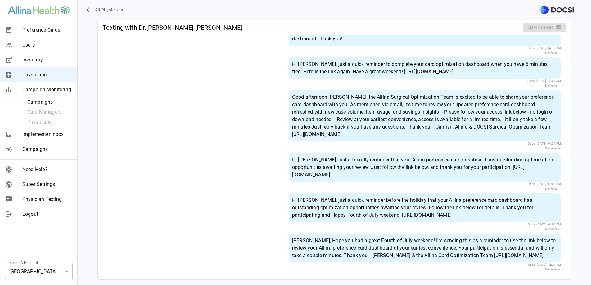
drag, startPoint x: 289, startPoint y: 176, endPoint x: 498, endPoint y: 197, distance: 210.6
click at [498, 197] on div "Hi [PERSON_NAME], just a quick reminder before the holiday that your Allina pre…" at bounding box center [425, 207] width 272 height 29
copy div "Hi [PERSON_NAME], just a quick reminder before the holiday that your Allina pre…"
click at [106, 9] on span "All Physicians" at bounding box center [109, 10] width 28 height 8
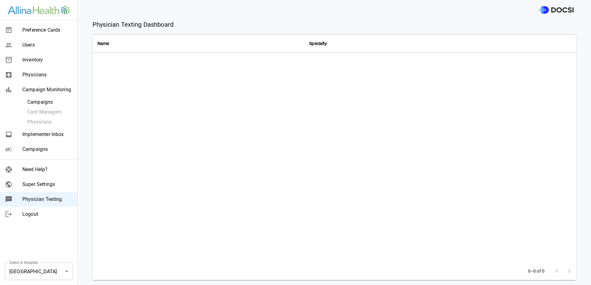
click at [53, 202] on span "Physician Texting" at bounding box center [47, 199] width 50 height 7
click at [45, 68] on div "Physicians" at bounding box center [38, 74] width 77 height 15
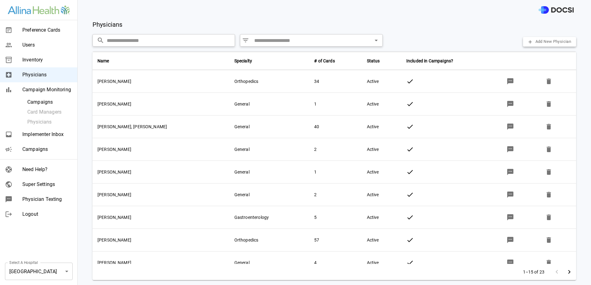
click at [266, 47] on div "Physicians ​ ​ ​ ​ Add New Physician Name Specialty # of Cards Status Included …" at bounding box center [334, 152] width 513 height 265
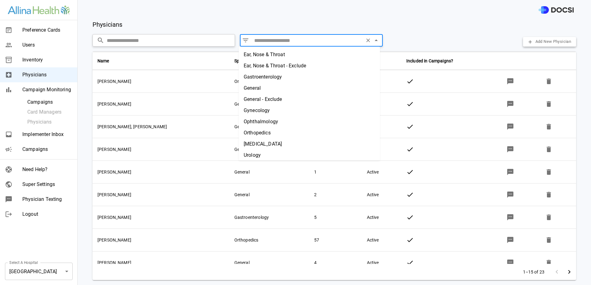
click at [268, 42] on input "text" at bounding box center [307, 40] width 110 height 9
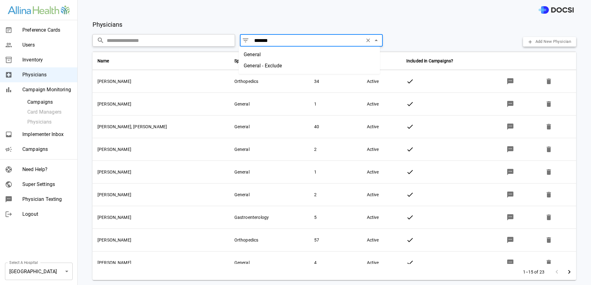
click at [275, 52] on li "General" at bounding box center [309, 54] width 141 height 11
type input "*******"
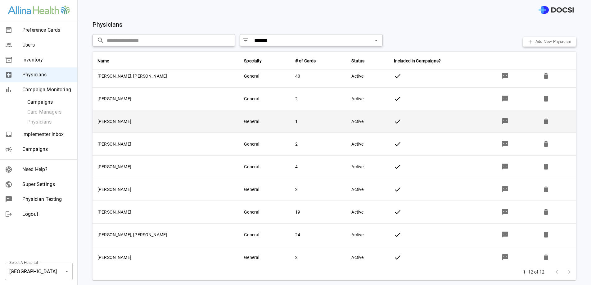
scroll to position [29, 0]
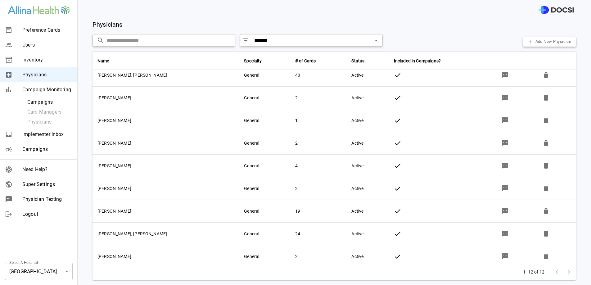
click at [139, 43] on input "text" at bounding box center [171, 40] width 128 height 12
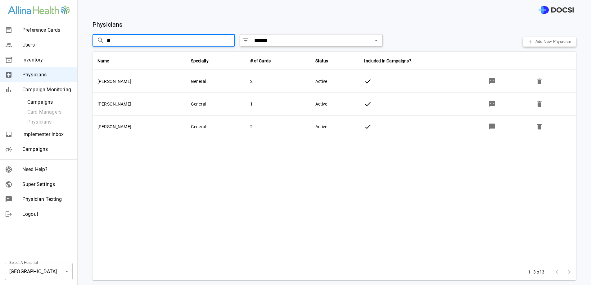
type input "*"
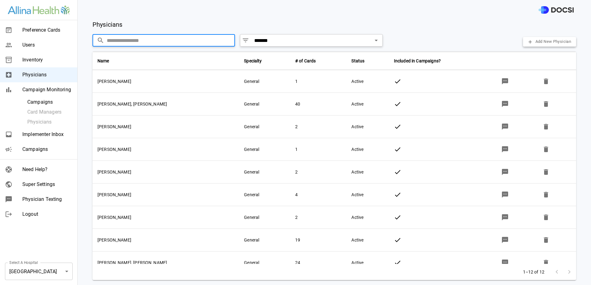
type input "*"
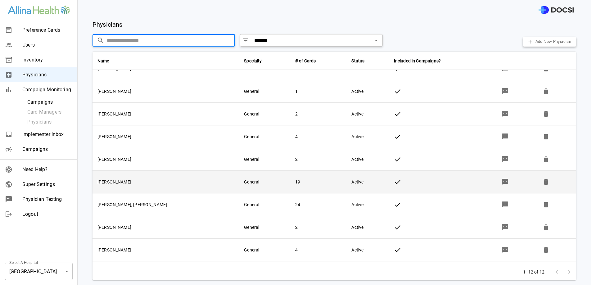
scroll to position [78, 0]
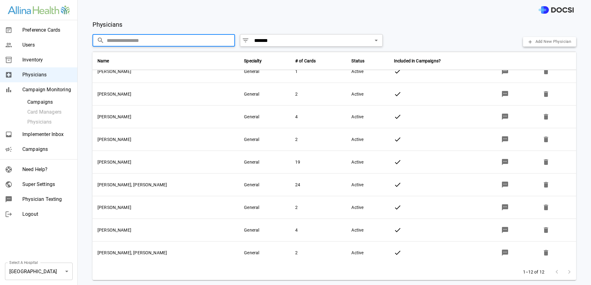
click at [568, 272] on div at bounding box center [563, 272] width 25 height 12
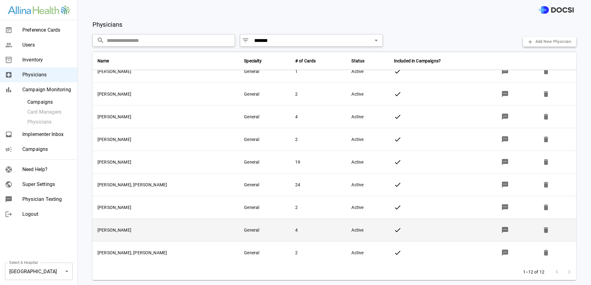
scroll to position [0, 0]
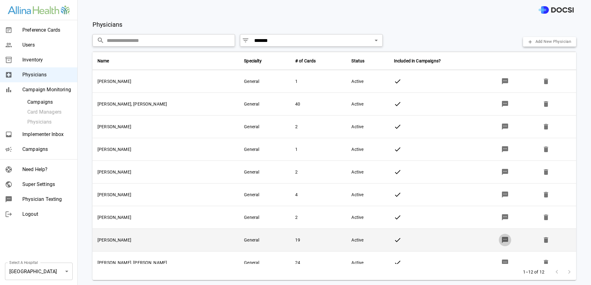
click at [499, 241] on button "button" at bounding box center [505, 240] width 12 height 12
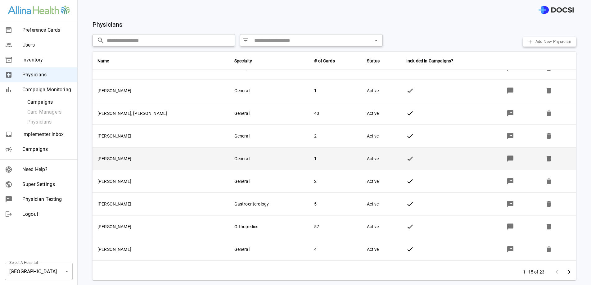
scroll to position [17, 0]
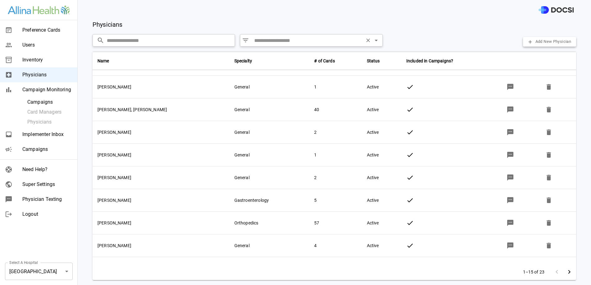
click at [286, 43] on input "text" at bounding box center [307, 40] width 110 height 9
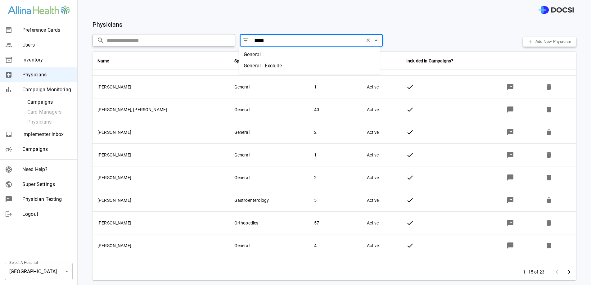
click at [295, 62] on li "General - Exclude" at bounding box center [309, 65] width 141 height 11
type input "**********"
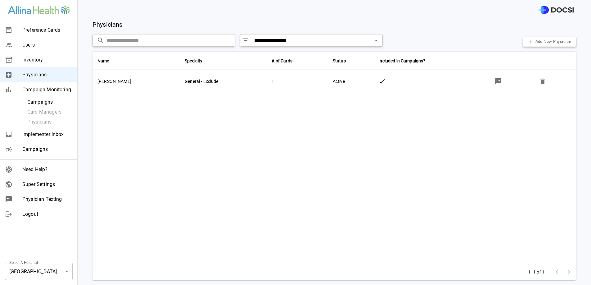
scroll to position [0, 0]
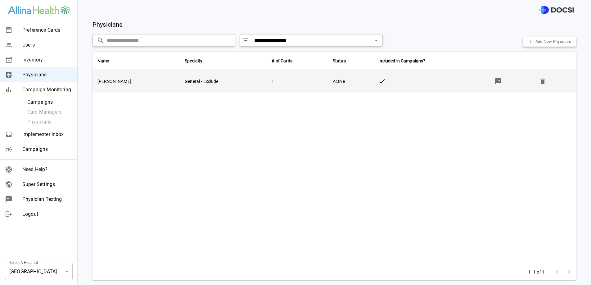
drag, startPoint x: 486, startPoint y: 77, endPoint x: 492, endPoint y: 80, distance: 6.4
click at [492, 80] on td at bounding box center [509, 81] width 45 height 22
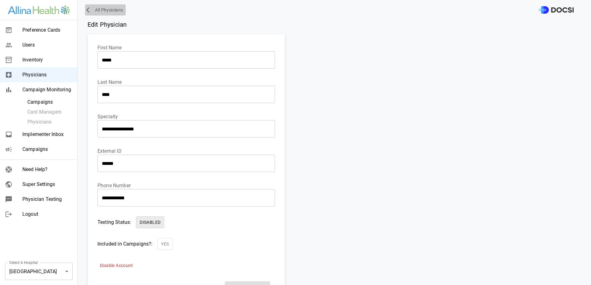
click at [109, 5] on button "All Physicians" at bounding box center [105, 9] width 41 height 11
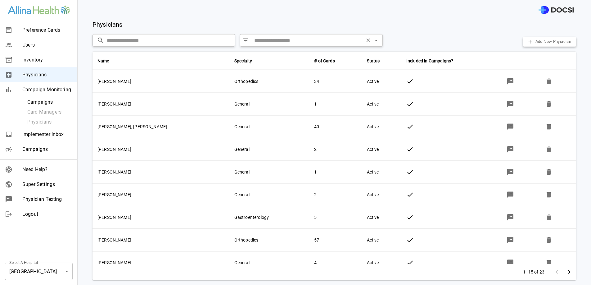
click at [261, 37] on input "text" at bounding box center [307, 40] width 110 height 9
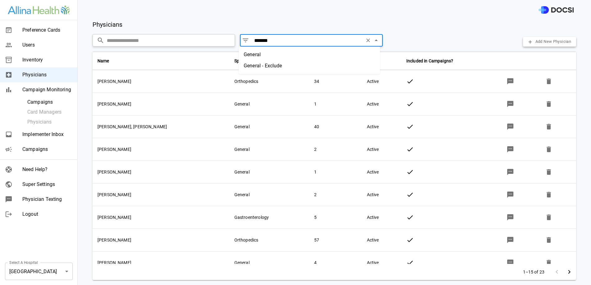
type input "*******"
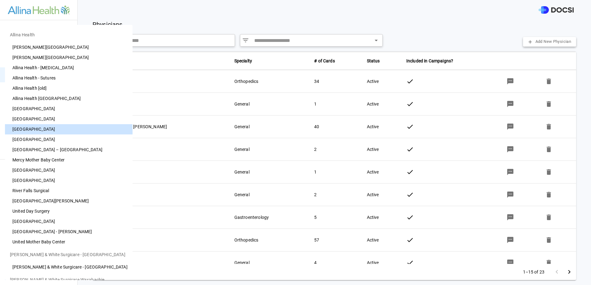
click at [40, 269] on body "Preference Cards Users Inventory Physicians Campaign Monitoring Campaigns Card …" at bounding box center [295, 142] width 591 height 285
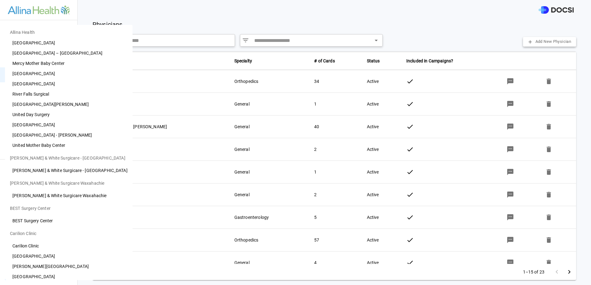
scroll to position [142, 0]
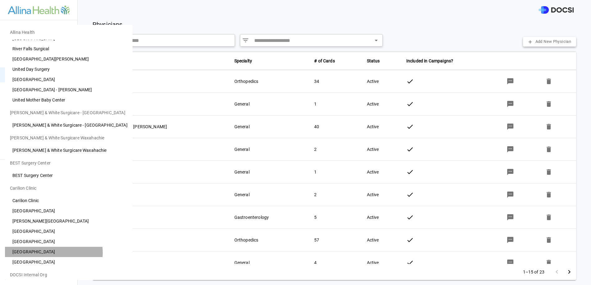
click at [52, 253] on li "[GEOGRAPHIC_DATA]" at bounding box center [69, 252] width 128 height 10
type input "**"
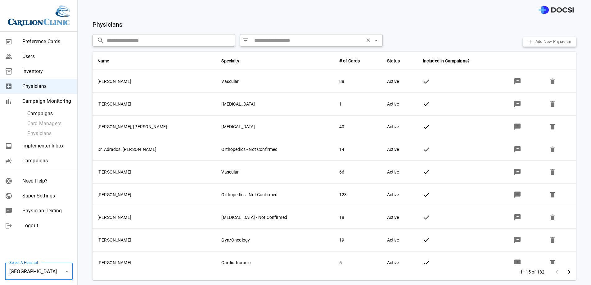
click at [293, 35] on div "​ ​" at bounding box center [311, 40] width 142 height 12
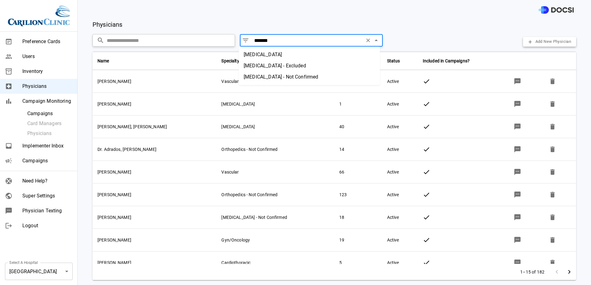
click at [307, 55] on li "[MEDICAL_DATA]" at bounding box center [309, 54] width 141 height 11
type input "**********"
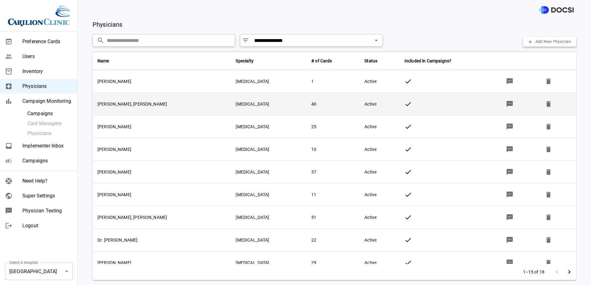
click at [506, 102] on icon "button" at bounding box center [509, 104] width 6 height 6
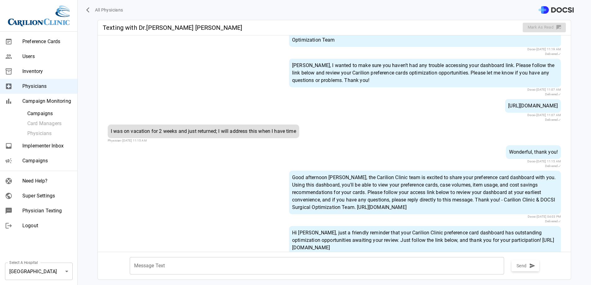
scroll to position [134, 0]
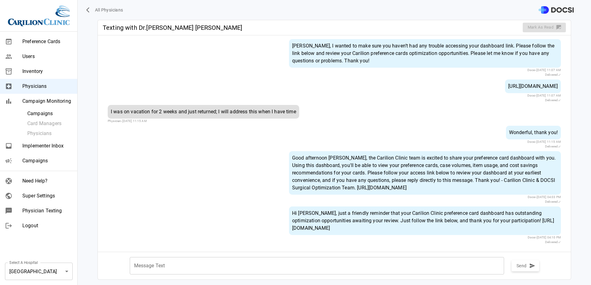
drag, startPoint x: 478, startPoint y: 228, endPoint x: 285, endPoint y: 204, distance: 193.9
click at [289, 206] on div "Hi [PERSON_NAME], just a friendly reminder that your Carilion Clinic preference…" at bounding box center [425, 220] width 272 height 29
click at [389, 160] on div "Good afternoon [PERSON_NAME], the Carilion Clinic team is excited to share your…" at bounding box center [425, 172] width 272 height 43
drag, startPoint x: 479, startPoint y: 179, endPoint x: 257, endPoint y: 130, distance: 226.8
click at [257, 130] on div "[PERSON_NAME], this is a follow up message to Dr. [PERSON_NAME]'s email regardi…" at bounding box center [334, 91] width 473 height 311
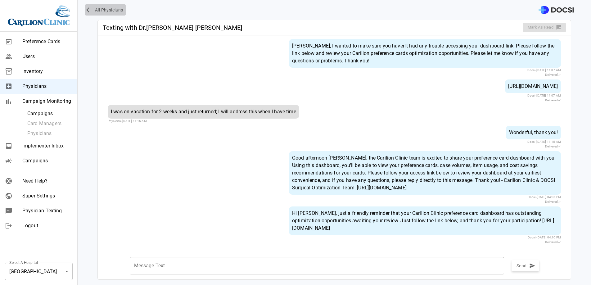
click at [92, 8] on icon "button" at bounding box center [89, 10] width 6 height 6
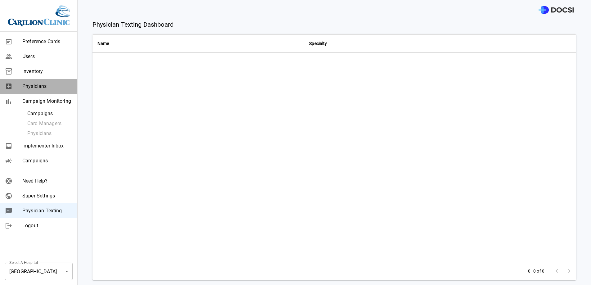
click at [31, 83] on span "Physicians" at bounding box center [47, 86] width 50 height 7
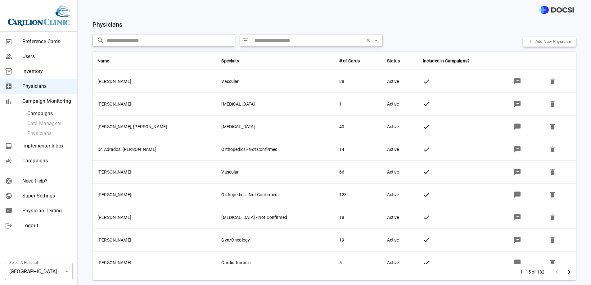
click at [264, 41] on input "text" at bounding box center [307, 40] width 110 height 9
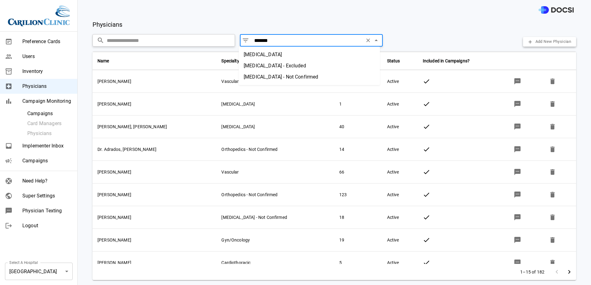
click at [293, 59] on li "[MEDICAL_DATA]" at bounding box center [309, 54] width 141 height 11
type input "**********"
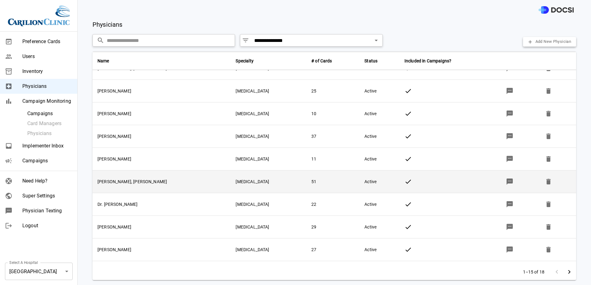
scroll to position [41, 0]
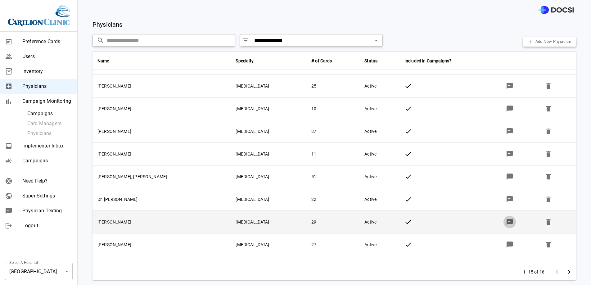
click at [506, 219] on icon "button" at bounding box center [509, 222] width 6 height 6
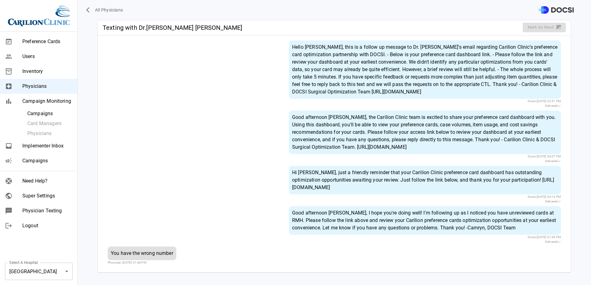
scroll to position [16, 0]
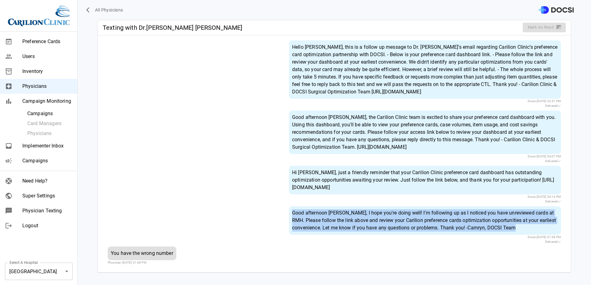
drag, startPoint x: 535, startPoint y: 235, endPoint x: 270, endPoint y: 217, distance: 266.0
click at [270, 217] on div "Good afternoon [PERSON_NAME], I hope you're doing well! I'm following up as I n…" at bounding box center [334, 225] width 453 height 38
drag, startPoint x: 485, startPoint y: 198, endPoint x: 257, endPoint y: 169, distance: 229.9
click at [257, 169] on div "Hi [PERSON_NAME], just a friendly reminder that your Carilion Clinic preference…" at bounding box center [334, 185] width 453 height 38
drag, startPoint x: 540, startPoint y: 234, endPoint x: 328, endPoint y: 213, distance: 213.0
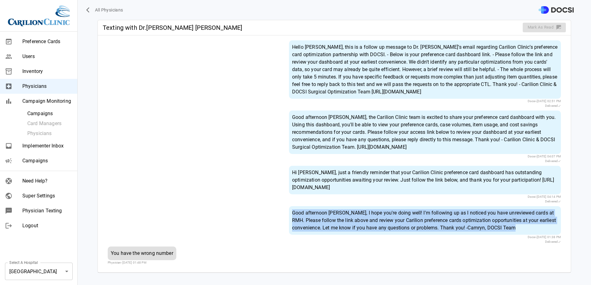
click at [328, 213] on div "Good afternoon [PERSON_NAME], I hope you're doing well! I'm following up as I n…" at bounding box center [425, 220] width 272 height 29
click at [50, 89] on span "Physicians" at bounding box center [47, 86] width 50 height 7
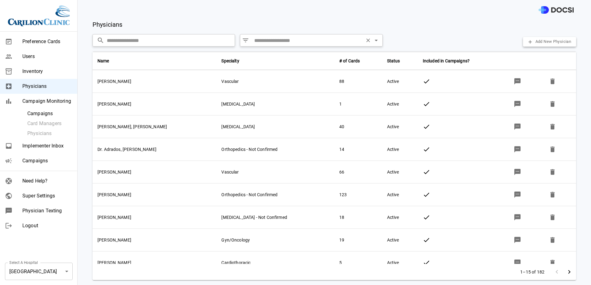
click at [292, 38] on input "text" at bounding box center [307, 40] width 110 height 9
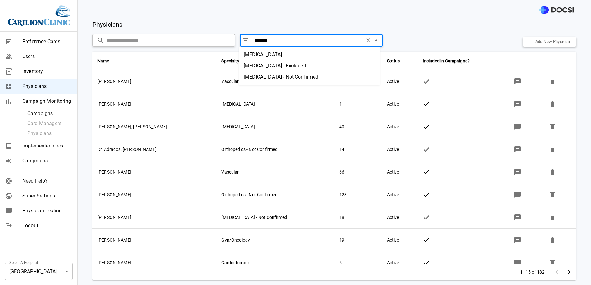
click at [301, 53] on li "[MEDICAL_DATA]" at bounding box center [309, 54] width 141 height 11
type input "**********"
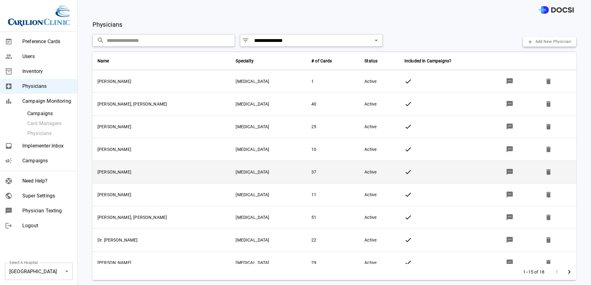
click at [506, 171] on icon "button" at bounding box center [509, 172] width 6 height 6
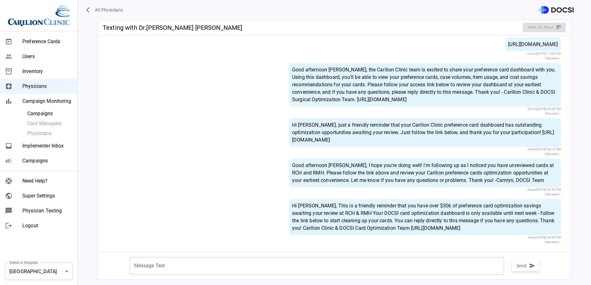
scroll to position [183, 0]
click at [538, 172] on div "Good afternoon [PERSON_NAME], I hope you're doing well! I'm following up as I n…" at bounding box center [425, 173] width 272 height 29
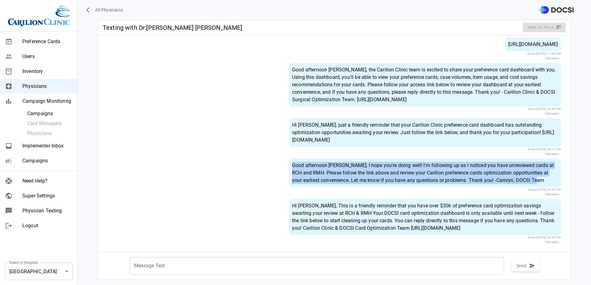
drag, startPoint x: 530, startPoint y: 178, endPoint x: 286, endPoint y: 152, distance: 245.7
click at [289, 159] on div "Good afternoon [PERSON_NAME], I hope you're doing well! I'm following up as I n…" at bounding box center [425, 173] width 272 height 29
copy div "Good afternoon [PERSON_NAME], I hope you're doing well! I'm following up as I n…"
drag, startPoint x: 480, startPoint y: 227, endPoint x: 284, endPoint y: 182, distance: 200.6
click at [284, 182] on div "[PERSON_NAME], this is a follow up message to Dr. [PERSON_NAME]'s email regardi…" at bounding box center [334, 70] width 473 height 353
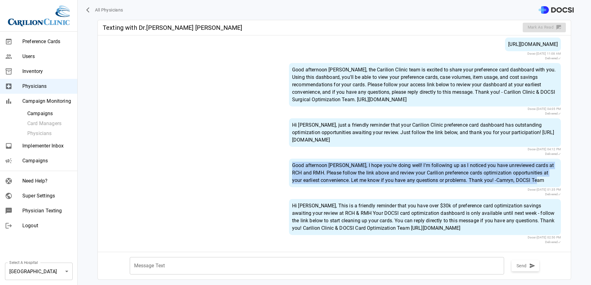
copy div "Docsi - [DATE] 01:35 PM Delivered Hi [PERSON_NAME], This is a friendly reminder…"
click at [47, 159] on span "Campaigns" at bounding box center [47, 160] width 50 height 7
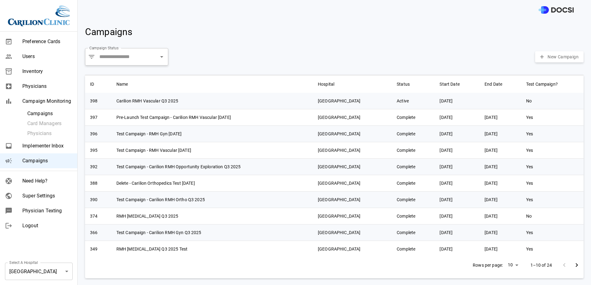
click at [47, 187] on link "Need Help?" at bounding box center [38, 180] width 77 height 15
click at [49, 198] on span "Super Settings" at bounding box center [47, 195] width 50 height 7
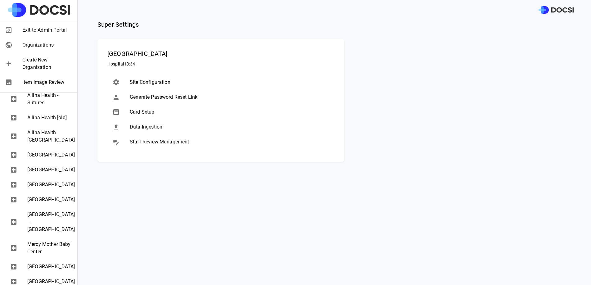
scroll to position [187, 0]
click at [50, 177] on div "[GEOGRAPHIC_DATA]" at bounding box center [38, 169] width 77 height 15
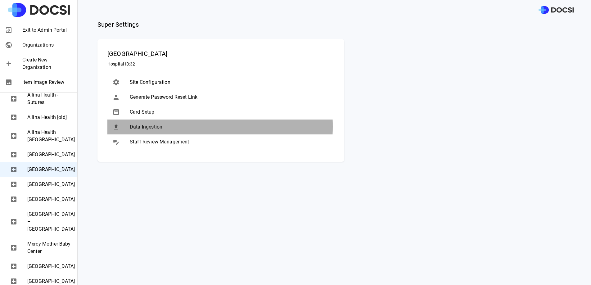
click at [144, 126] on span "Data Ingestion" at bounding box center [230, 126] width 200 height 7
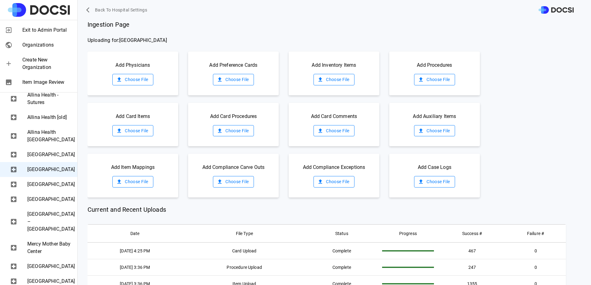
click at [41, 188] on span "[GEOGRAPHIC_DATA]" at bounding box center [49, 184] width 45 height 7
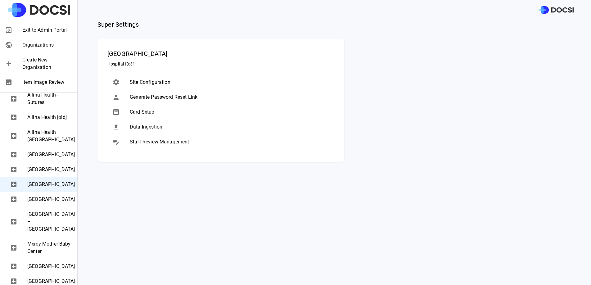
click at [164, 128] on span "Data Ingestion" at bounding box center [230, 126] width 200 height 7
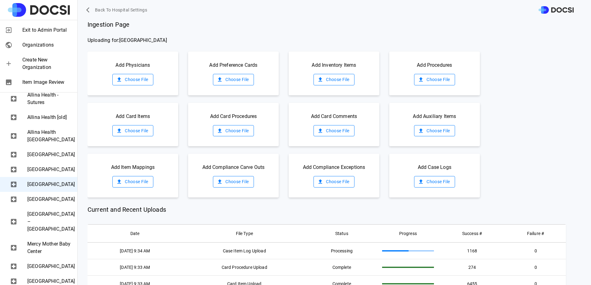
click at [142, 79] on label "Choose File" at bounding box center [132, 79] width 41 height 11
click at [0, 0] on input "Choose File" at bounding box center [0, 0] width 0 height 0
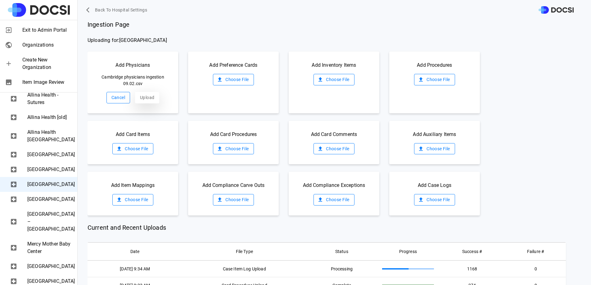
click at [146, 101] on button "Upload" at bounding box center [147, 97] width 24 height 11
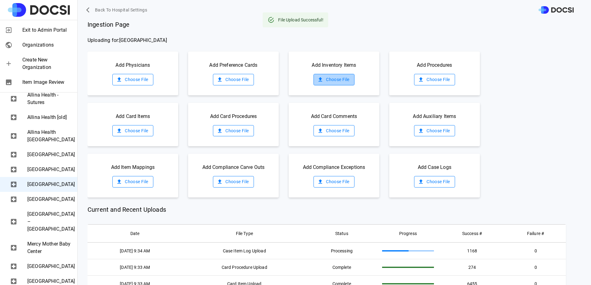
click at [326, 80] on label "Choose File" at bounding box center [333, 79] width 41 height 11
click at [0, 0] on input "Choose File" at bounding box center [0, 0] width 0 height 0
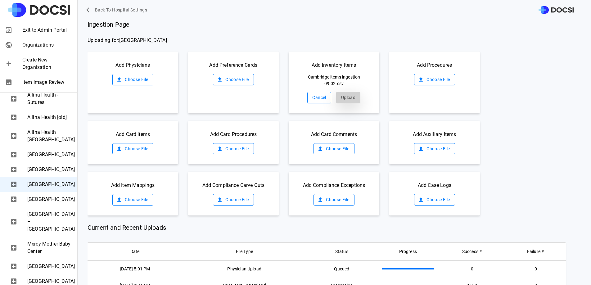
click at [350, 96] on button "Upload" at bounding box center [348, 97] width 24 height 11
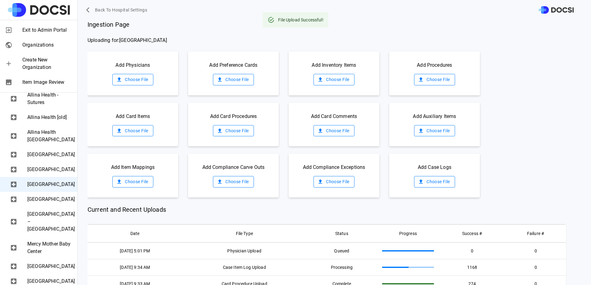
click at [434, 80] on label "Choose File" at bounding box center [434, 79] width 41 height 11
click at [0, 0] on input "Choose File" at bounding box center [0, 0] width 0 height 0
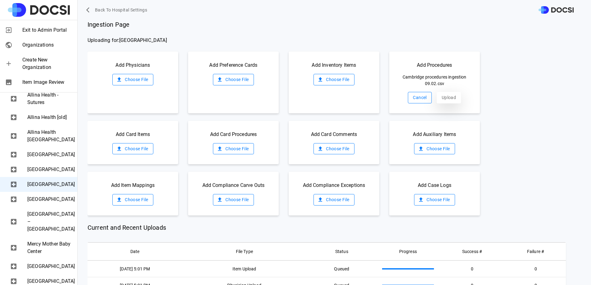
click at [437, 97] on button "Upload" at bounding box center [449, 97] width 24 height 11
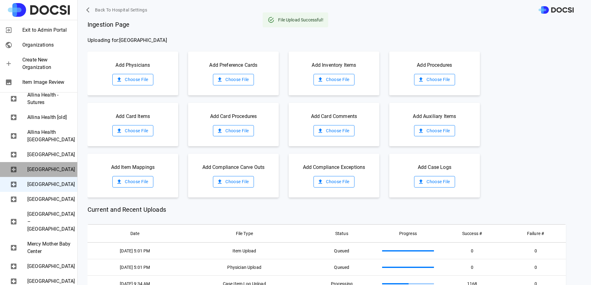
click at [46, 173] on span "Buffalo Hospital" at bounding box center [49, 169] width 45 height 7
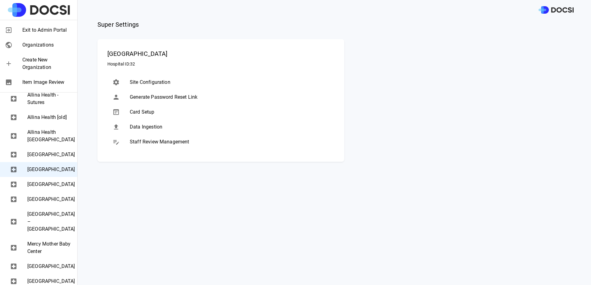
click at [137, 124] on span "Data Ingestion" at bounding box center [230, 126] width 200 height 7
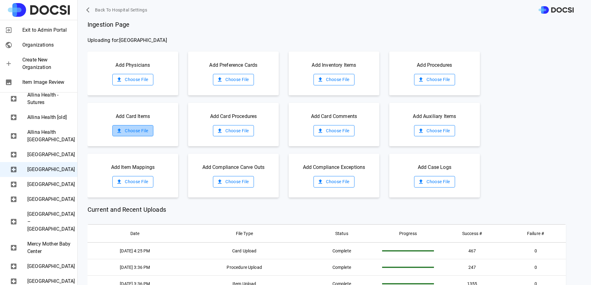
click at [144, 127] on label "Choose File" at bounding box center [132, 130] width 41 height 11
click at [0, 0] on input "Choose File" at bounding box center [0, 0] width 0 height 0
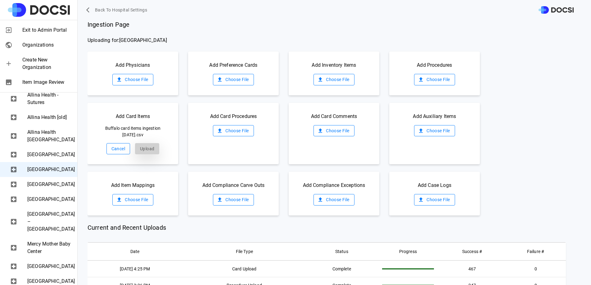
click at [146, 151] on button "Upload" at bounding box center [147, 148] width 24 height 11
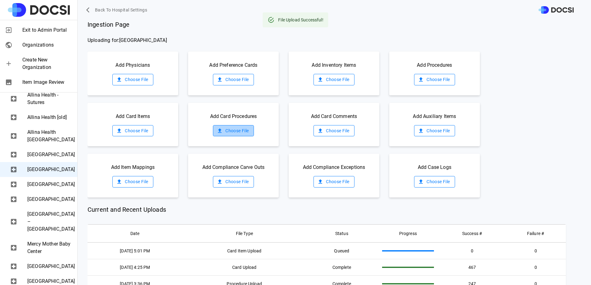
click at [234, 130] on label "Choose File" at bounding box center [233, 130] width 41 height 11
click at [0, 0] on input "Choose File" at bounding box center [0, 0] width 0 height 0
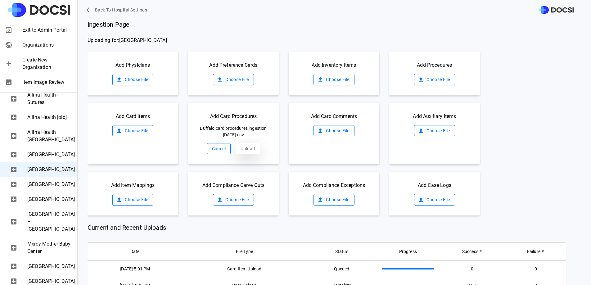
click at [238, 150] on button "Upload" at bounding box center [248, 148] width 24 height 11
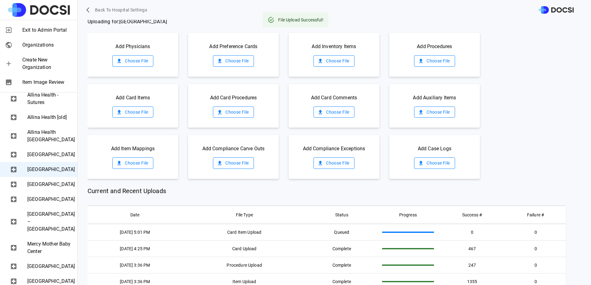
scroll to position [23, 0]
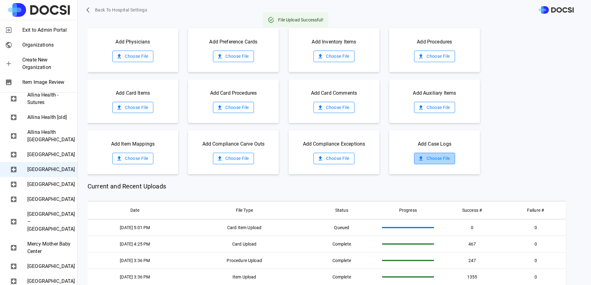
click at [438, 163] on label "Choose File" at bounding box center [434, 158] width 41 height 11
click at [0, 0] on input "Choose File" at bounding box center [0, 0] width 0 height 0
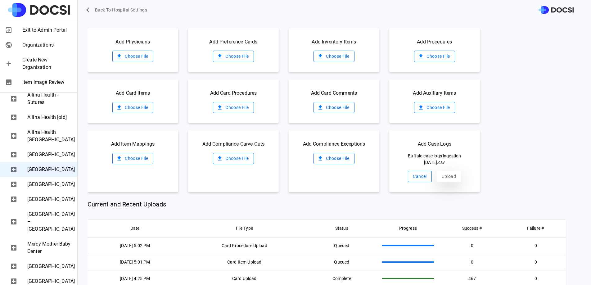
click at [442, 176] on button "Upload" at bounding box center [449, 176] width 24 height 11
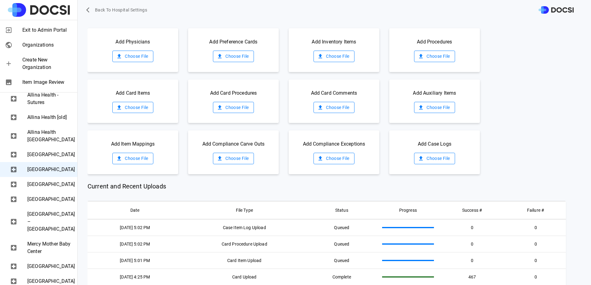
click at [256, 191] on div "Current and Recent Uploads Date File Type Status Progress Success # Failure # 0…" at bounding box center [327, 283] width 478 height 202
drag, startPoint x: 185, startPoint y: 188, endPoint x: 88, endPoint y: 188, distance: 97.5
click at [88, 188] on span "Current and Recent Uploads" at bounding box center [327, 186] width 478 height 9
drag, startPoint x: 88, startPoint y: 188, endPoint x: 226, endPoint y: 192, distance: 138.2
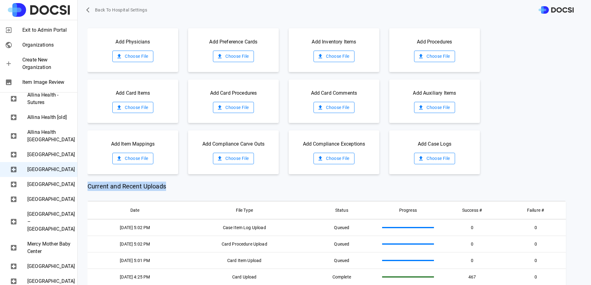
click at [226, 192] on div "Current and Recent Uploads Date File Type Status Progress Success # Failure # 0…" at bounding box center [327, 283] width 478 height 202
click at [491, 176] on div "Ingestion Page Uploading for: Buffalo Hospital Add Physicians Choose File Add P…" at bounding box center [339, 162] width 503 height 285
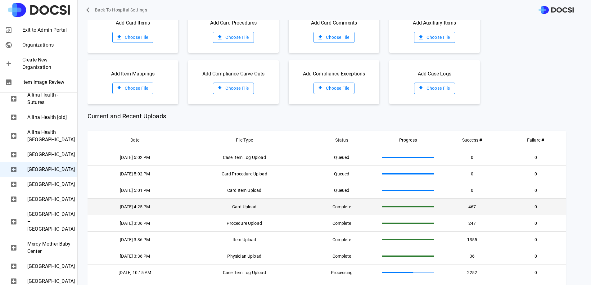
scroll to position [94, 0]
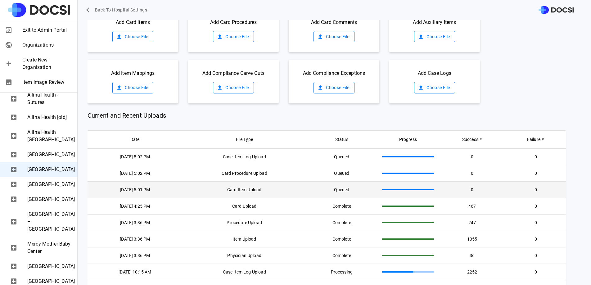
click at [182, 189] on td "09/02/2025, 5:01 PM" at bounding box center [135, 189] width 95 height 16
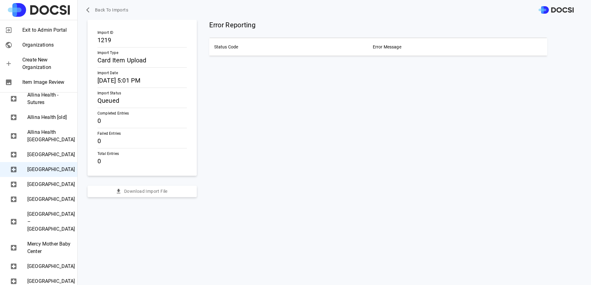
click at [32, 173] on span "Buffalo Hospital" at bounding box center [49, 169] width 45 height 7
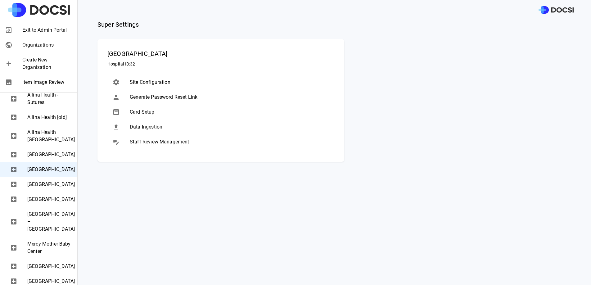
click at [43, 188] on span "[GEOGRAPHIC_DATA]" at bounding box center [49, 184] width 45 height 7
click at [162, 126] on span "Data Ingestion" at bounding box center [230, 126] width 200 height 7
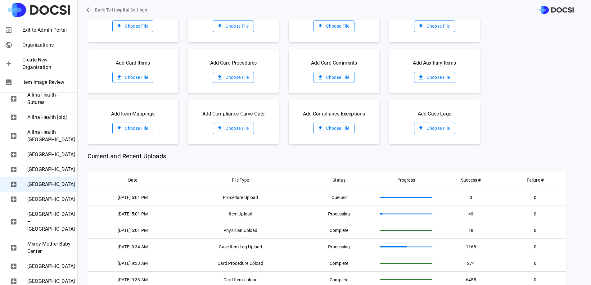
scroll to position [54, 0]
click at [55, 207] on div "Mercy Hospital" at bounding box center [38, 199] width 77 height 15
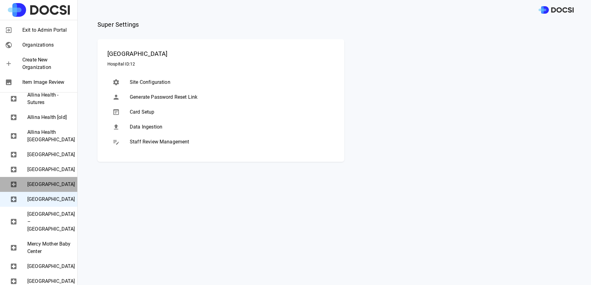
click at [41, 188] on span "[GEOGRAPHIC_DATA]" at bounding box center [49, 184] width 45 height 7
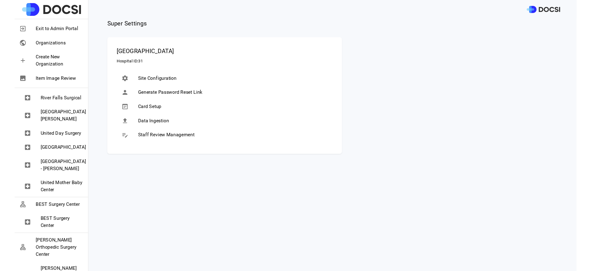
scroll to position [391, 0]
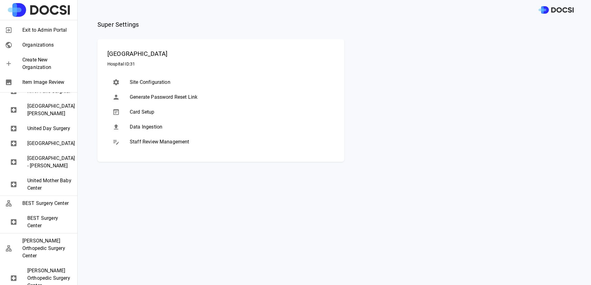
click at [51, 169] on span "United Hospital - Hastings Regina" at bounding box center [49, 162] width 45 height 15
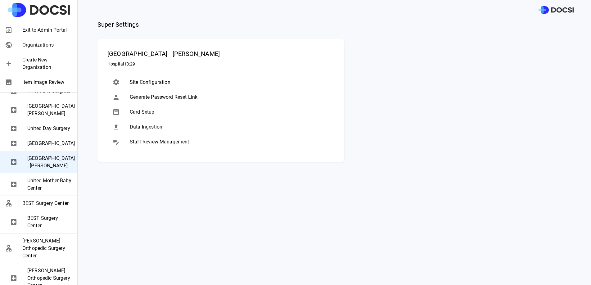
click at [159, 127] on span "Data Ingestion" at bounding box center [230, 126] width 200 height 7
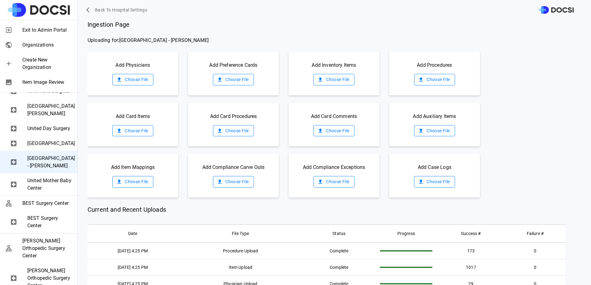
click at [237, 78] on label "Choose File" at bounding box center [233, 79] width 41 height 11
click at [0, 0] on input "Choose File" at bounding box center [0, 0] width 0 height 0
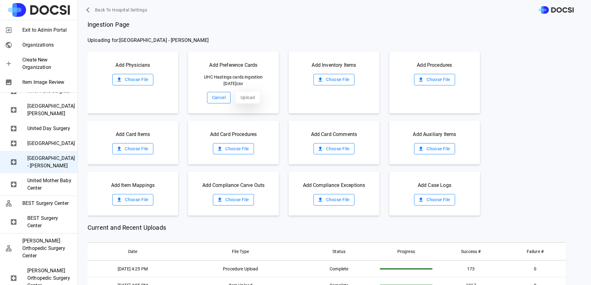
click at [243, 97] on button "Upload" at bounding box center [248, 97] width 24 height 11
